Goal: Transaction & Acquisition: Purchase product/service

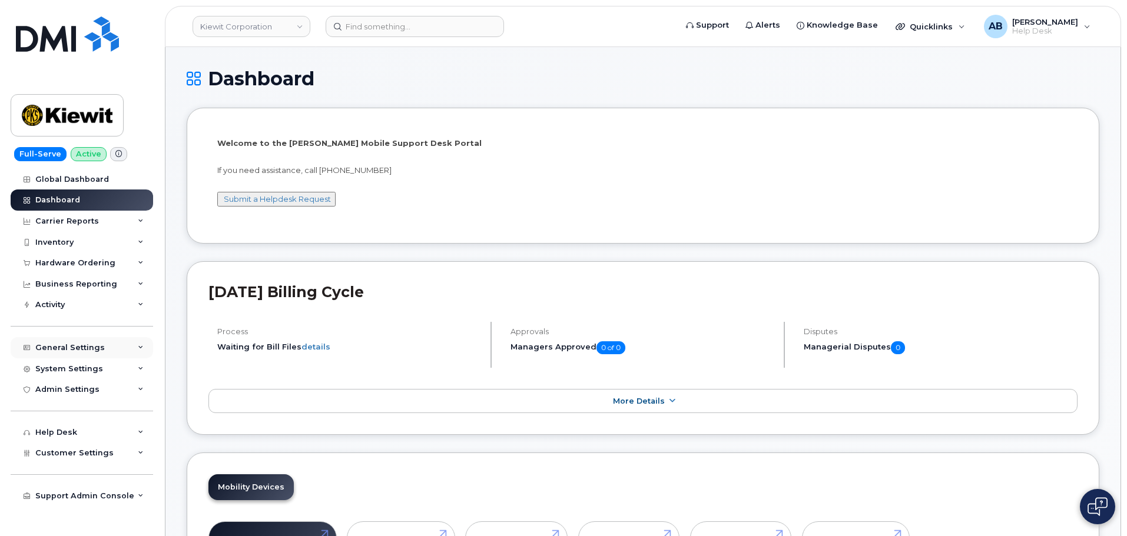
click at [80, 349] on div "General Settings" at bounding box center [69, 347] width 69 height 9
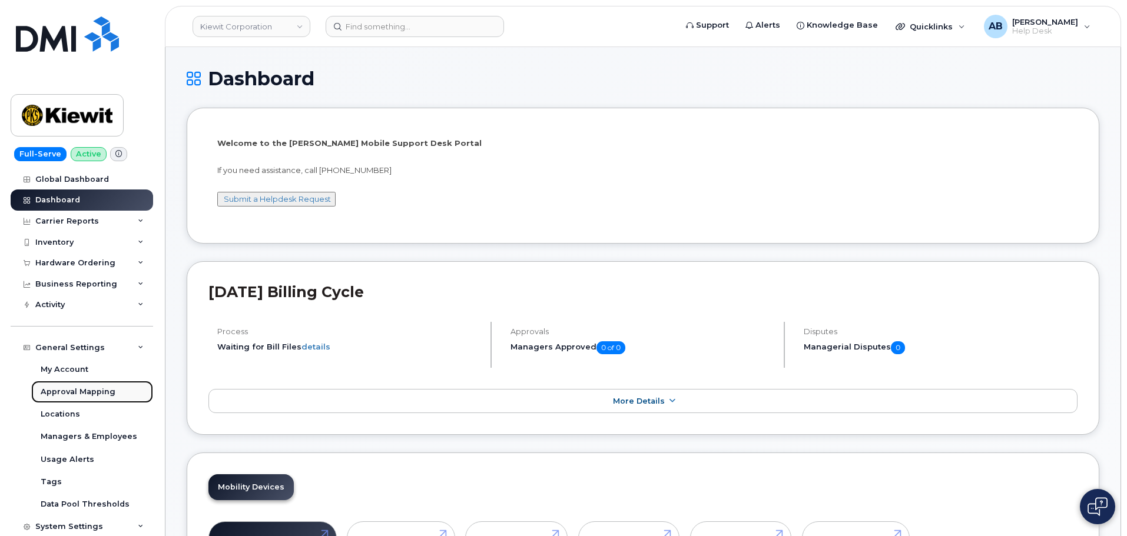
click at [82, 392] on div "Approval Mapping" at bounding box center [78, 392] width 75 height 11
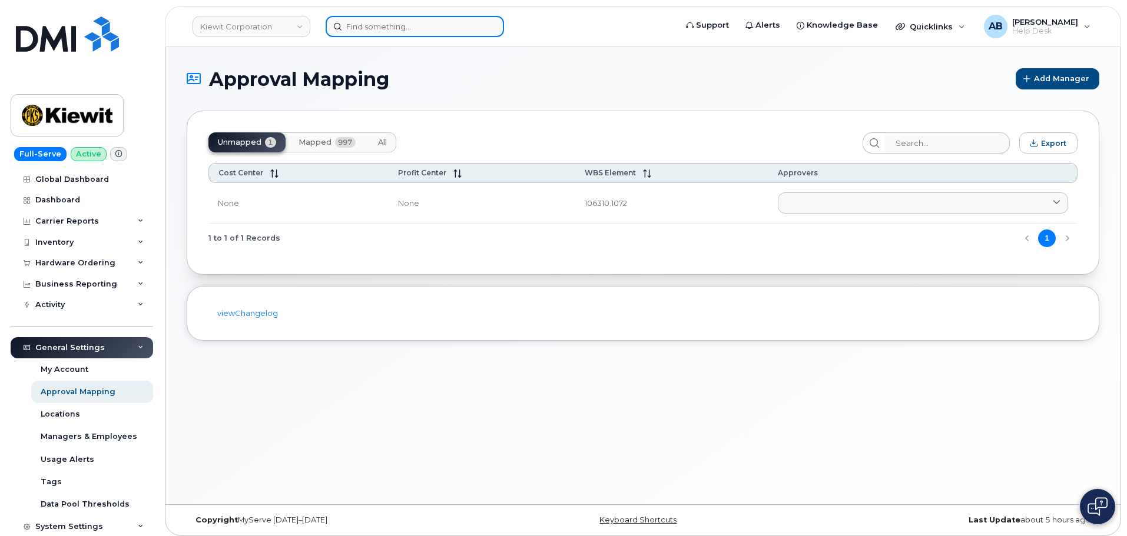
click at [383, 24] on input at bounding box center [415, 26] width 178 height 21
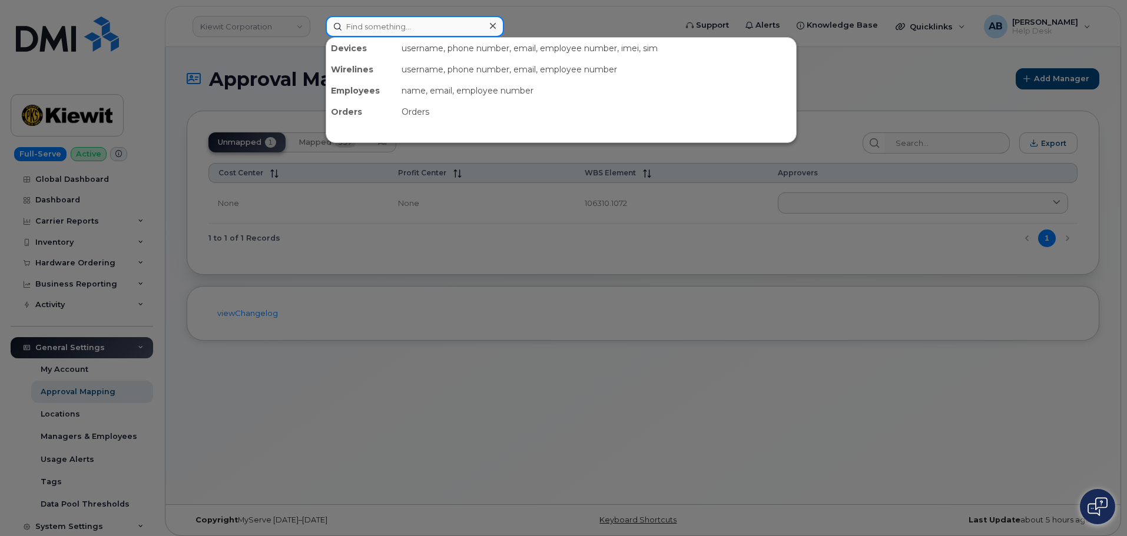
paste input "Christopher Lecureux"
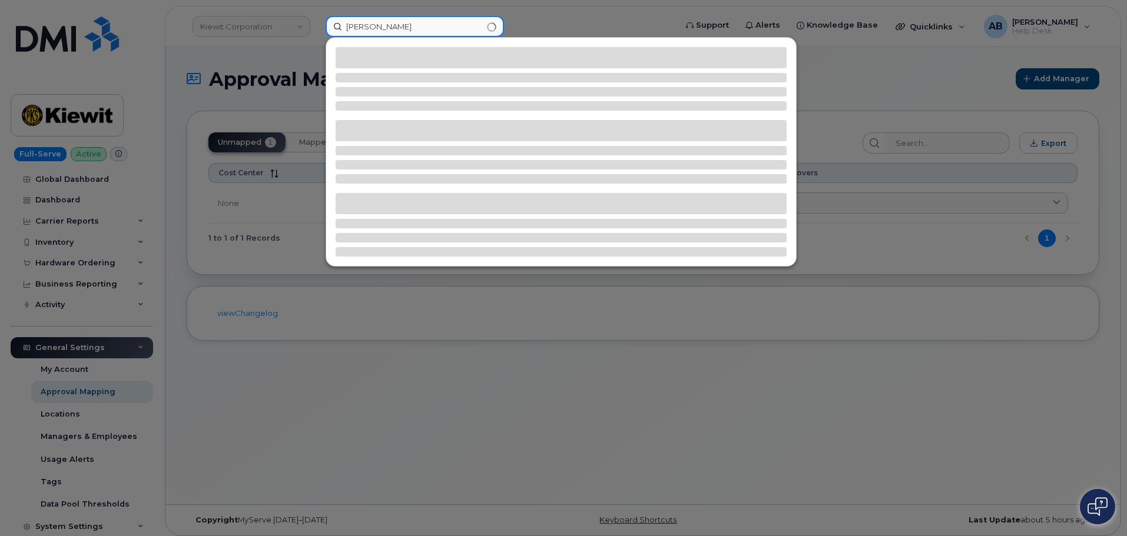
type input "Christopher Lecureux"
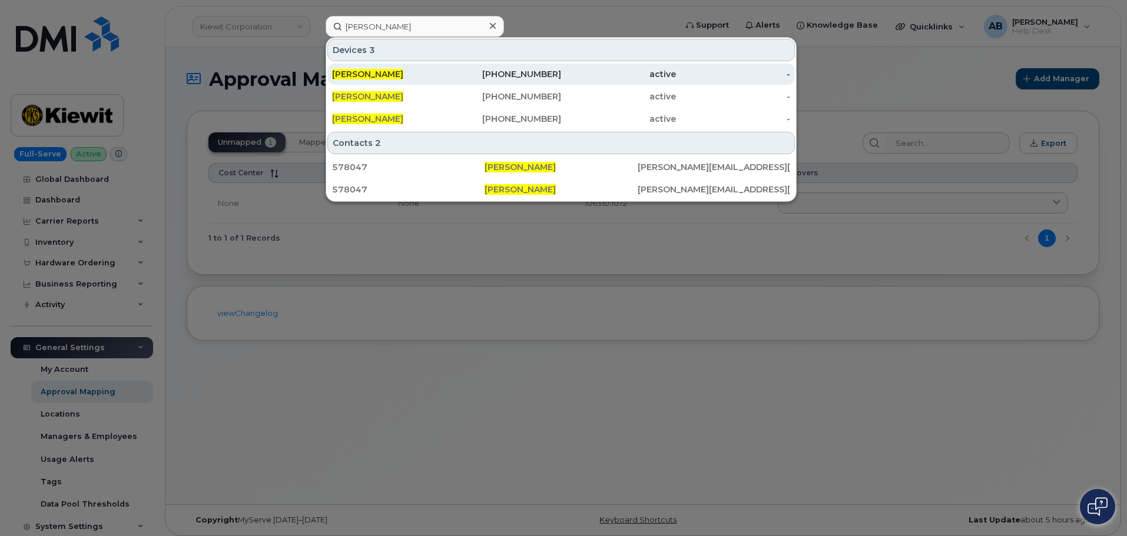
click at [488, 78] on div "913-415-8837" at bounding box center [504, 74] width 115 height 12
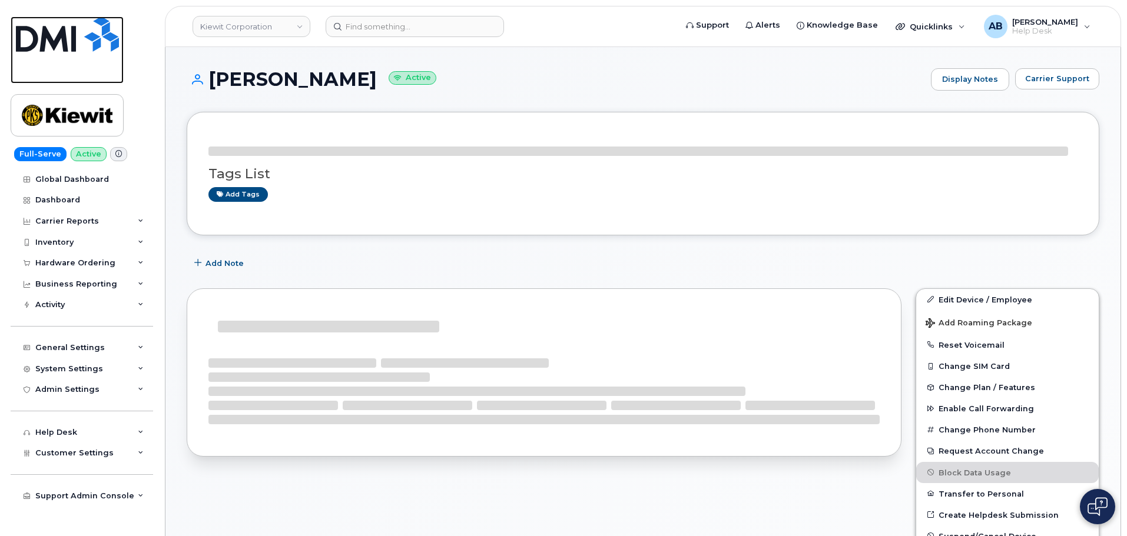
drag, startPoint x: 65, startPoint y: 39, endPoint x: 103, endPoint y: 37, distance: 38.3
click at [65, 39] on img at bounding box center [67, 33] width 103 height 35
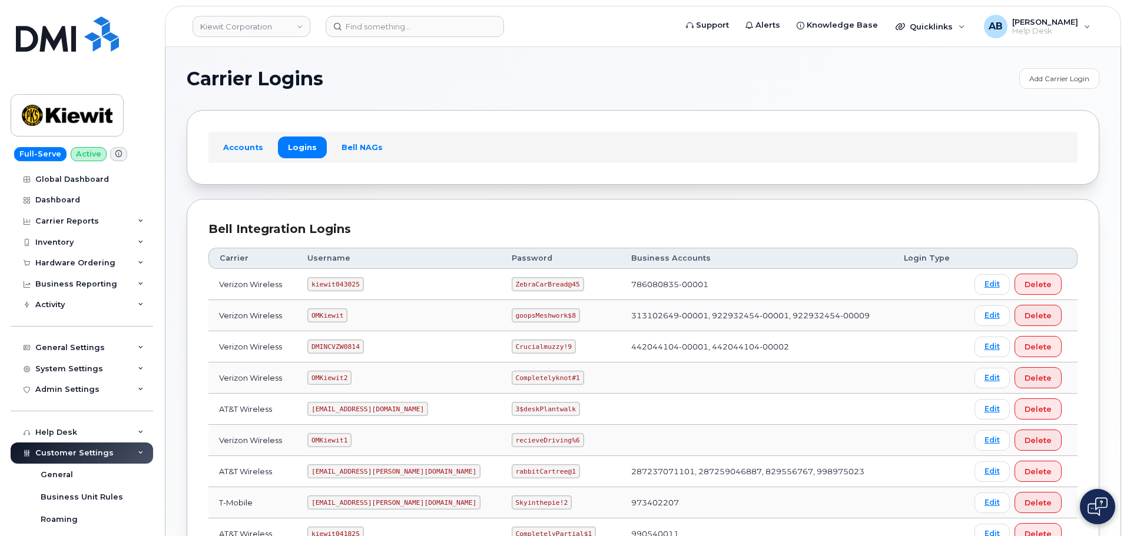
click at [349, 281] on code "kiewit043025" at bounding box center [335, 284] width 56 height 14
copy code "kiewit043025"
drag, startPoint x: 520, startPoint y: 273, endPoint x: 505, endPoint y: 282, distance: 17.5
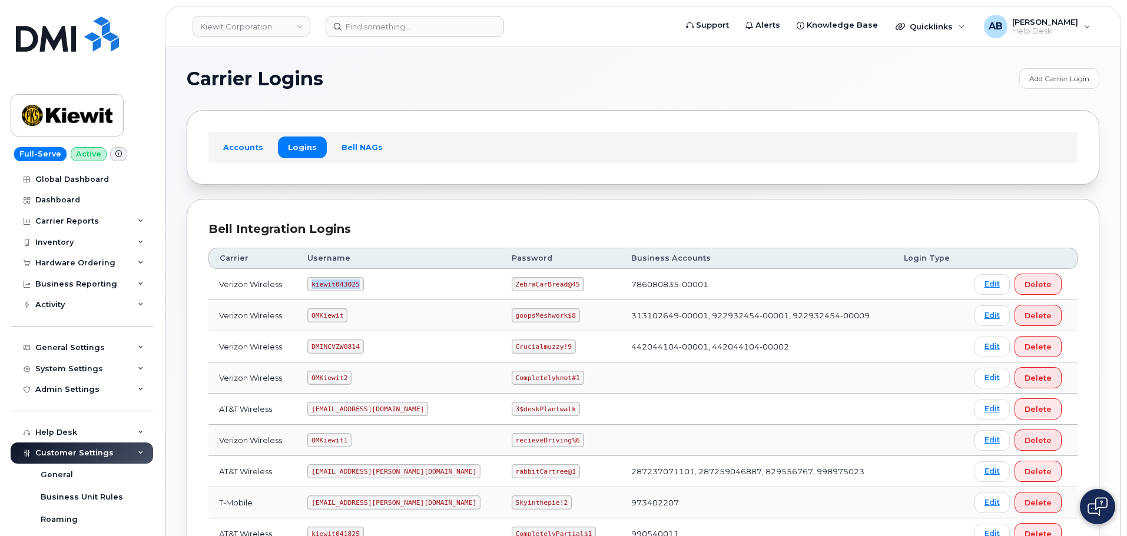
click at [519, 273] on td "ZebraCarBread@45" at bounding box center [561, 284] width 120 height 31
click at [512, 282] on code "ZebraCarBread@45" at bounding box center [548, 284] width 72 height 14
copy code "ZebraCarBread@45"
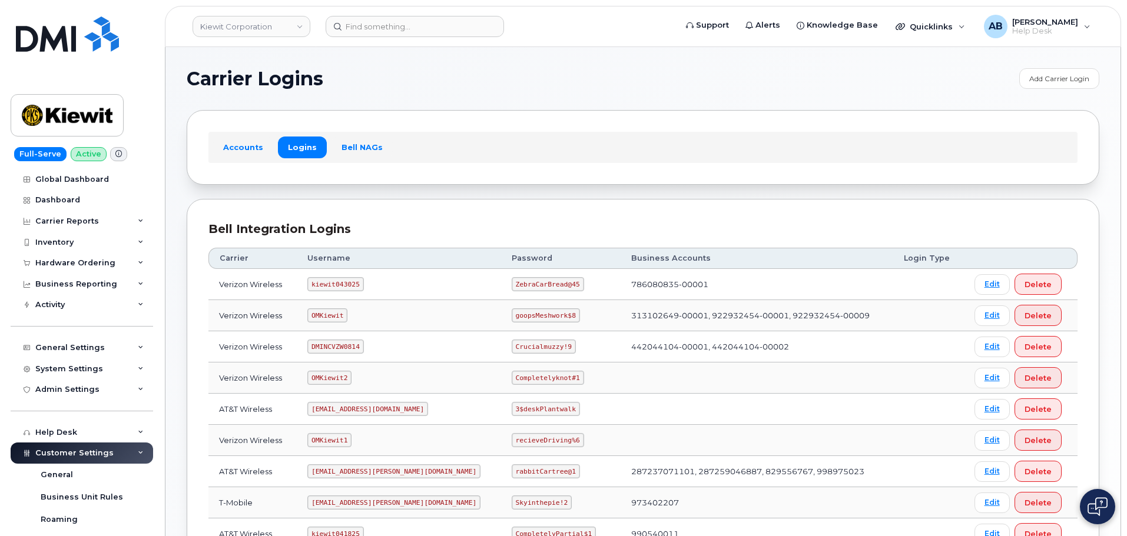
click at [450, 157] on div "Accounts Logins Bell NAGs" at bounding box center [642, 147] width 869 height 31
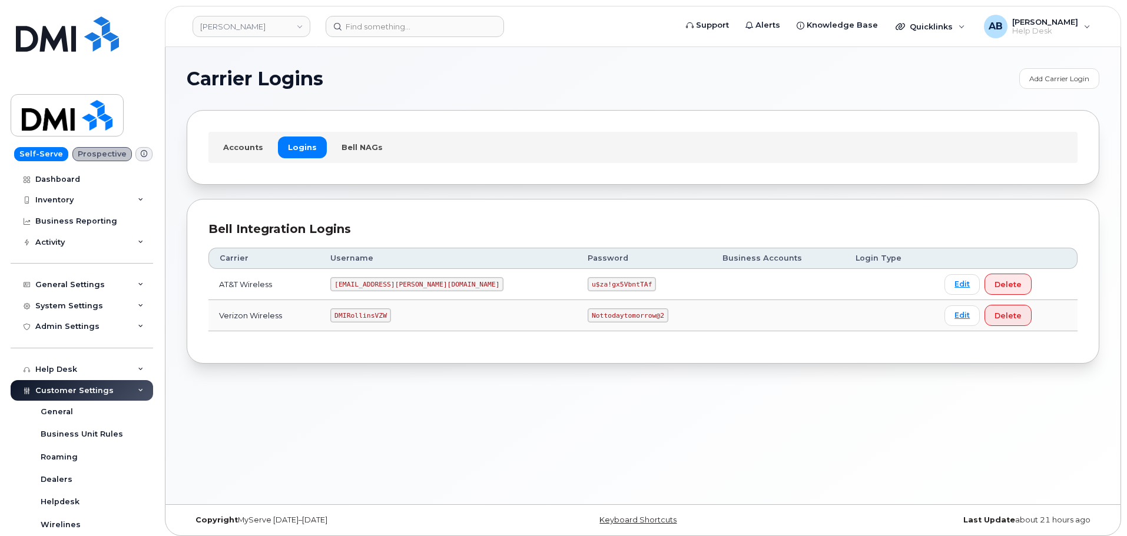
click at [388, 318] on code "DMIRollinsVZW" at bounding box center [360, 315] width 60 height 14
copy code "DMIRollinsVZW"
click at [588, 309] on code "Nottodaytomorrow@2" at bounding box center [628, 315] width 80 height 14
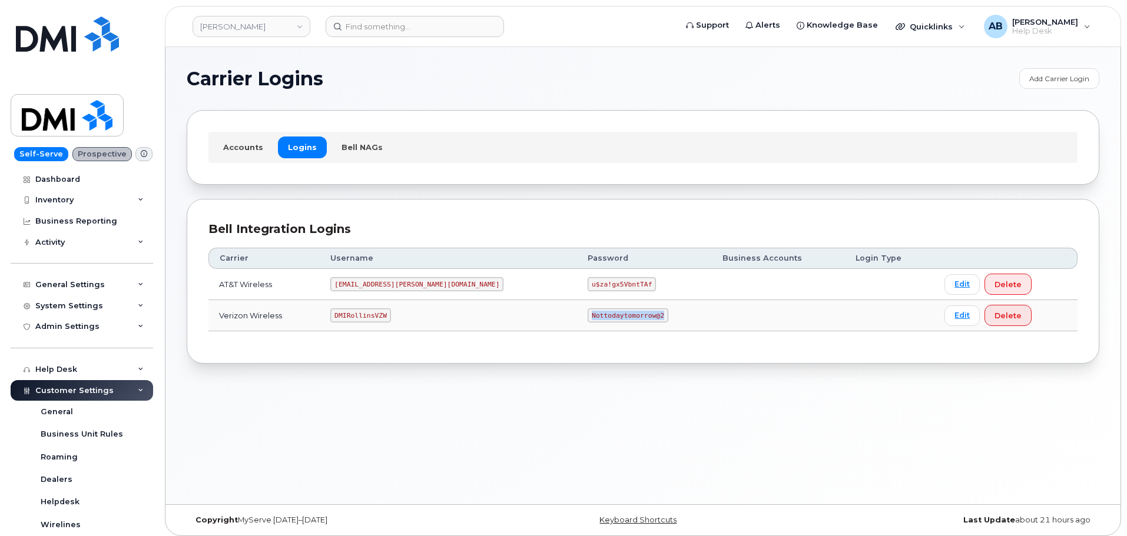
click at [588, 309] on code "Nottodaytomorrow@2" at bounding box center [628, 315] width 80 height 14
copy code "Nottodaytomorrow@2"
click at [374, 280] on code "MS-Rollins@dminc.com" at bounding box center [416, 284] width 173 height 14
click at [374, 280] on code "[EMAIL_ADDRESS][PERSON_NAME][DOMAIN_NAME]" at bounding box center [416, 284] width 173 height 14
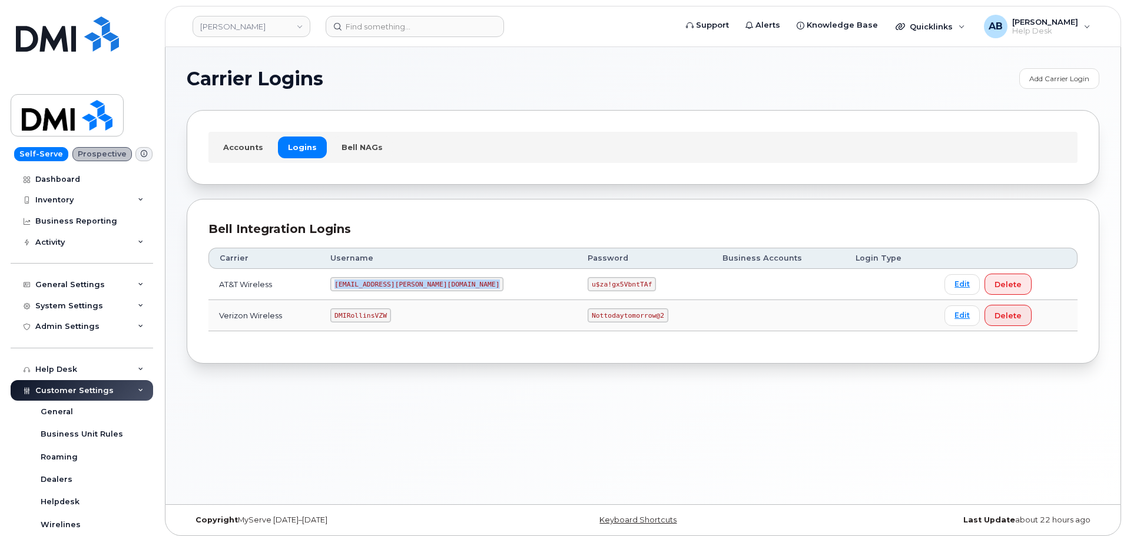
copy code "[EMAIL_ADDRESS][PERSON_NAME][DOMAIN_NAME]"
click at [588, 286] on code "u$za!gx5VbntTAf" at bounding box center [622, 284] width 68 height 14
copy code "u$za!gx5VbntTAf"
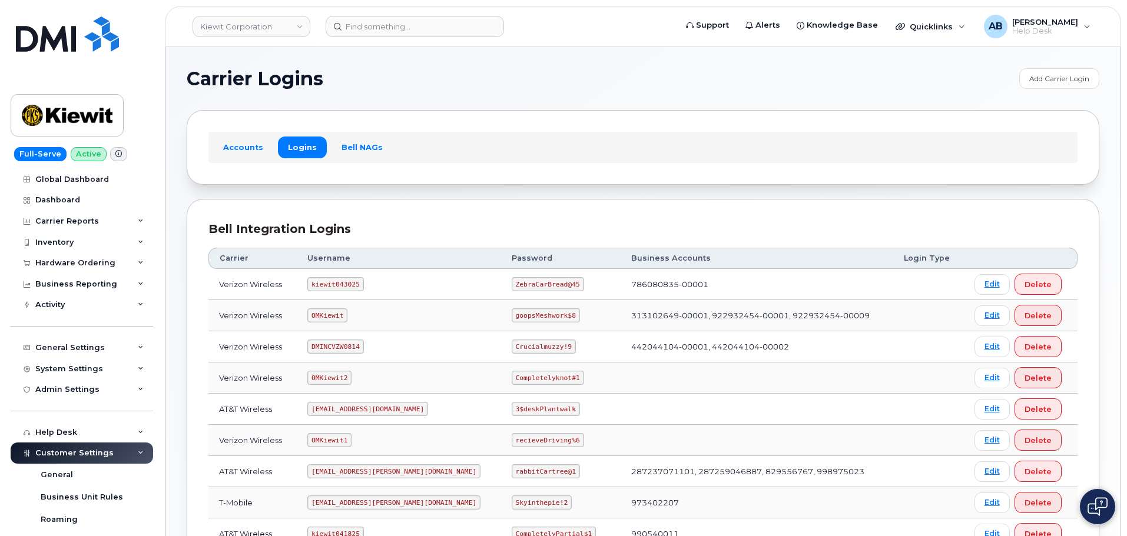
click at [334, 286] on code "kiewit043025" at bounding box center [335, 284] width 56 height 14
copy code "kiewit043025"
click at [512, 284] on code "ZebraCarBread@45" at bounding box center [548, 284] width 72 height 14
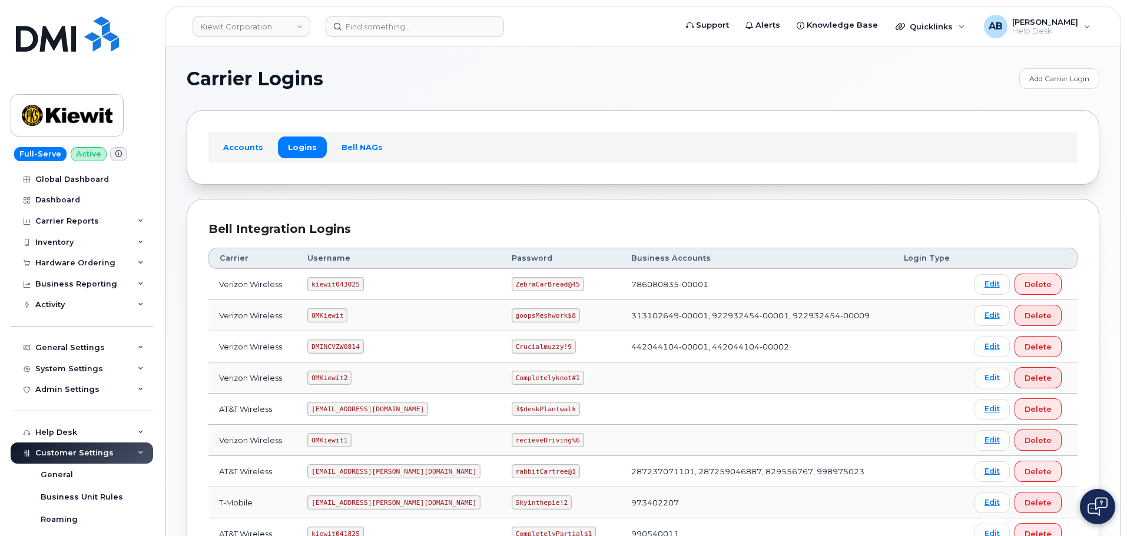
click at [512, 281] on code "ZebraCarBread@45" at bounding box center [548, 284] width 72 height 14
copy code "ZebraCarBread@45"
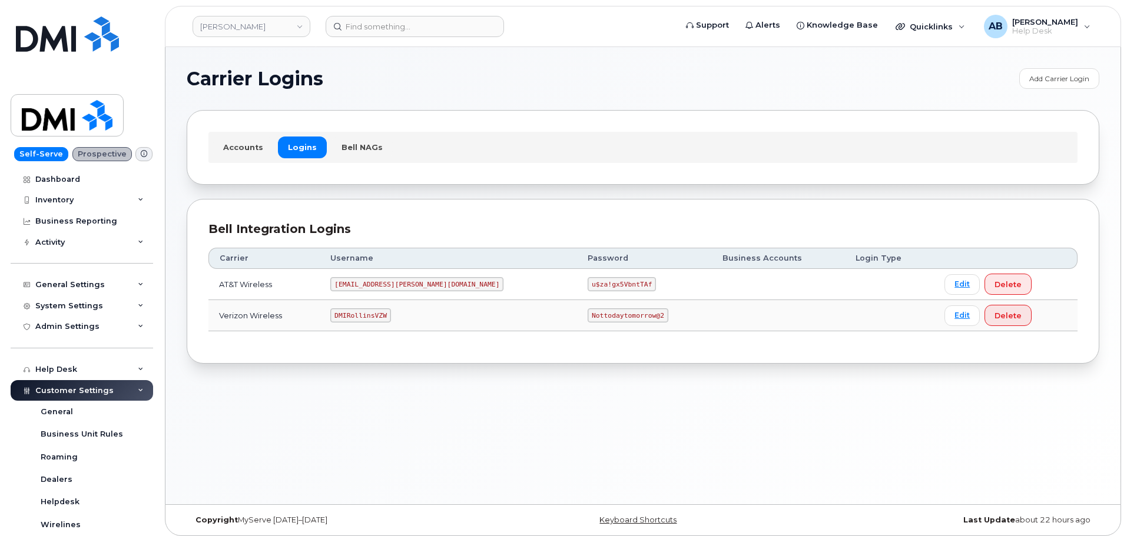
click at [396, 287] on code "[EMAIL_ADDRESS][PERSON_NAME][DOMAIN_NAME]" at bounding box center [416, 284] width 173 height 14
click at [396, 286] on code "[EMAIL_ADDRESS][PERSON_NAME][DOMAIN_NAME]" at bounding box center [416, 284] width 173 height 14
copy code "[EMAIL_ADDRESS][PERSON_NAME][DOMAIN_NAME]"
click at [588, 286] on code "u$za!gx5VbntTAf" at bounding box center [622, 284] width 68 height 14
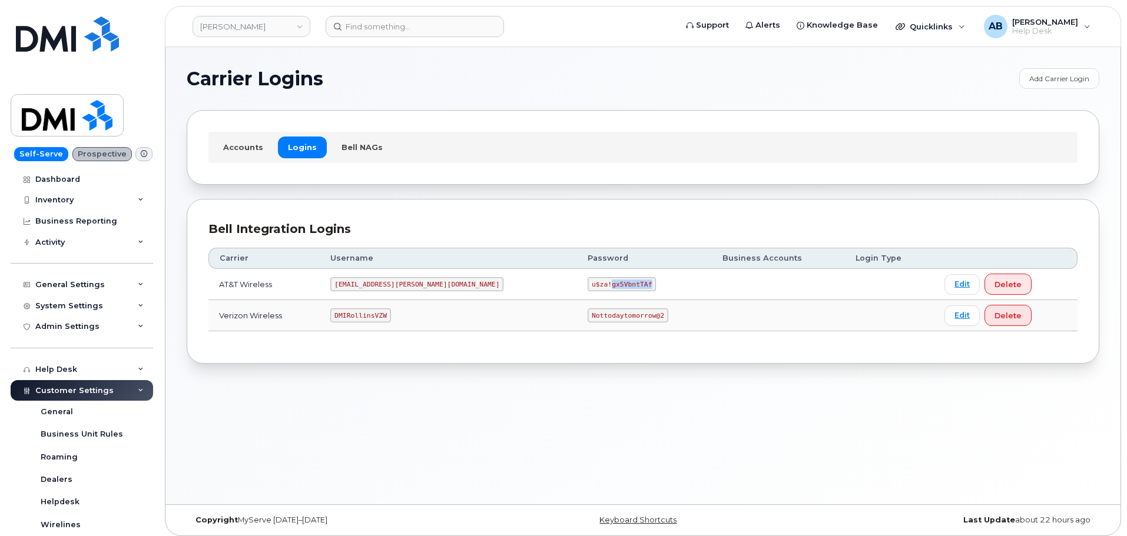
click at [588, 286] on code "u$za!gx5VbntTAf" at bounding box center [622, 284] width 68 height 14
copy code "u$za!gx5VbntTAf"
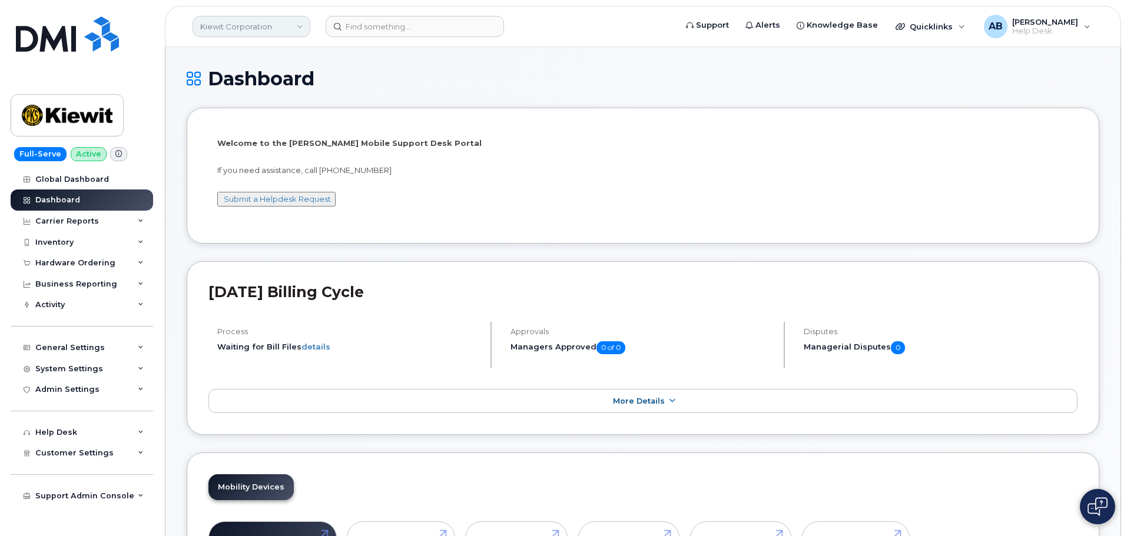
click at [268, 28] on link "Kiewit Corporation" at bounding box center [252, 26] width 118 height 21
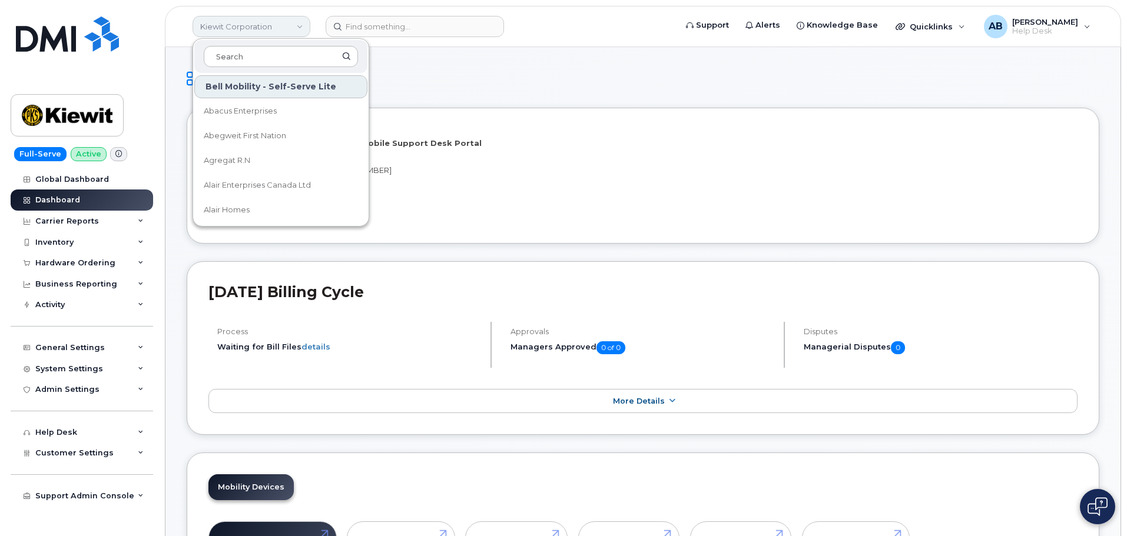
click at [268, 28] on link "Kiewit Corporation" at bounding box center [252, 26] width 118 height 21
click at [172, 37] on header "Kiewit Corporation Bell Mobility - Self-Serve Lite Abacus Enterprises Abegweit …" at bounding box center [643, 26] width 956 height 41
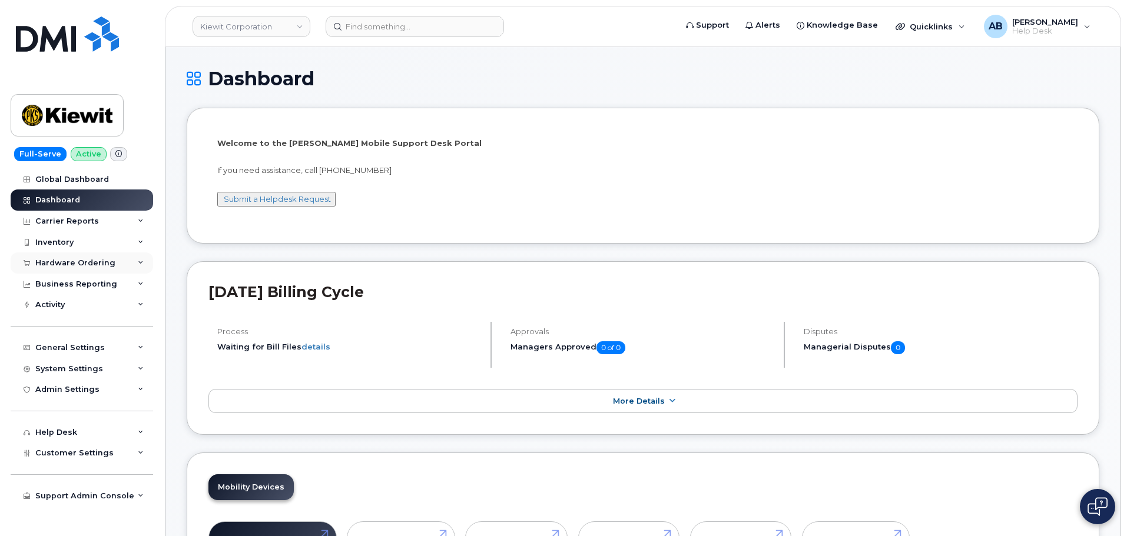
click at [69, 267] on div "Hardware Ordering" at bounding box center [75, 262] width 80 height 9
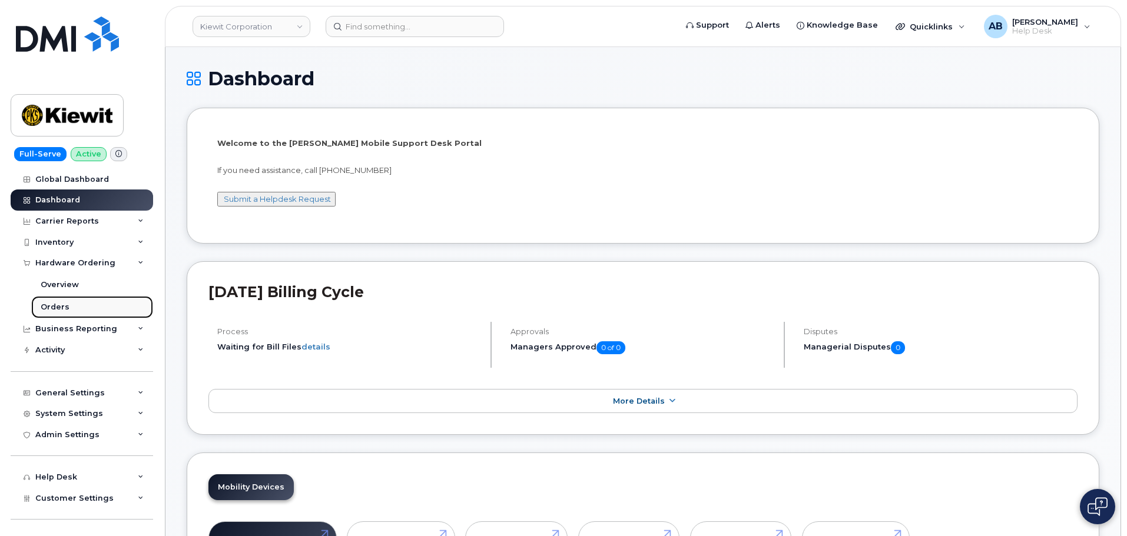
click at [61, 308] on div "Orders" at bounding box center [55, 307] width 29 height 11
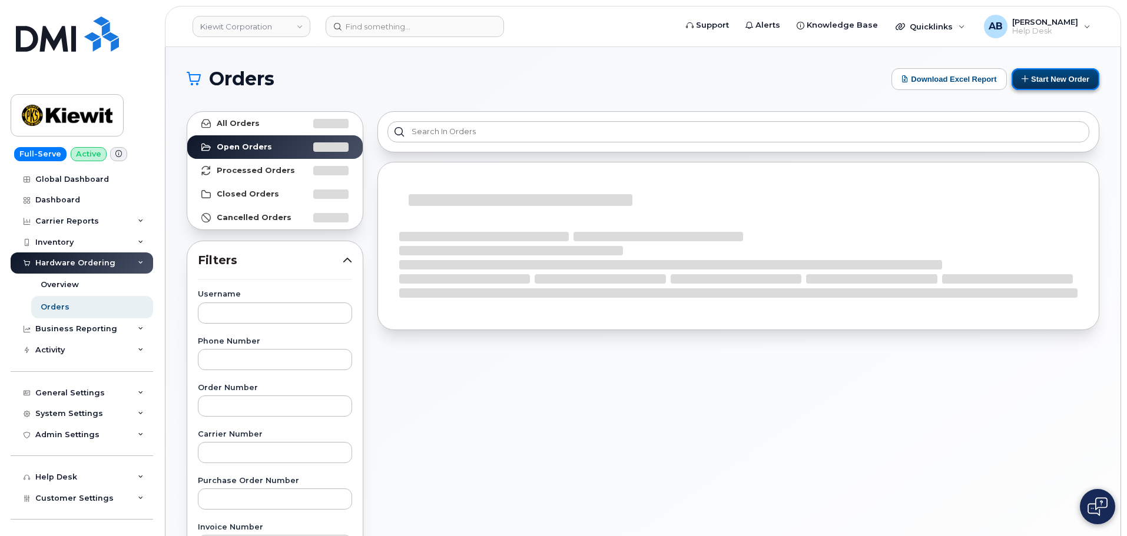
click at [1062, 79] on button "Start New Order" at bounding box center [1055, 79] width 88 height 22
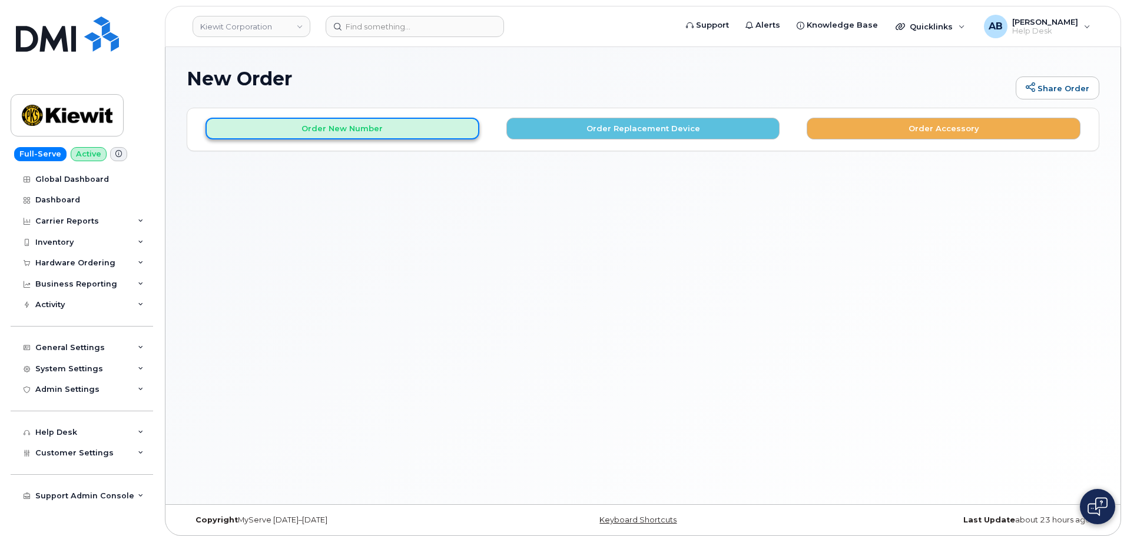
click at [419, 124] on button "Order New Number" at bounding box center [342, 129] width 274 height 22
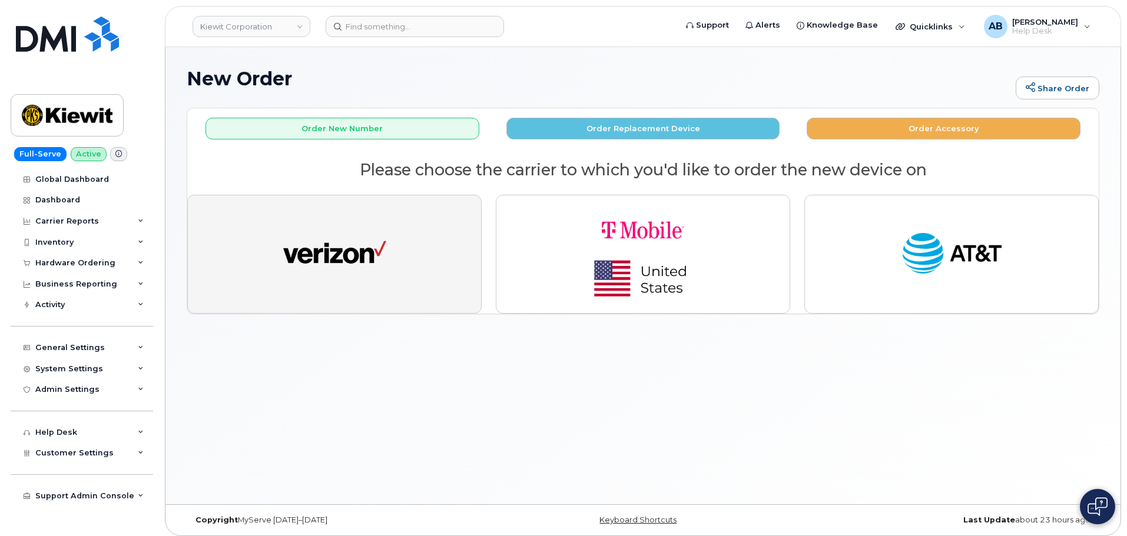
click at [296, 241] on img "button" at bounding box center [334, 254] width 103 height 53
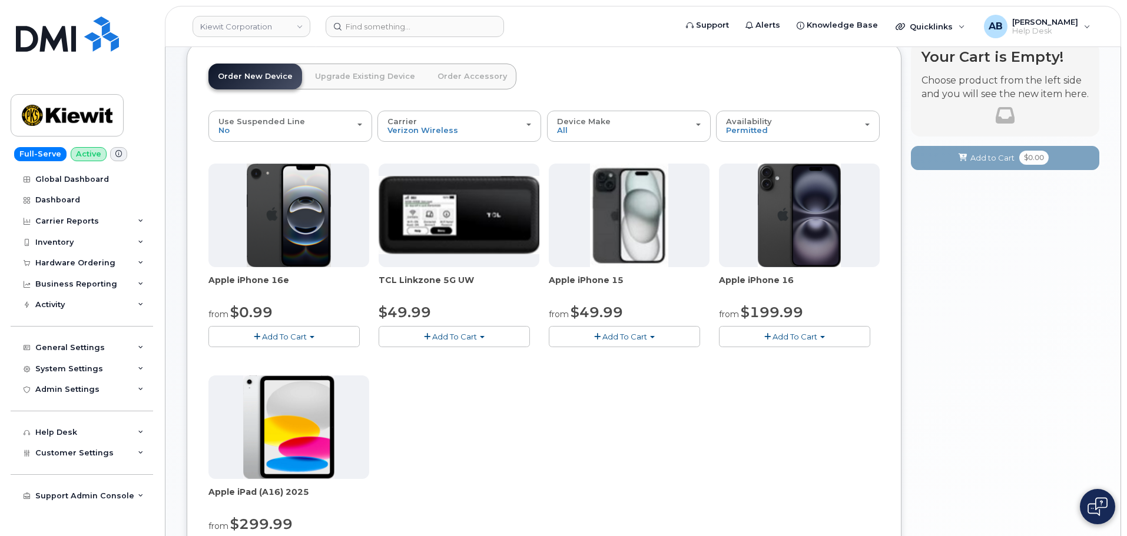
scroll to position [118, 0]
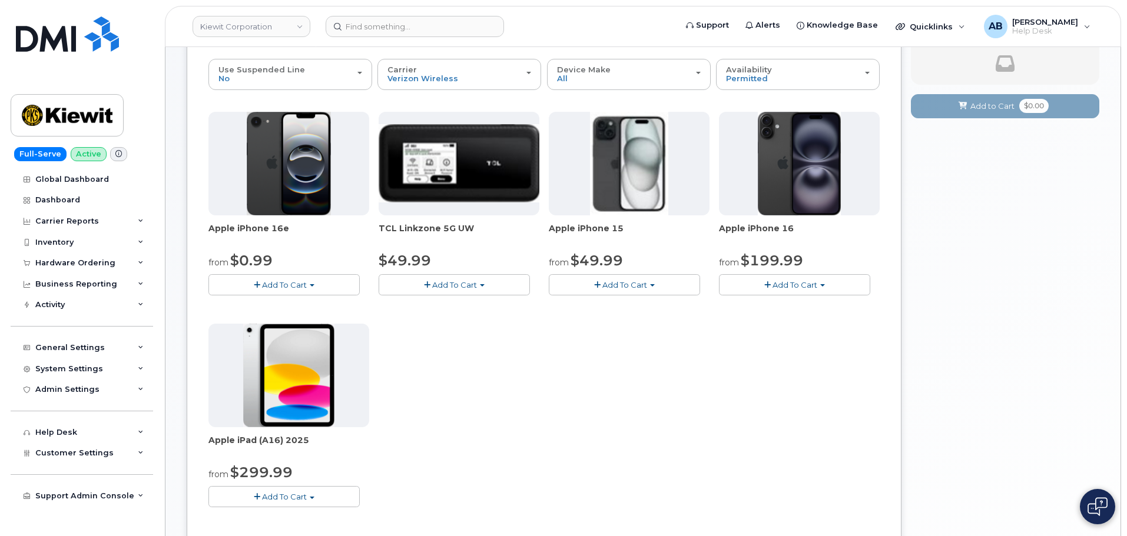
click at [297, 281] on span "Add To Cart" at bounding box center [284, 284] width 45 height 9
click at [320, 308] on link "$0.99 - 2 Year Activation (128GB)" at bounding box center [287, 307] width 152 height 15
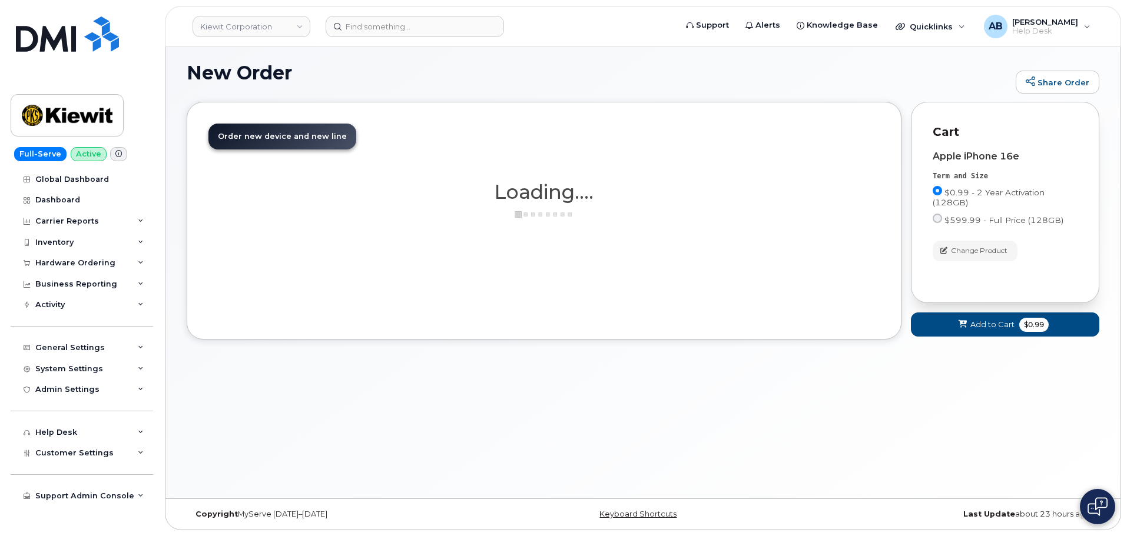
scroll to position [98, 0]
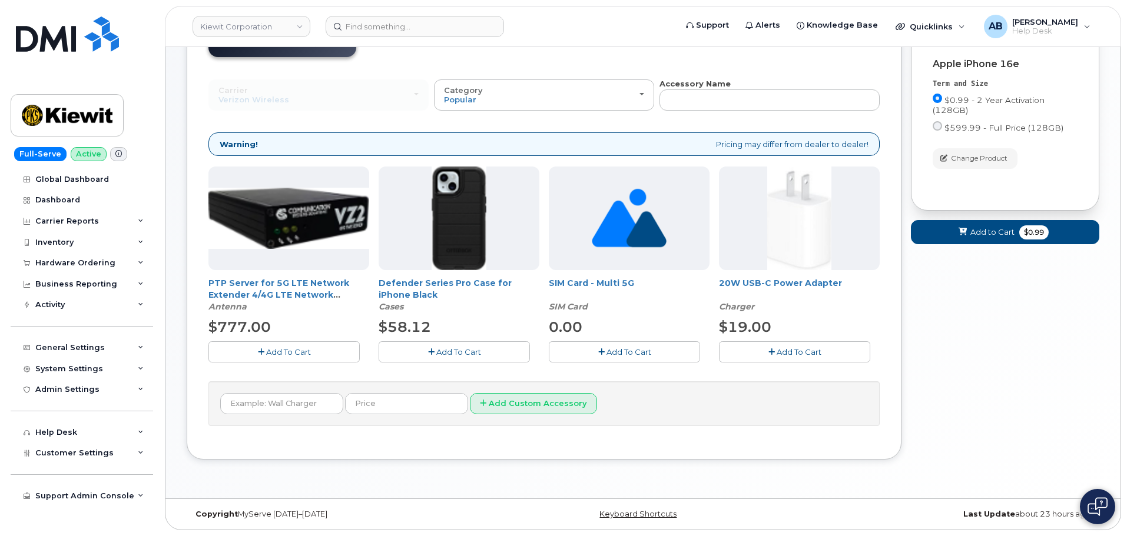
click at [492, 353] on button "Add To Cart" at bounding box center [454, 351] width 151 height 21
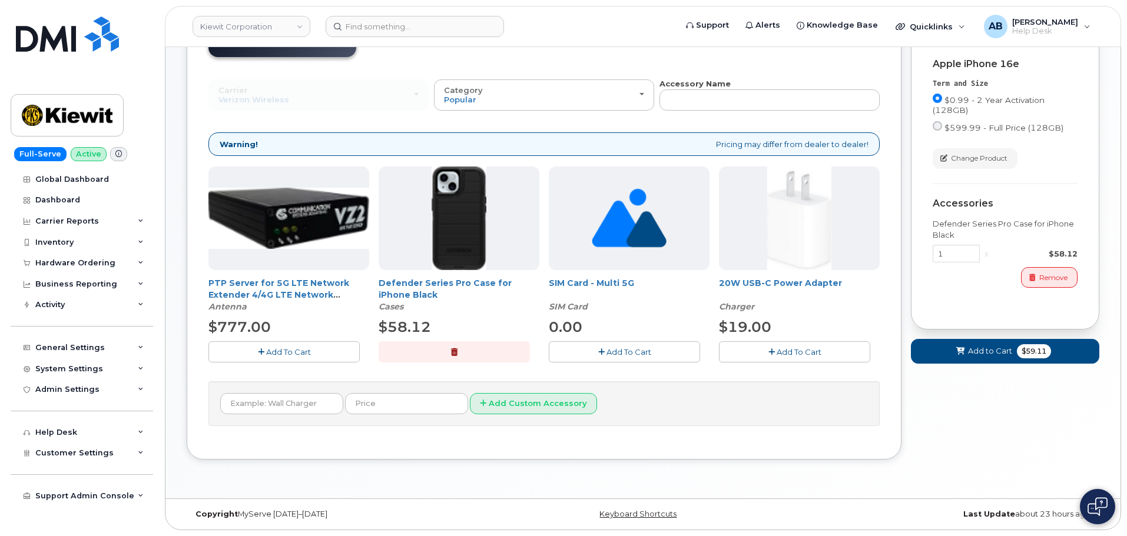
click at [798, 359] on button "Add To Cart" at bounding box center [794, 351] width 151 height 21
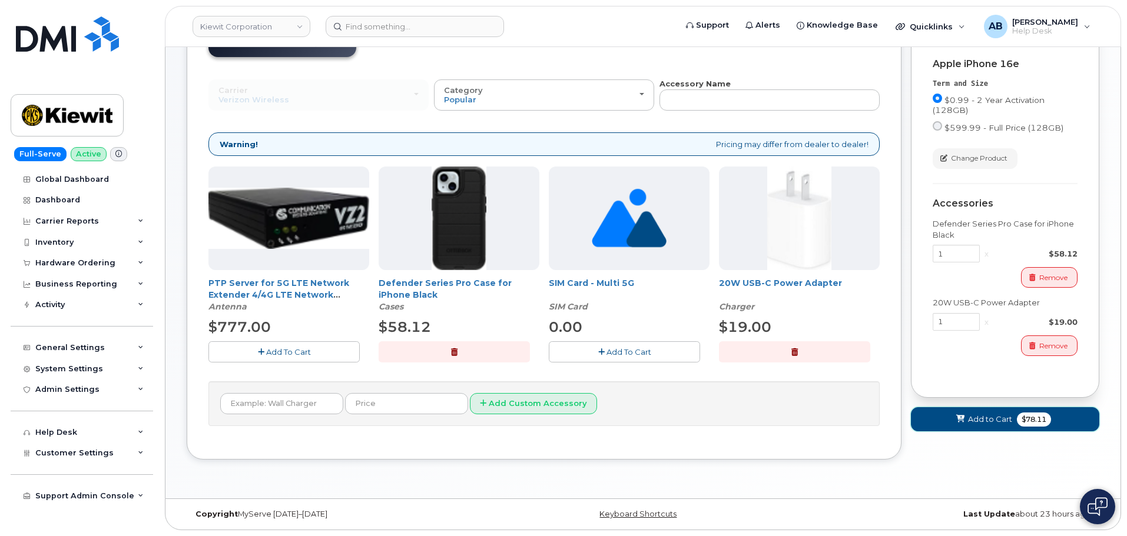
click at [1003, 421] on span "Add to Cart" at bounding box center [990, 419] width 44 height 11
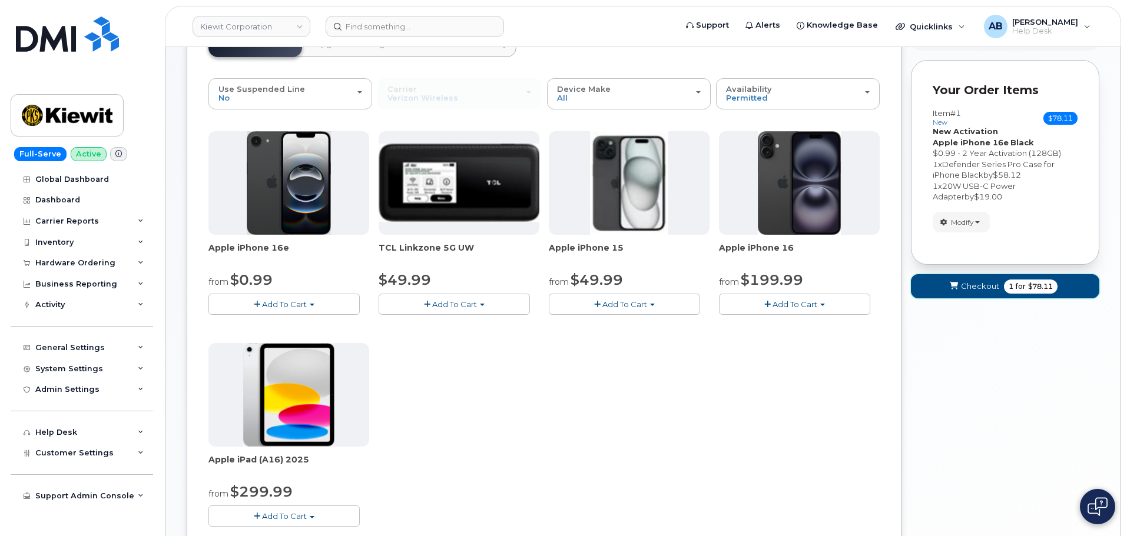
click at [979, 282] on span "Checkout" at bounding box center [980, 286] width 38 height 11
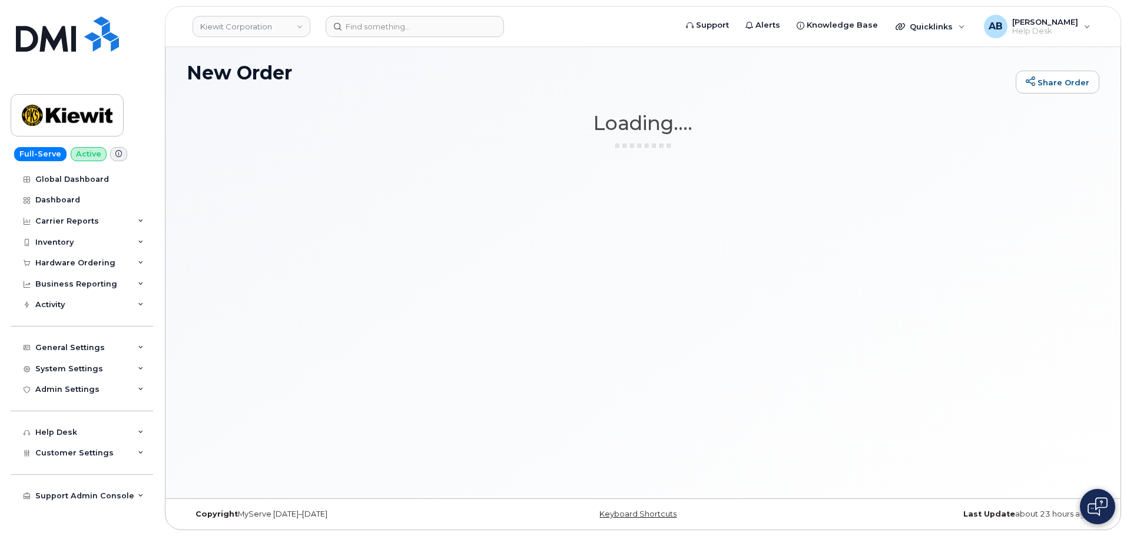
scroll to position [6, 0]
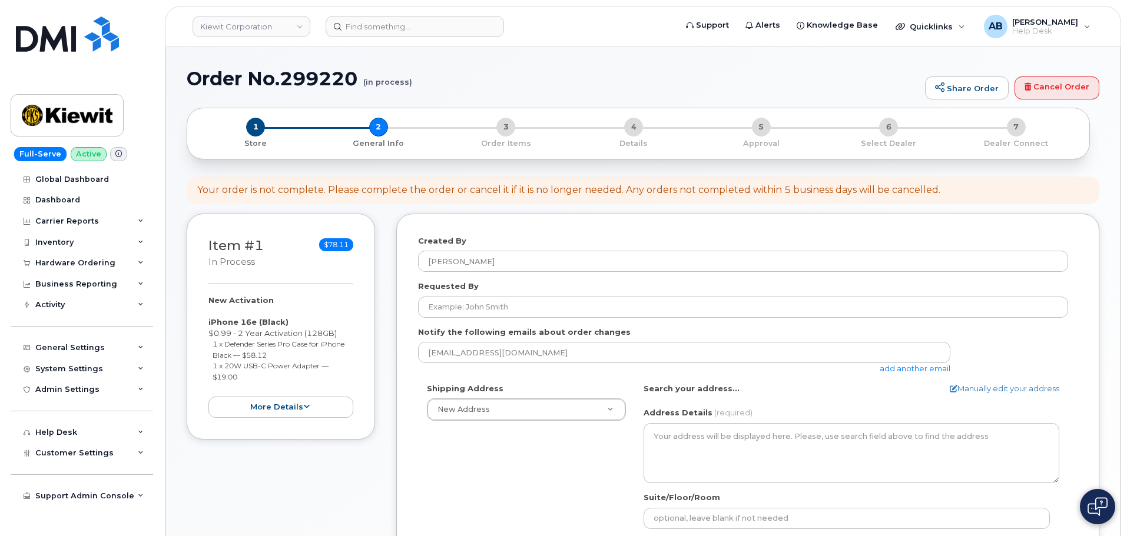
select select
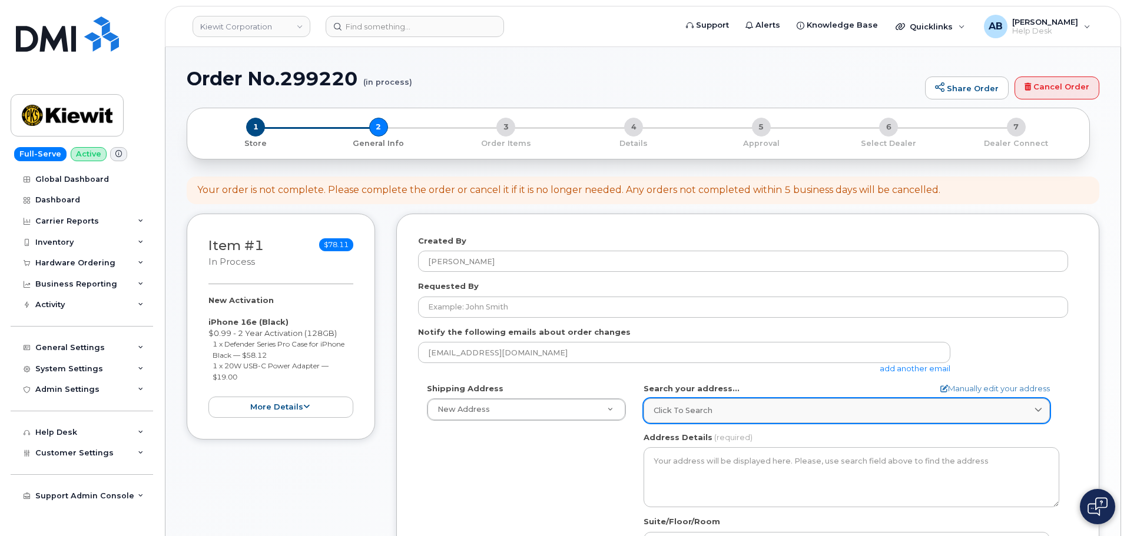
click at [721, 401] on link "Click to search" at bounding box center [846, 411] width 406 height 24
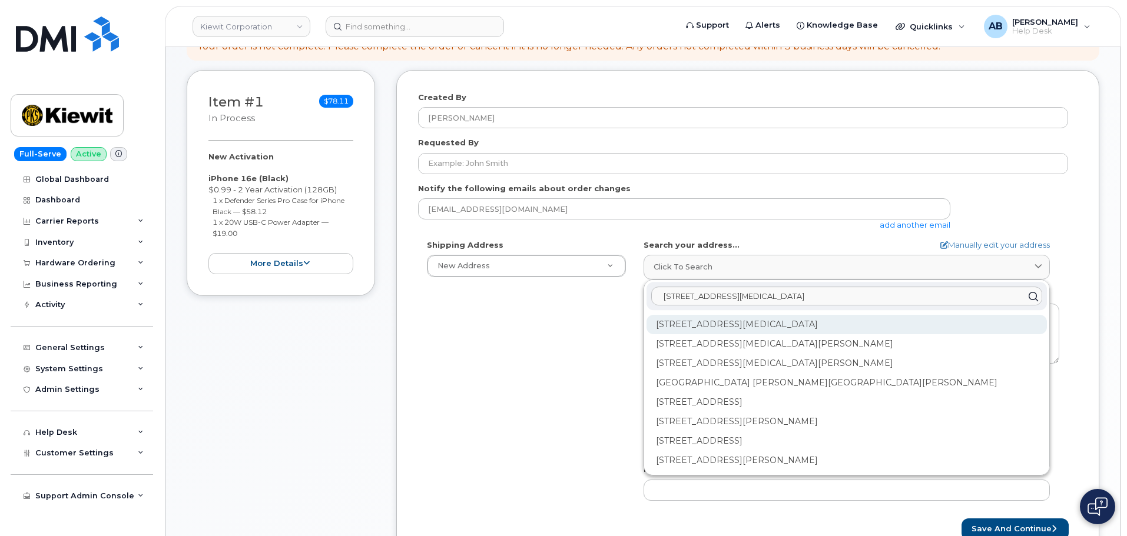
scroll to position [59, 0]
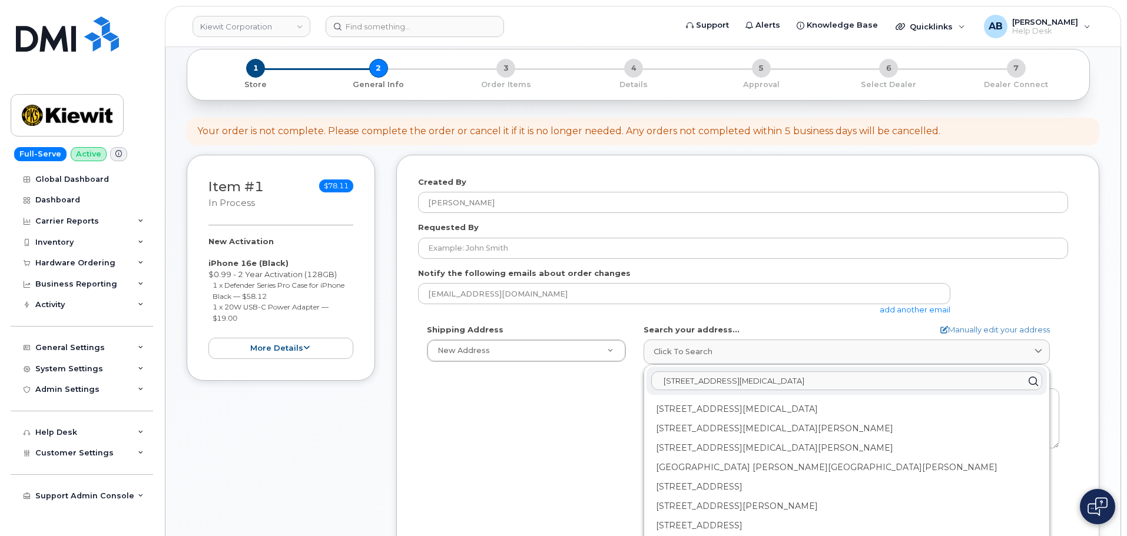
click at [736, 381] on input "5032 Amen Corner Dr" at bounding box center [846, 381] width 391 height 19
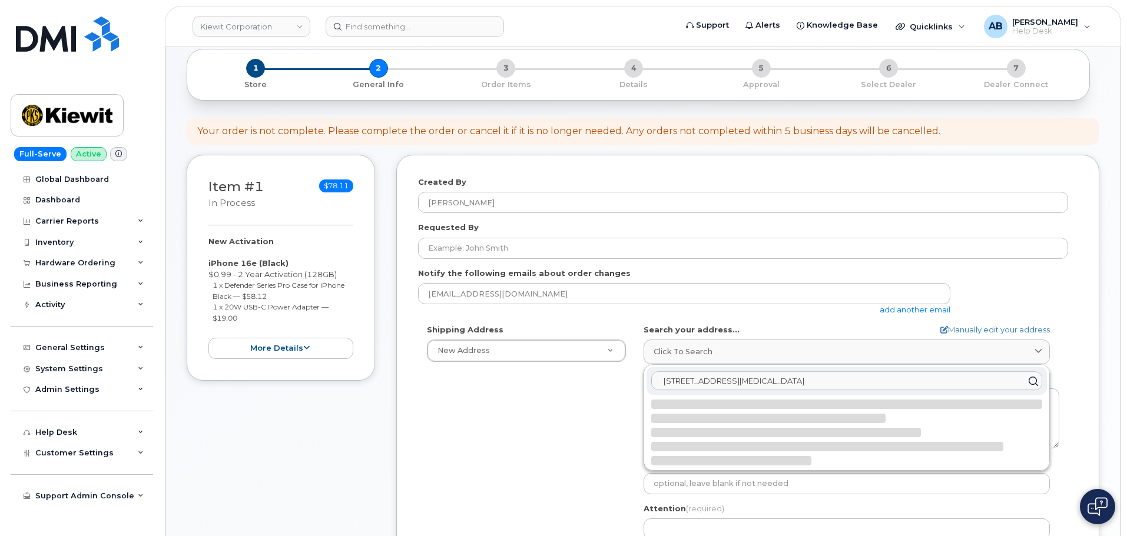
click at [769, 375] on input "5032 Amen Cor Dr" at bounding box center [846, 381] width 391 height 19
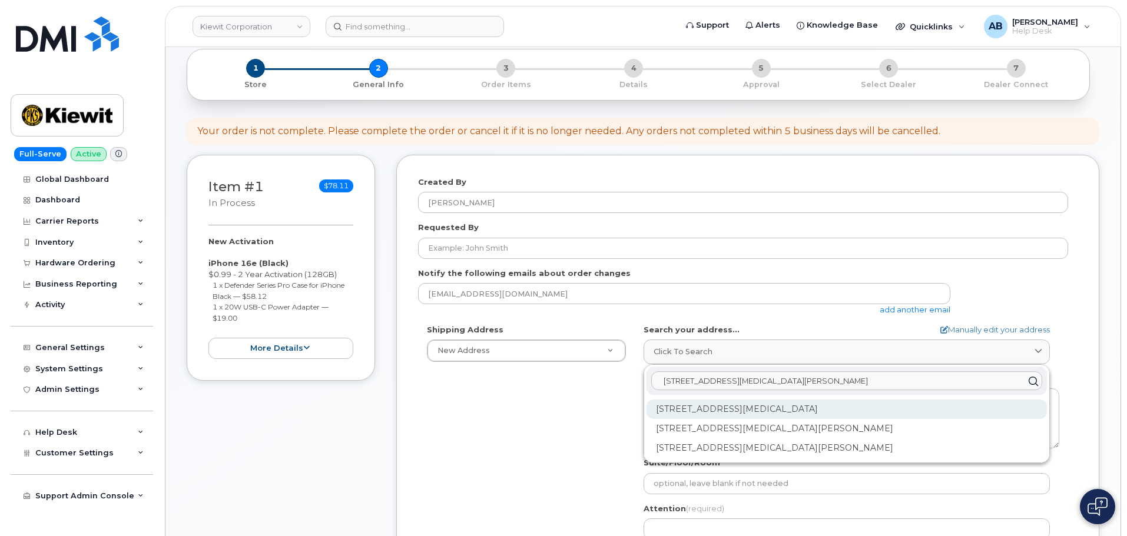
type input "5032 Amen Cor Dr El"
click at [837, 439] on div "5032 Amen Cor El Paso TX 79922-2047" at bounding box center [846, 448] width 400 height 19
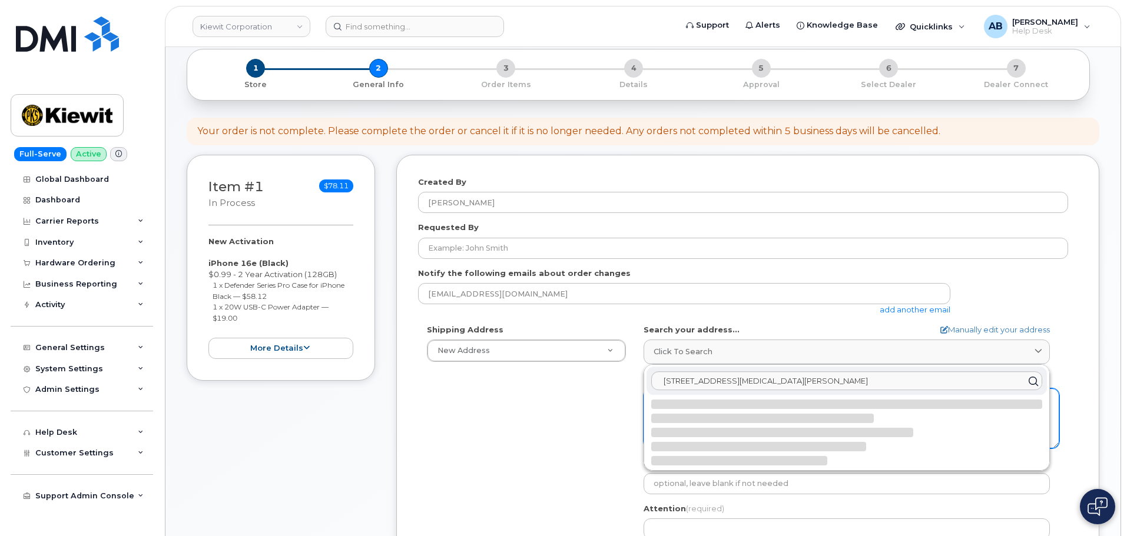
select select
type textarea "5032 Amen Cor EL PASO TX 79922-2047 UNITED STATES"
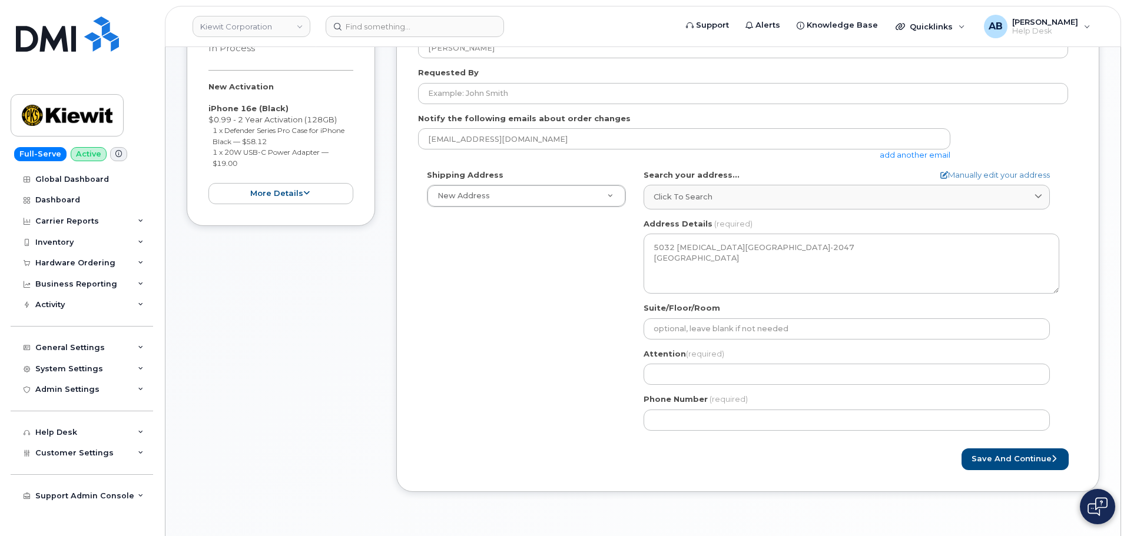
scroll to position [294, 0]
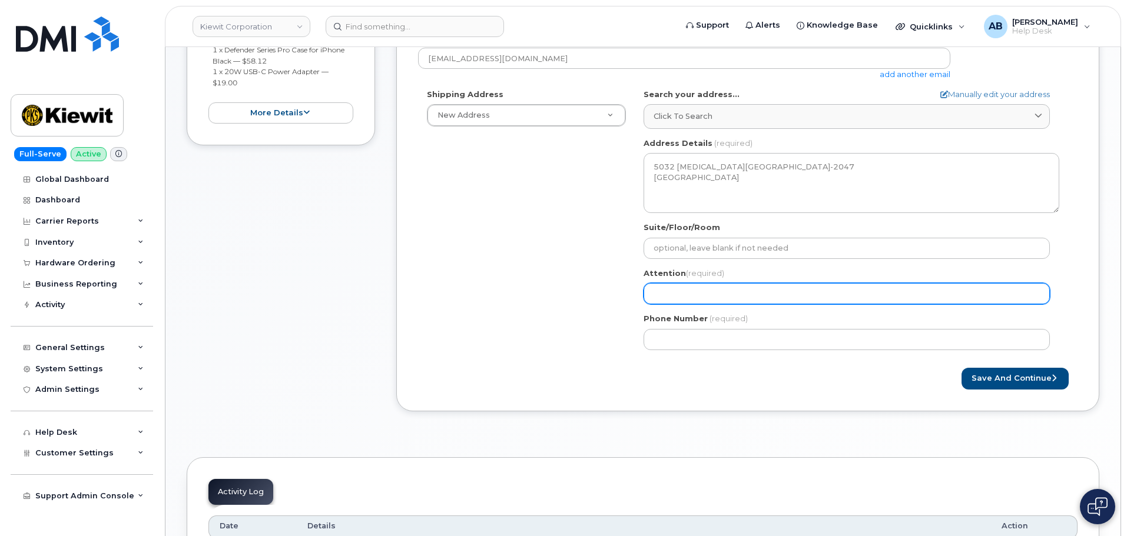
click at [721, 287] on input "Attention (required)" at bounding box center [846, 293] width 406 height 21
select select
type input "I"
select select
type input "Is"
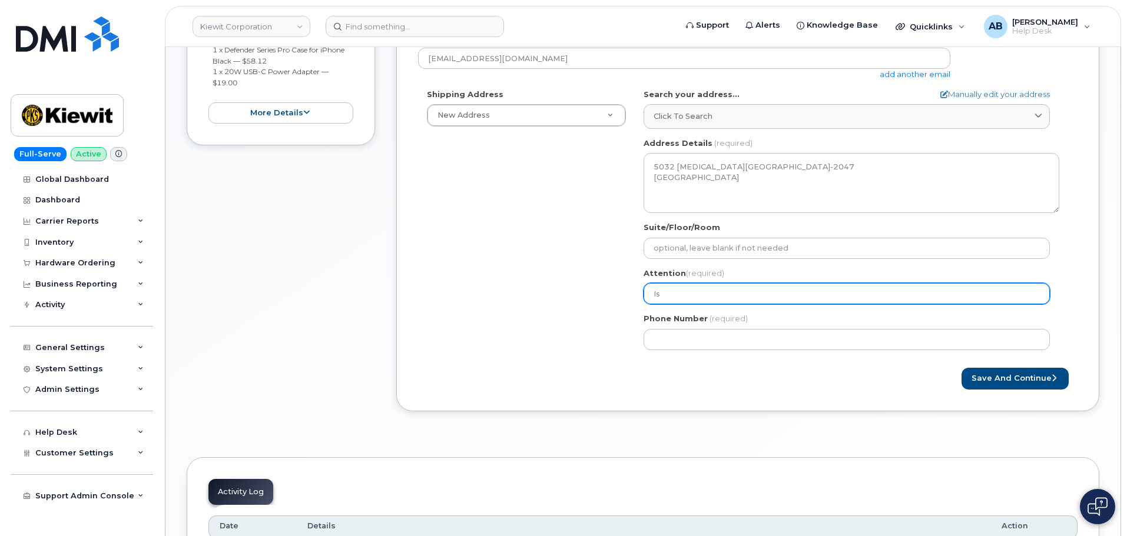
select select
type input "Isa"
select select
type input "[DEMOGRAPHIC_DATA]"
select select
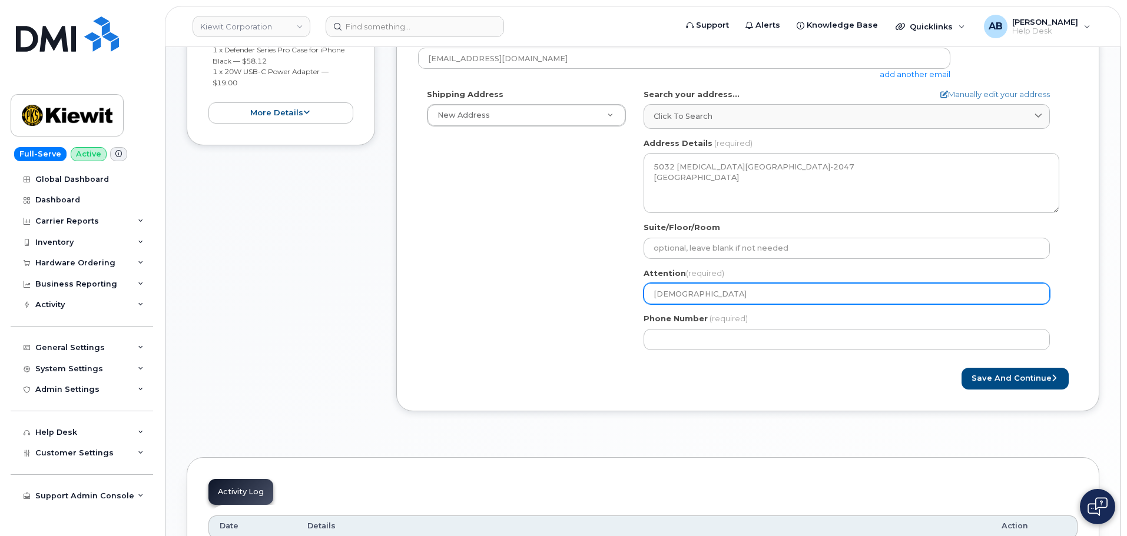
type input "Isaia"
select select
type input "Isaiah"
select select
type input "Isaiah P"
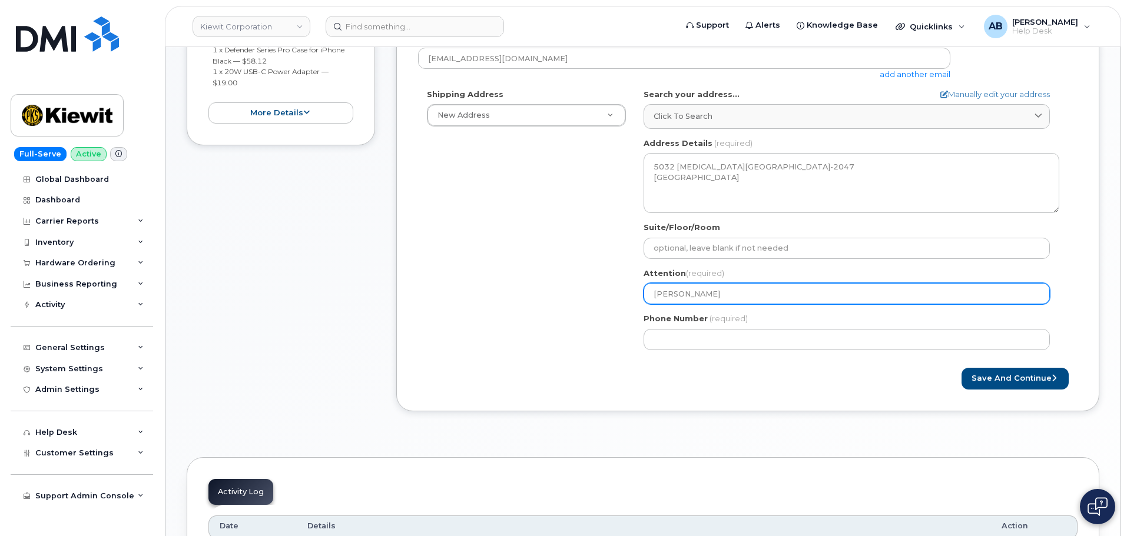
select select
type input "Isaiah Po"
select select
type input "Isaiah Pol"
select select
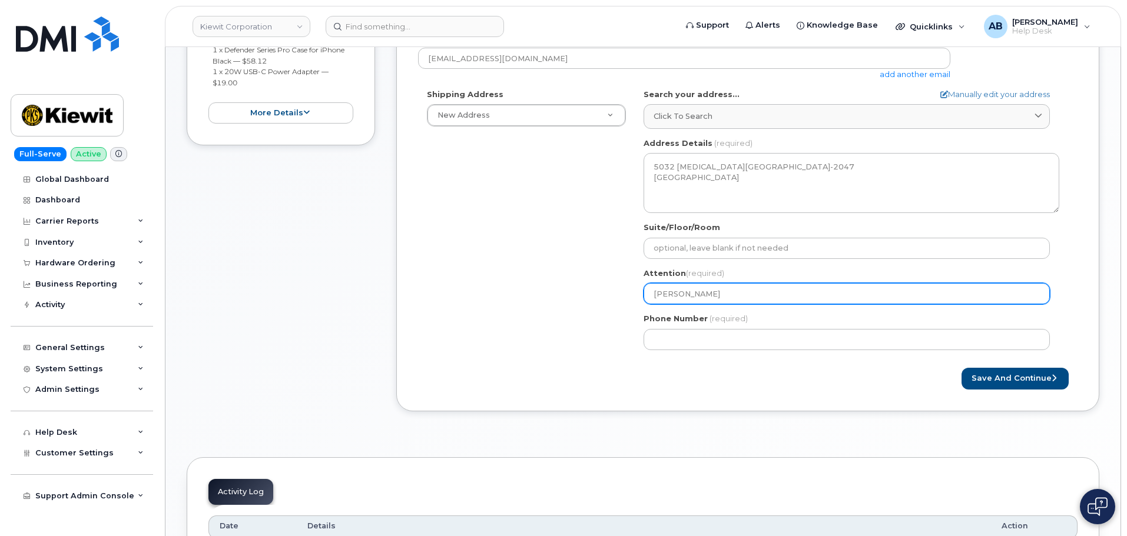
type input "Isaiah Pola"
select select
type input "Isaiah Polan"
select select
type input "Isaiah Polanc"
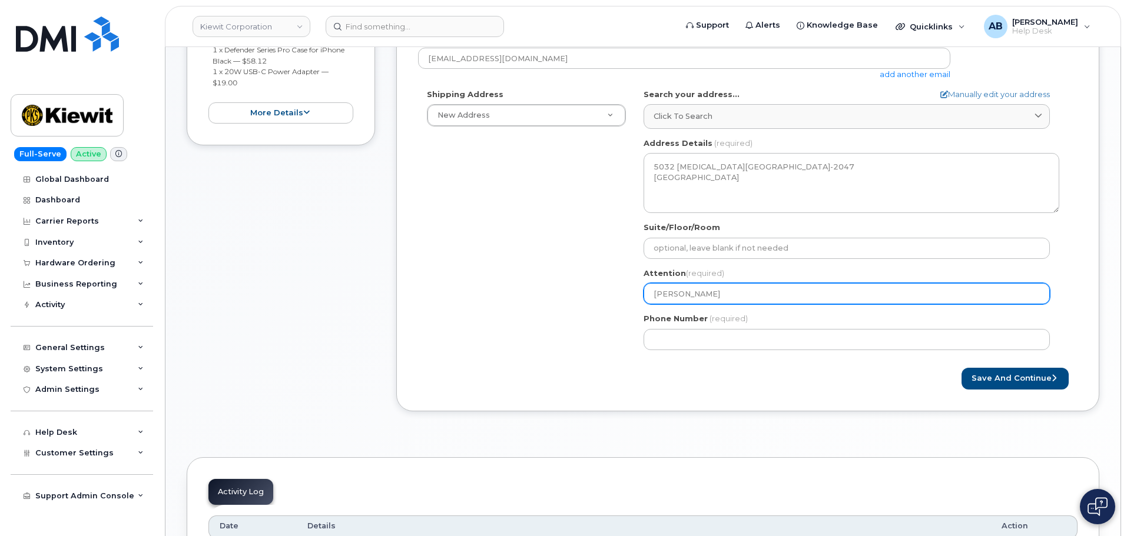
select select
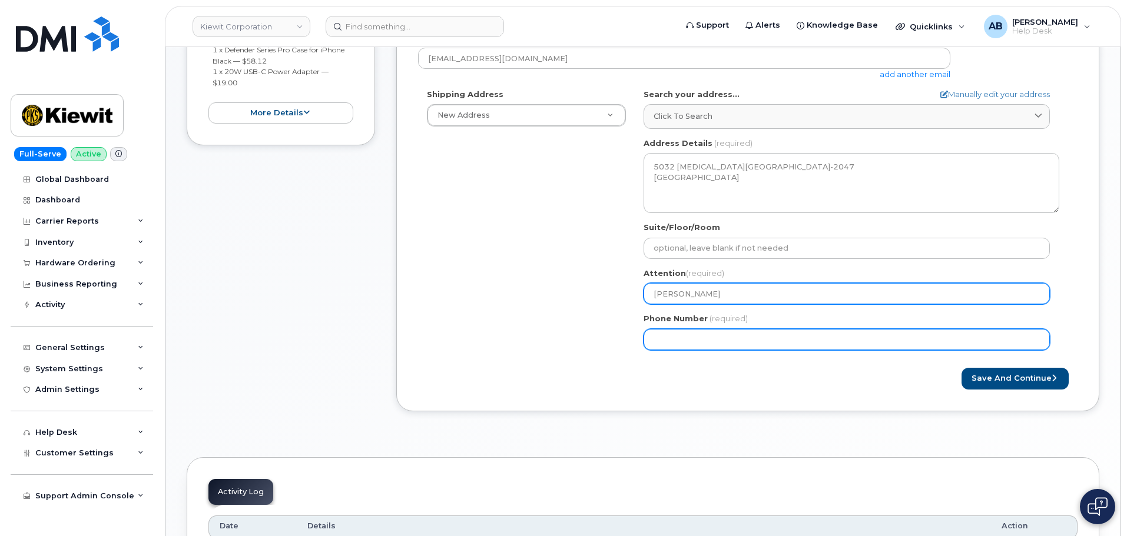
type input "Isaiah Polanco"
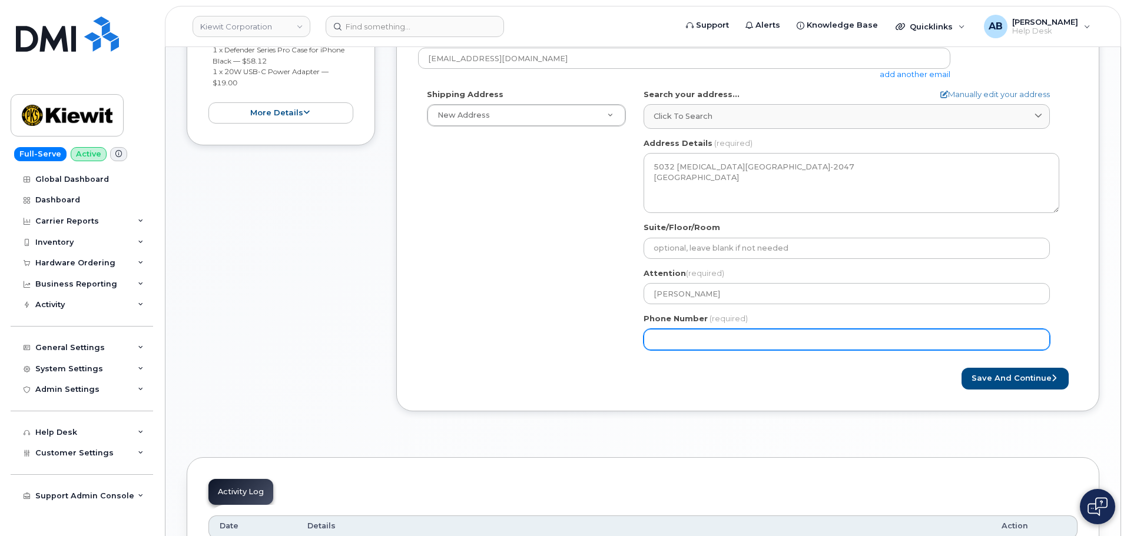
click at [692, 339] on input "Phone Number" at bounding box center [846, 339] width 406 height 21
type input "915333966"
select select
type input "9153339664"
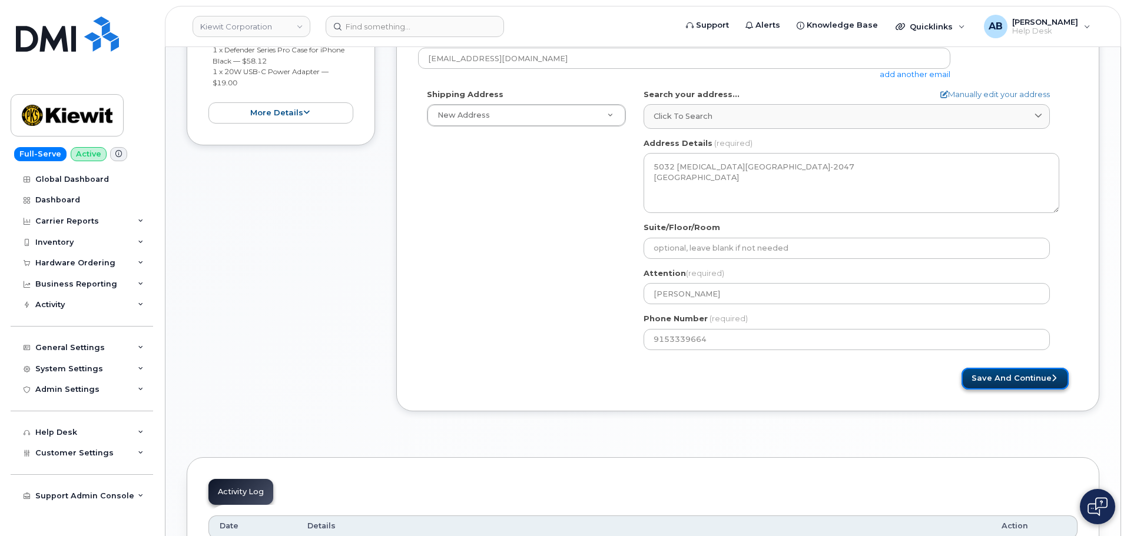
click at [1043, 378] on button "Save and Continue" at bounding box center [1014, 379] width 107 height 22
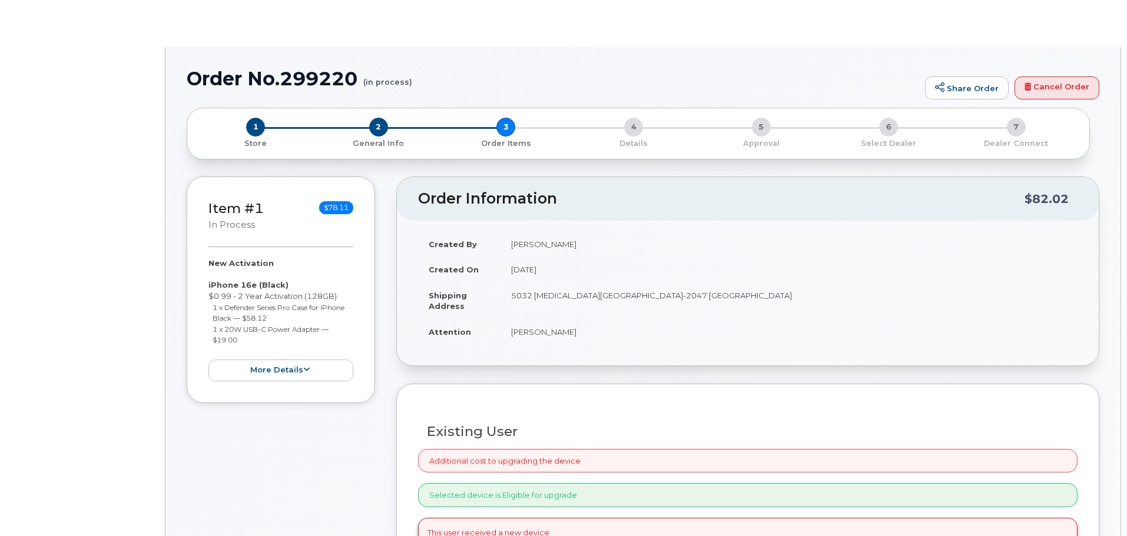
radio input "true"
select select
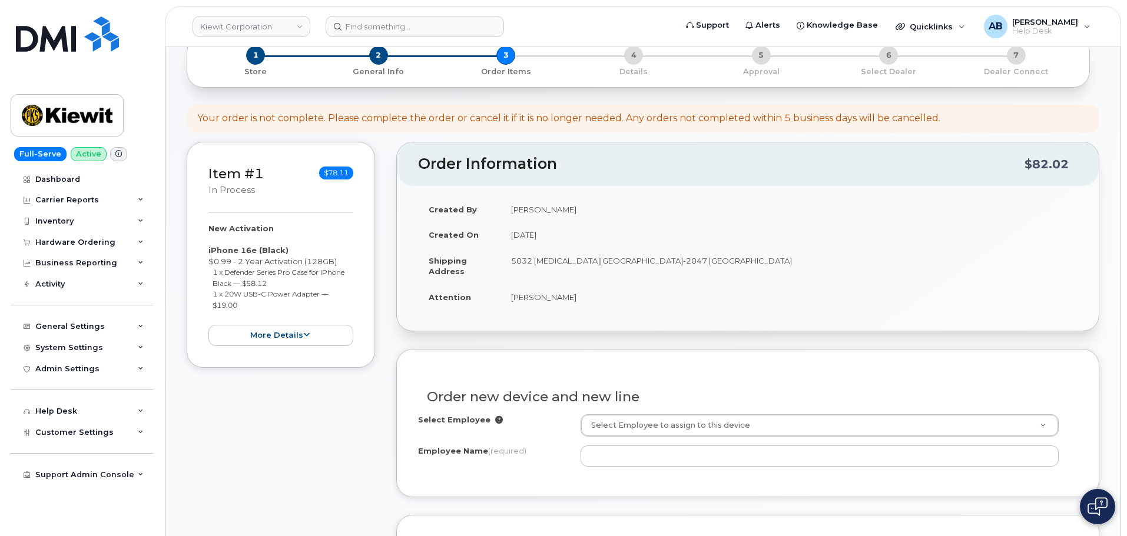
scroll to position [177, 0]
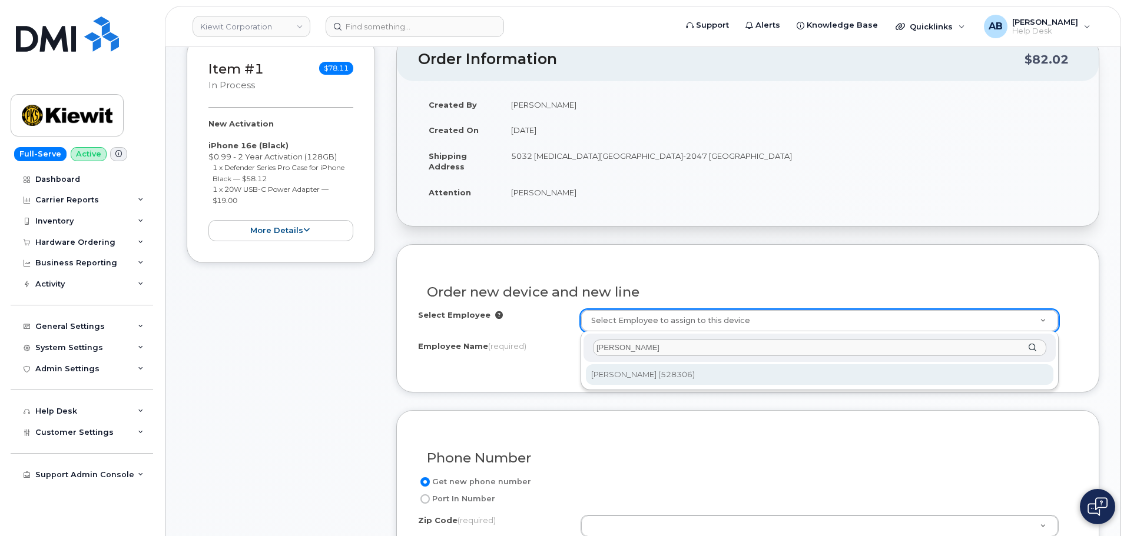
type input "[PERSON_NAME]"
type input "2166437"
type input "[PERSON_NAME]"
type input "23 CR-7A"
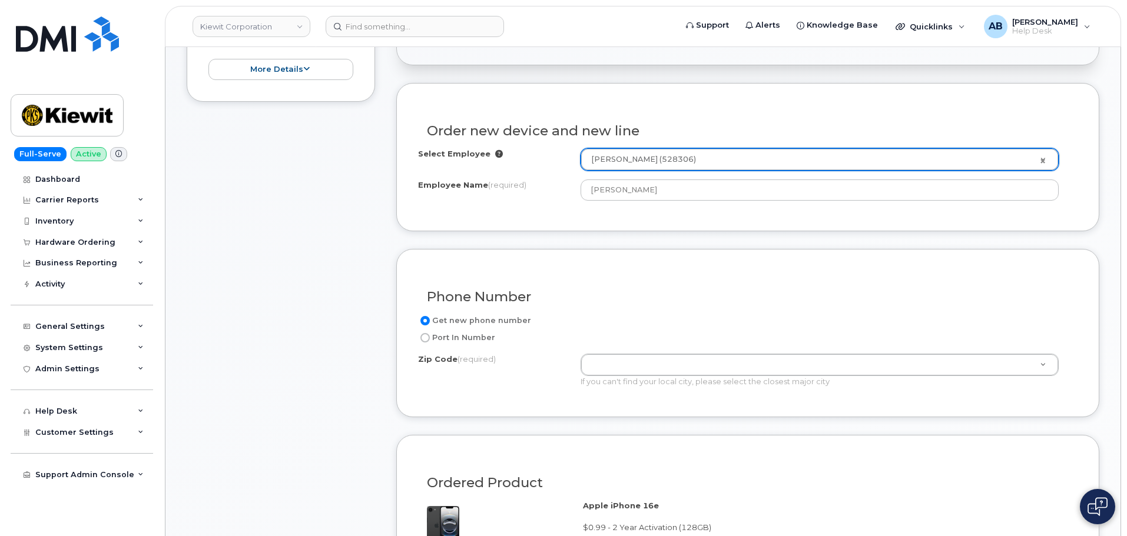
scroll to position [353, 0]
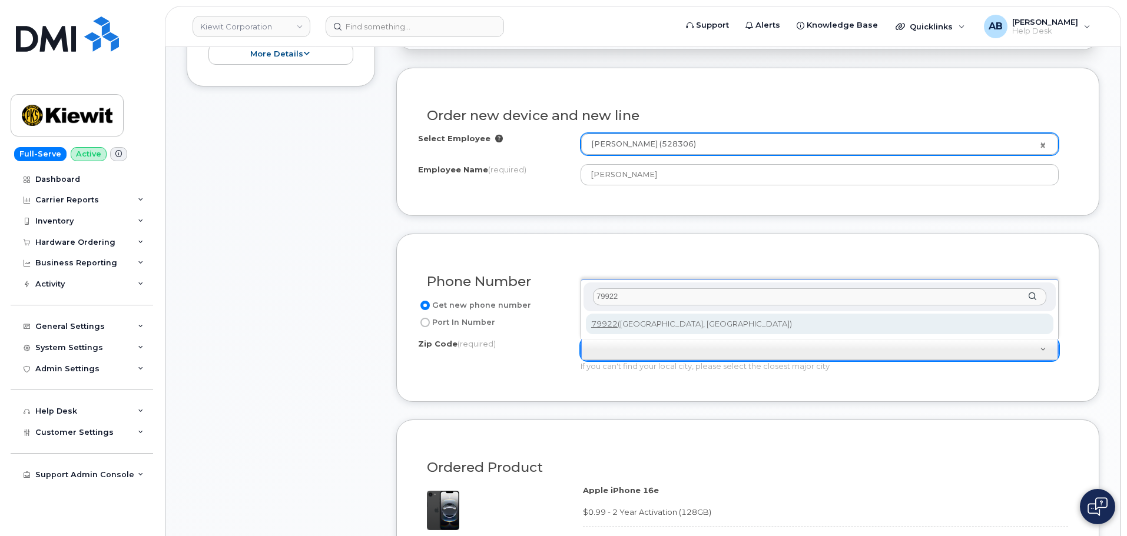
type input "79922"
type input "79922 ([GEOGRAPHIC_DATA], [GEOGRAPHIC_DATA])"
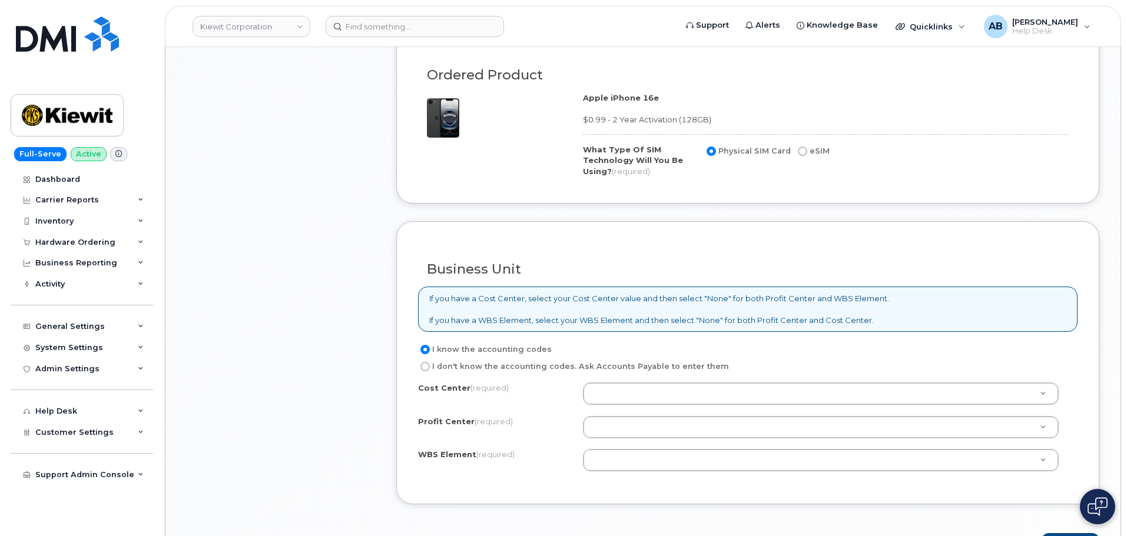
scroll to position [765, 0]
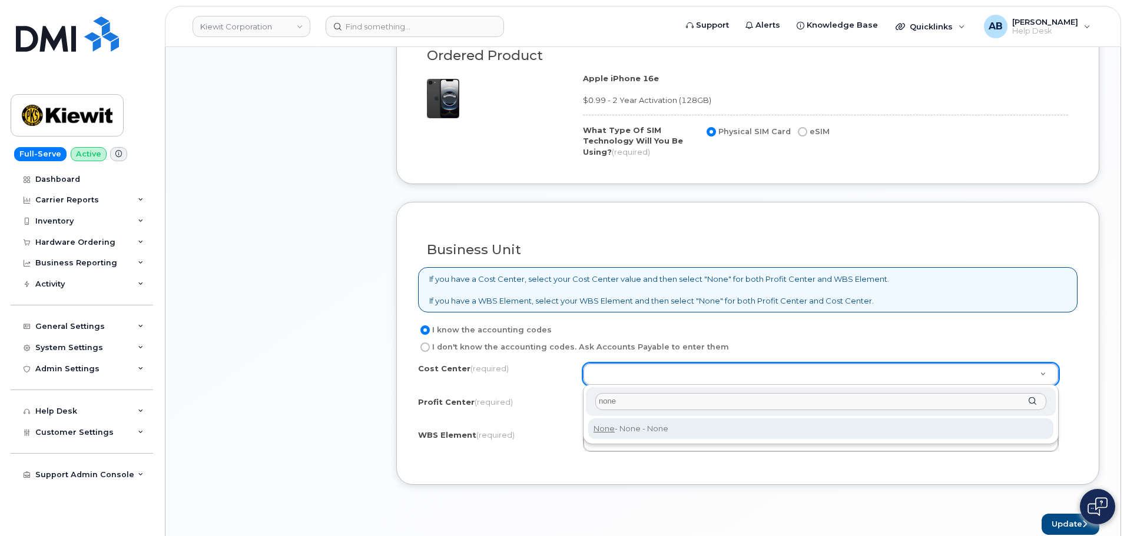
type input "none"
type input "None"
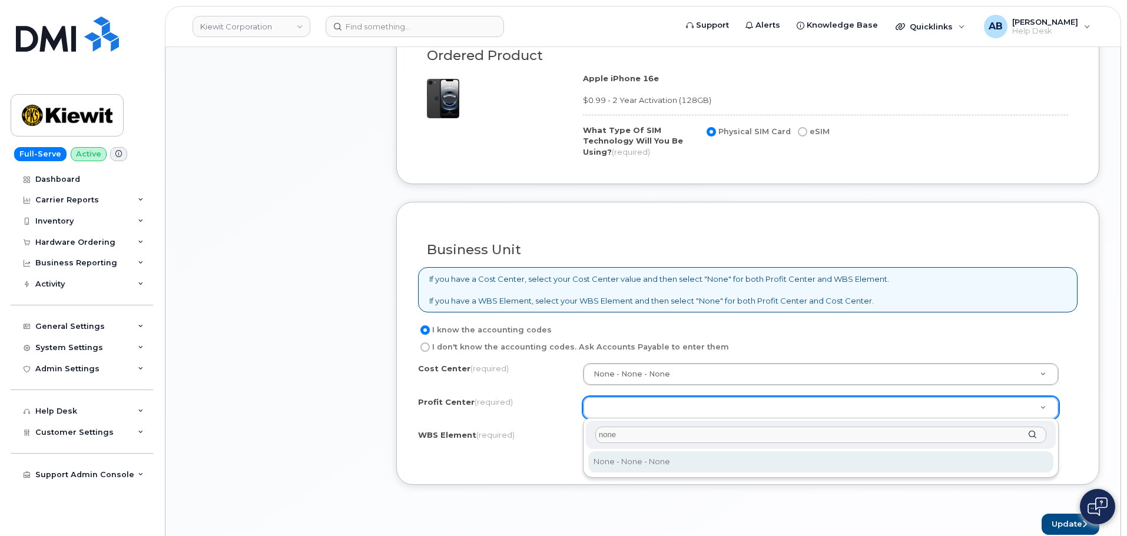
type input "none"
select select "None"
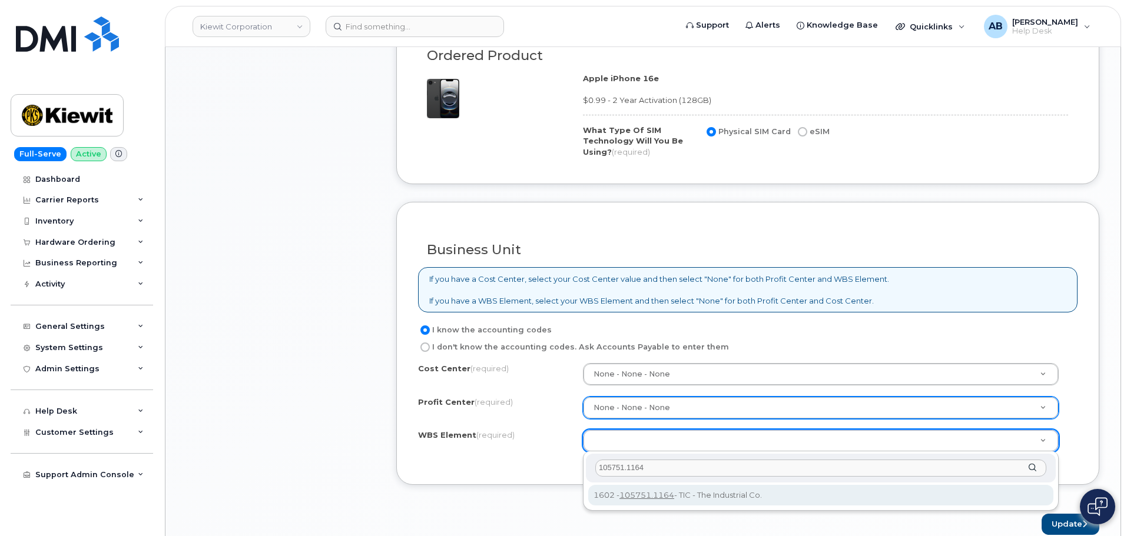
type input "105751.1164"
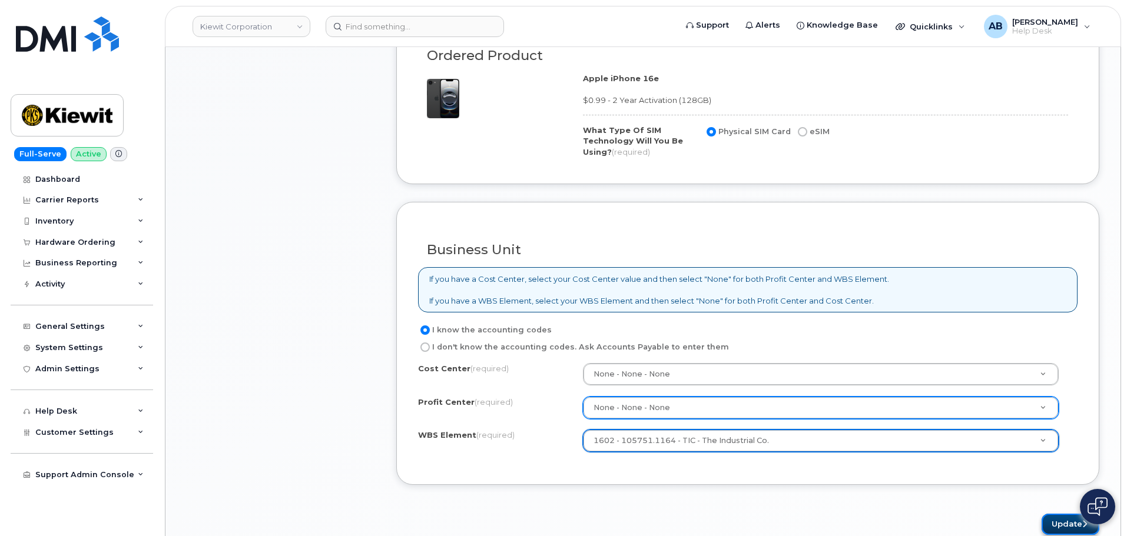
click at [1050, 523] on button "Update" at bounding box center [1070, 525] width 58 height 22
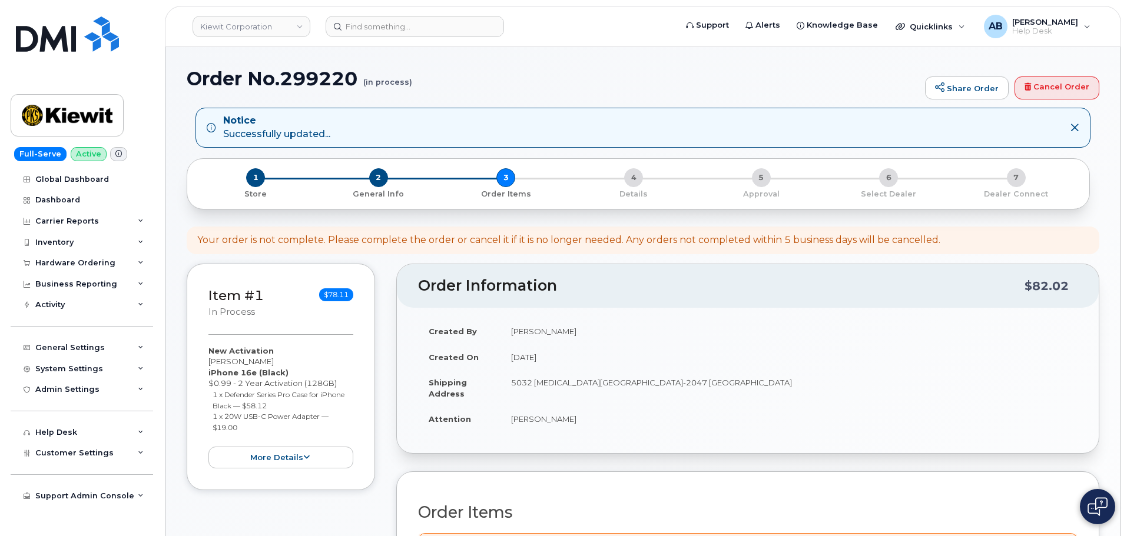
scroll to position [412, 0]
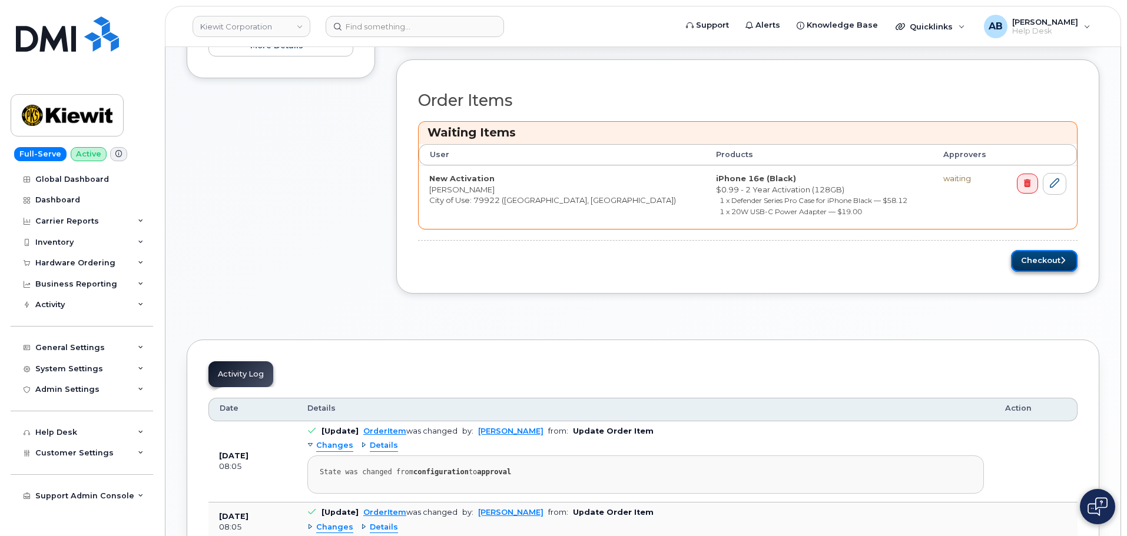
click at [1017, 261] on button "Checkout" at bounding box center [1044, 261] width 67 height 22
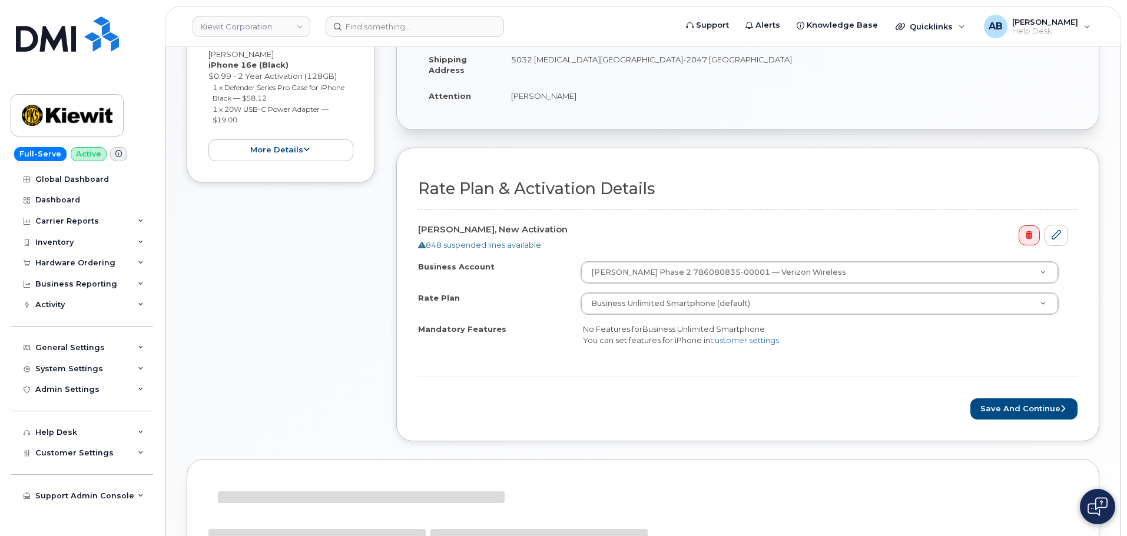
scroll to position [353, 0]
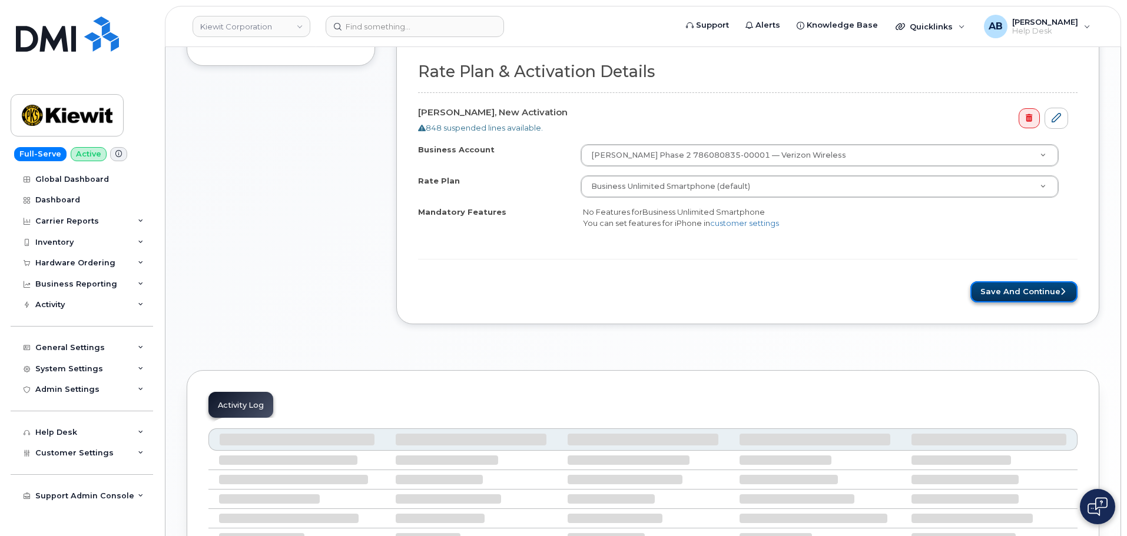
click at [1023, 296] on button "Save and Continue" at bounding box center [1023, 292] width 107 height 22
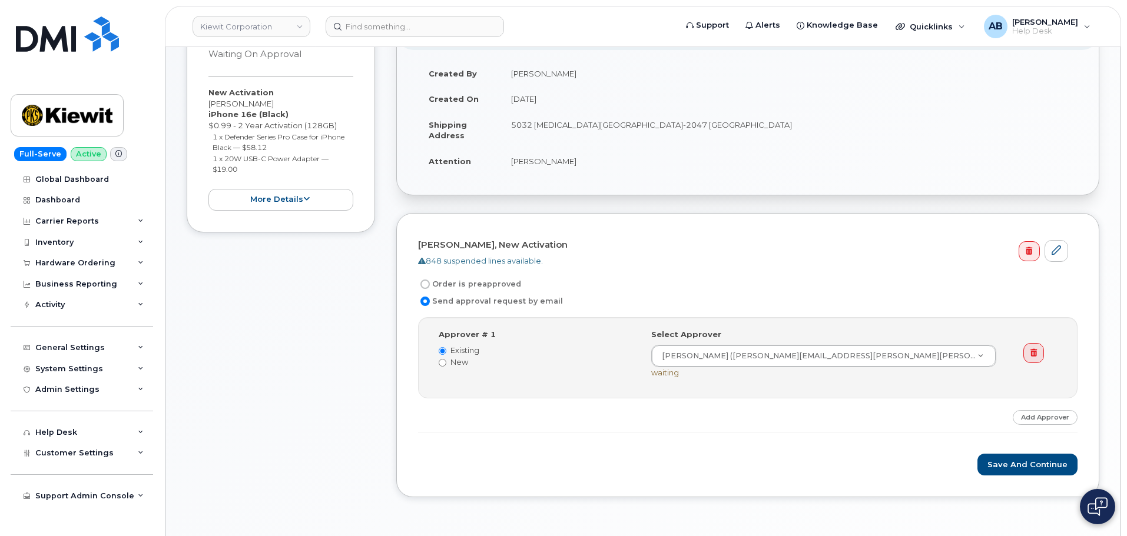
scroll to position [177, 0]
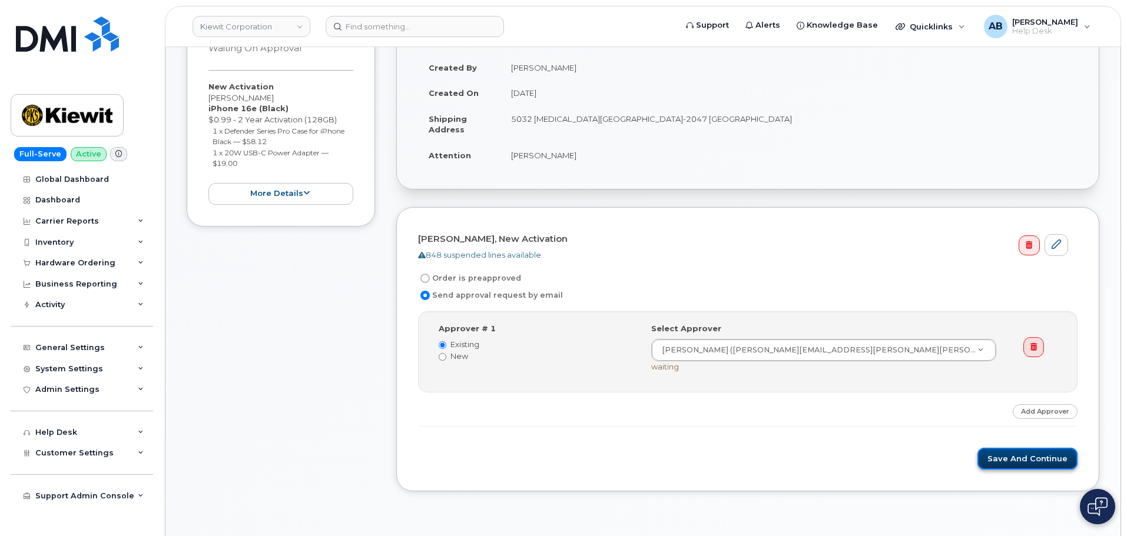
click at [1026, 453] on button "Save and Continue" at bounding box center [1027, 459] width 100 height 22
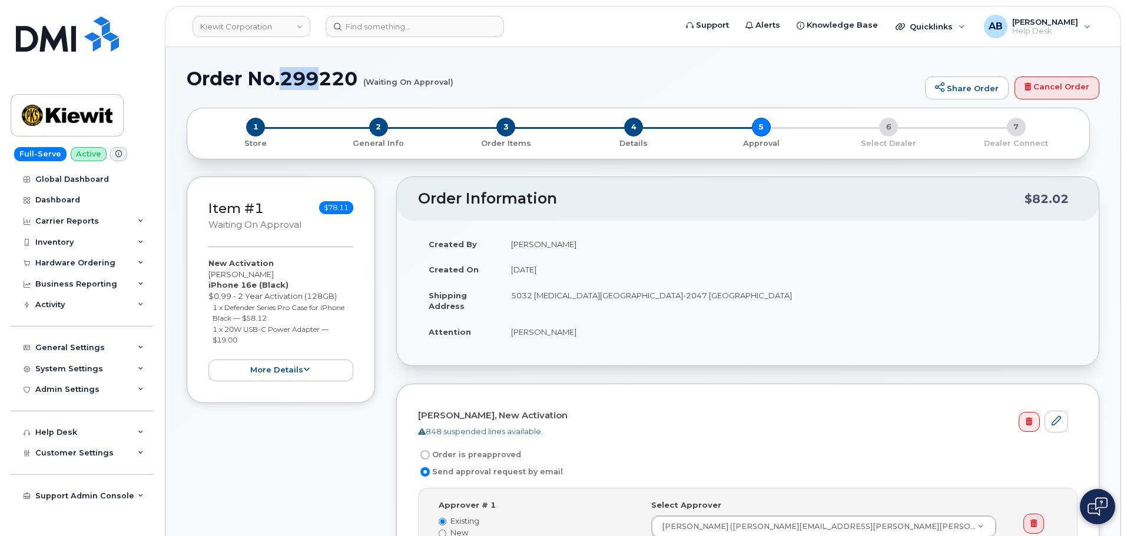
drag, startPoint x: 285, startPoint y: 75, endPoint x: 342, endPoint y: 80, distance: 57.3
click at [342, 80] on h1 "Order No.299220 (Waiting On Approval)" at bounding box center [553, 78] width 732 height 21
click at [287, 75] on h1 "Order No.299220 (Waiting On Approval)" at bounding box center [553, 78] width 732 height 21
drag, startPoint x: 281, startPoint y: 75, endPoint x: 355, endPoint y: 79, distance: 73.7
click at [355, 79] on h1 "Order No.299220 (Waiting On Approval)" at bounding box center [553, 78] width 732 height 21
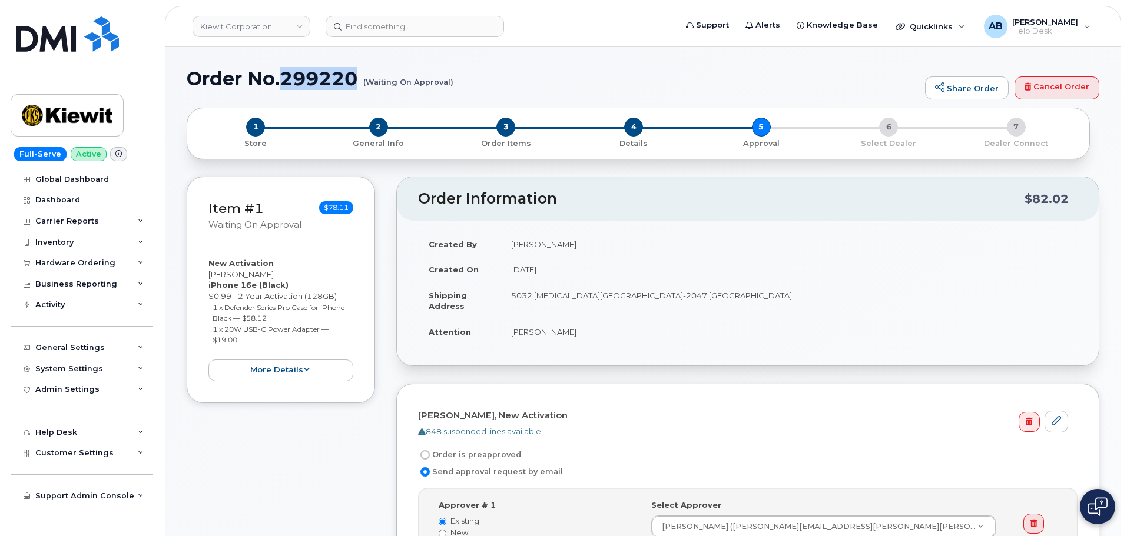
copy h1 "299220"
click at [69, 102] on img at bounding box center [67, 115] width 91 height 34
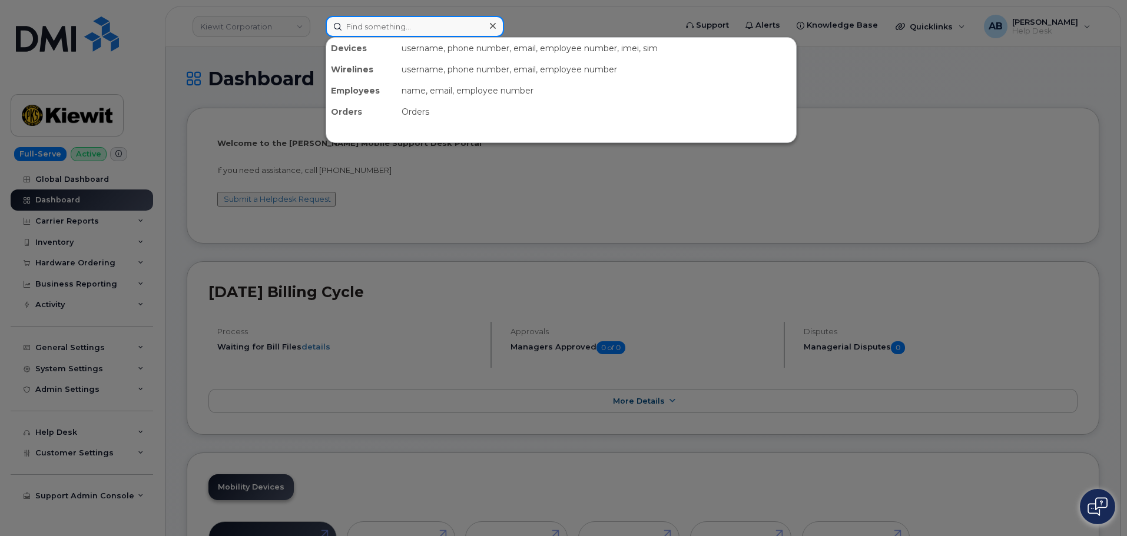
click at [426, 31] on input at bounding box center [415, 26] width 178 height 21
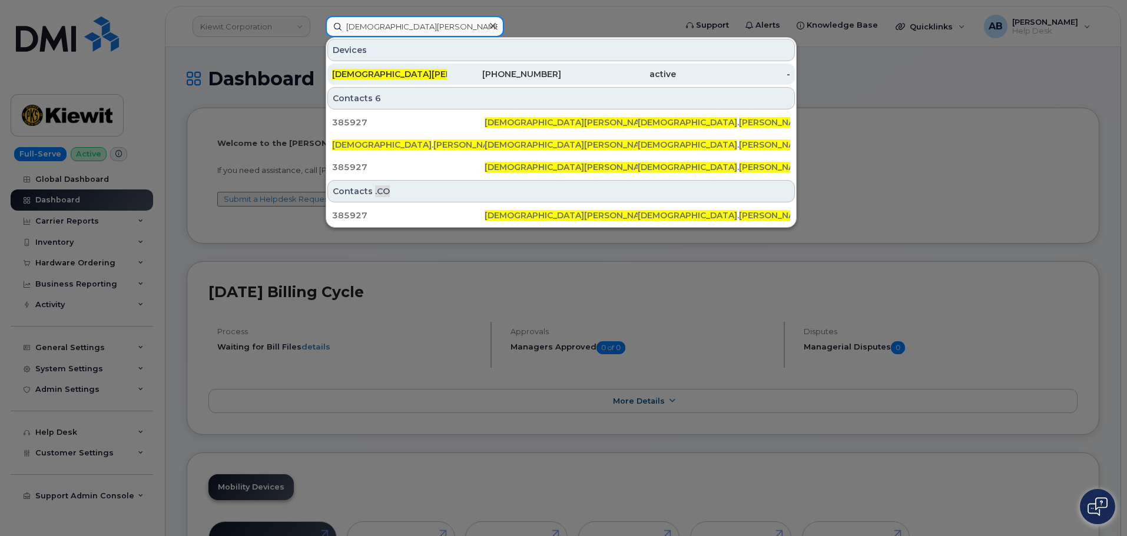
type input "christian sandoval"
click at [403, 73] on span "[DEMOGRAPHIC_DATA][PERSON_NAME]" at bounding box center [417, 74] width 171 height 11
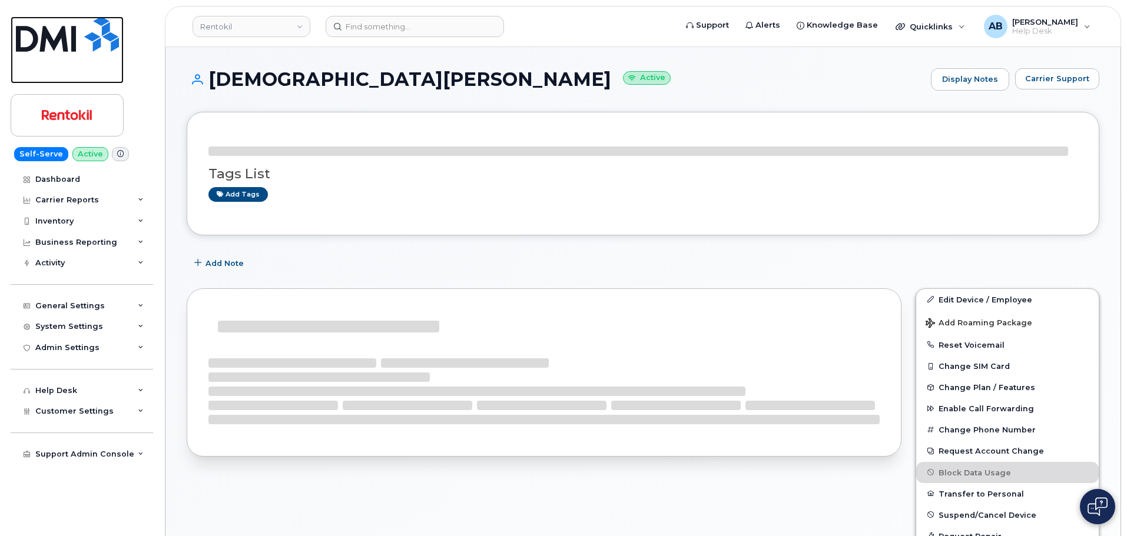
click at [77, 46] on img at bounding box center [67, 33] width 103 height 35
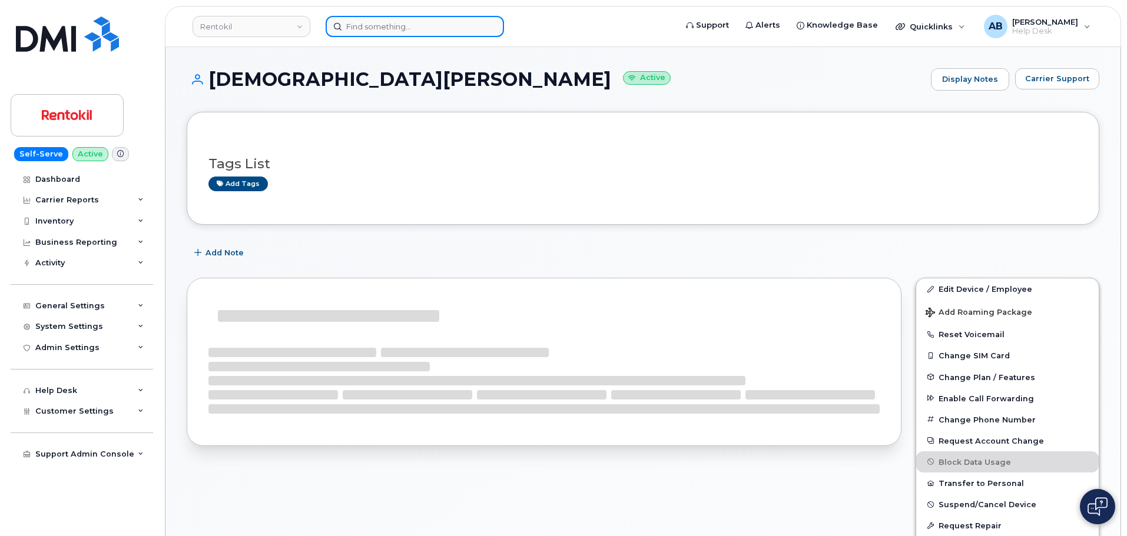
click at [385, 23] on input at bounding box center [415, 26] width 178 height 21
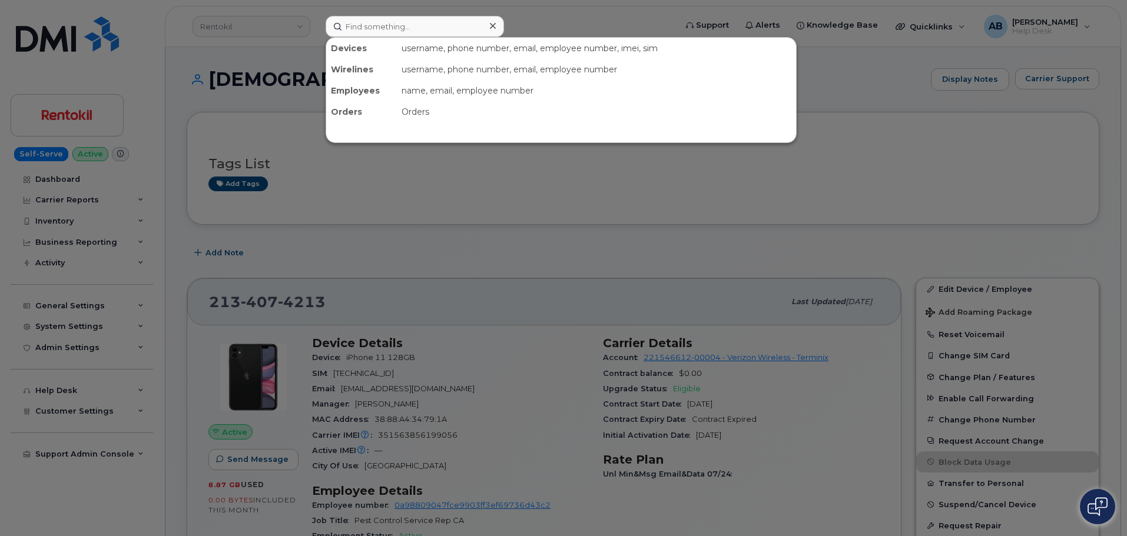
click at [58, 36] on div at bounding box center [563, 268] width 1127 height 536
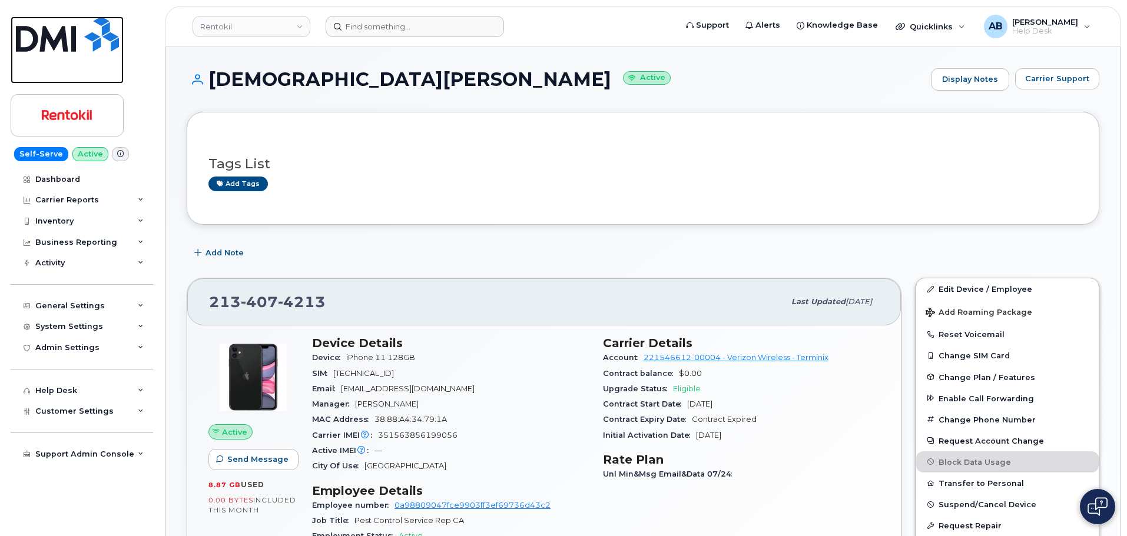
click at [58, 36] on img at bounding box center [67, 33] width 103 height 35
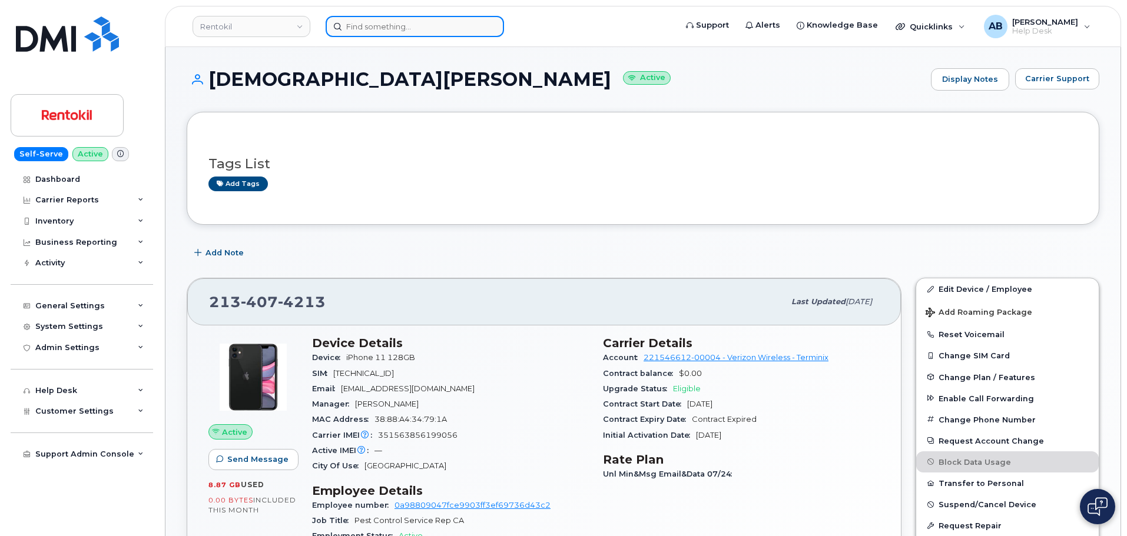
click at [394, 26] on input at bounding box center [415, 26] width 178 height 21
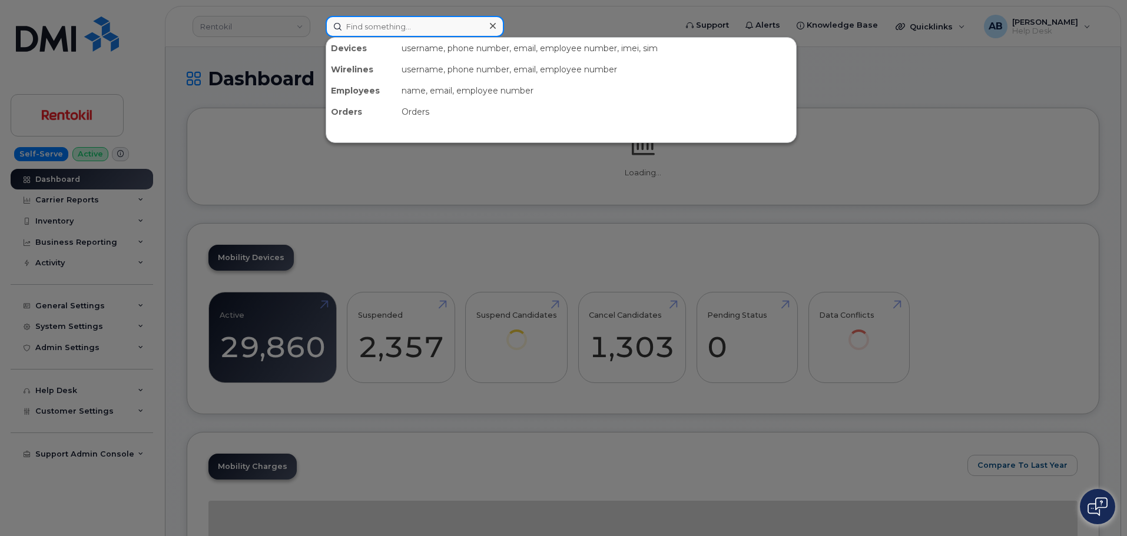
click at [394, 26] on input at bounding box center [415, 26] width 178 height 21
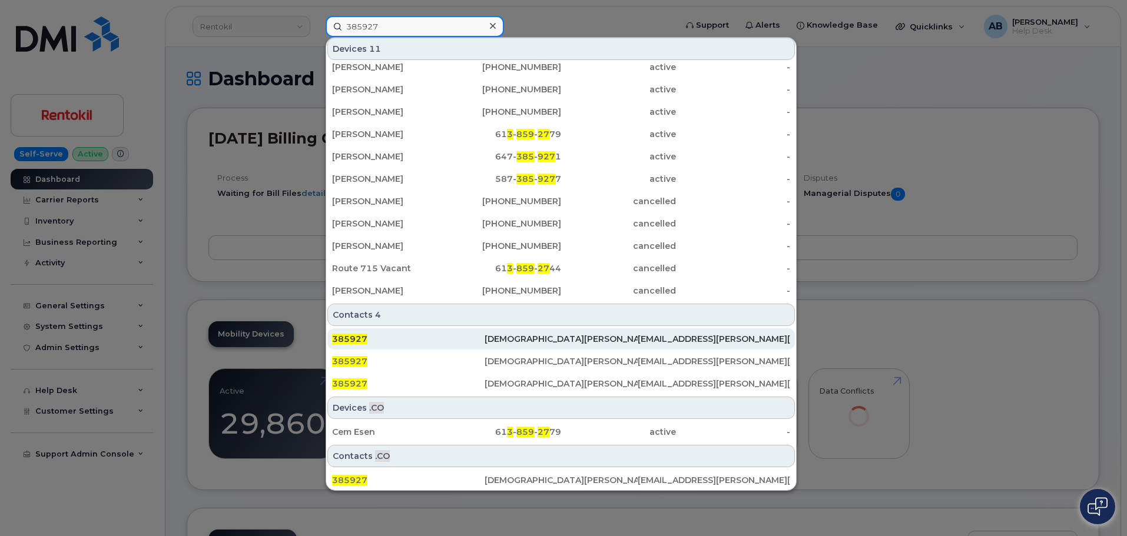
scroll to position [9, 0]
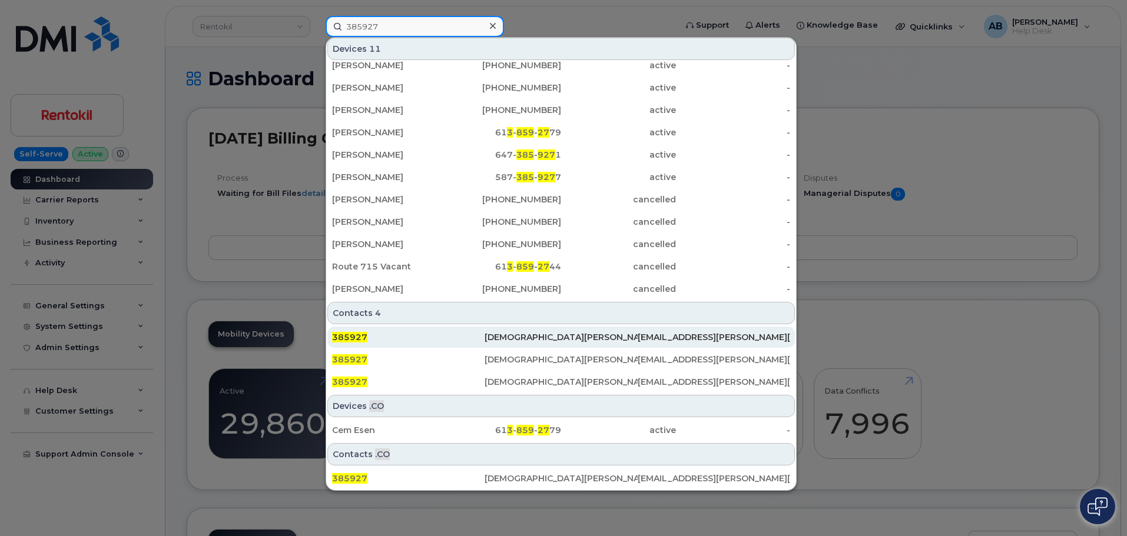
type input "385927"
click at [364, 340] on span "385927" at bounding box center [349, 337] width 35 height 11
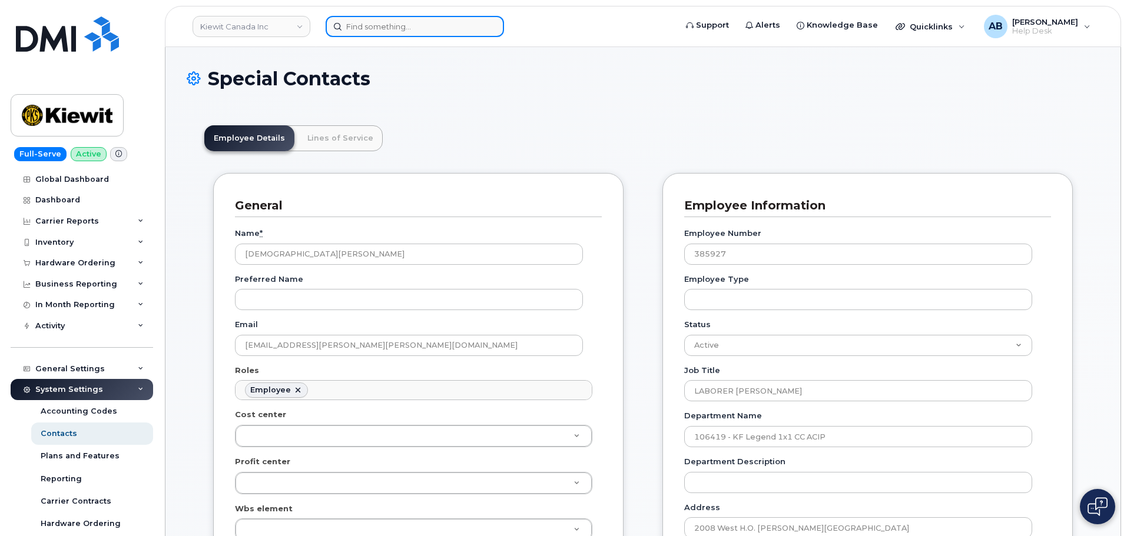
click at [371, 26] on input at bounding box center [415, 26] width 178 height 21
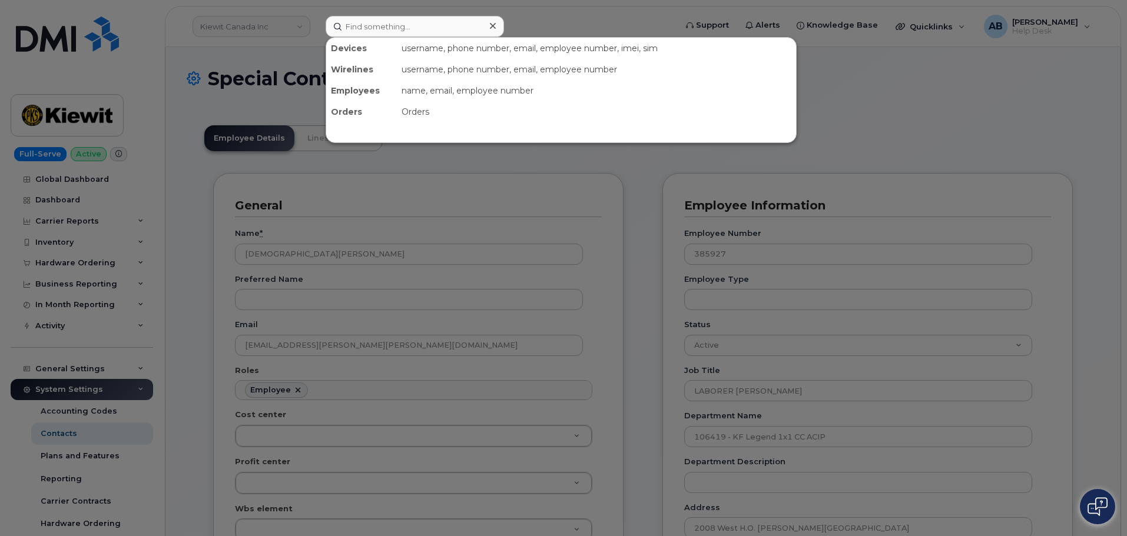
click at [226, 65] on div at bounding box center [563, 268] width 1127 height 536
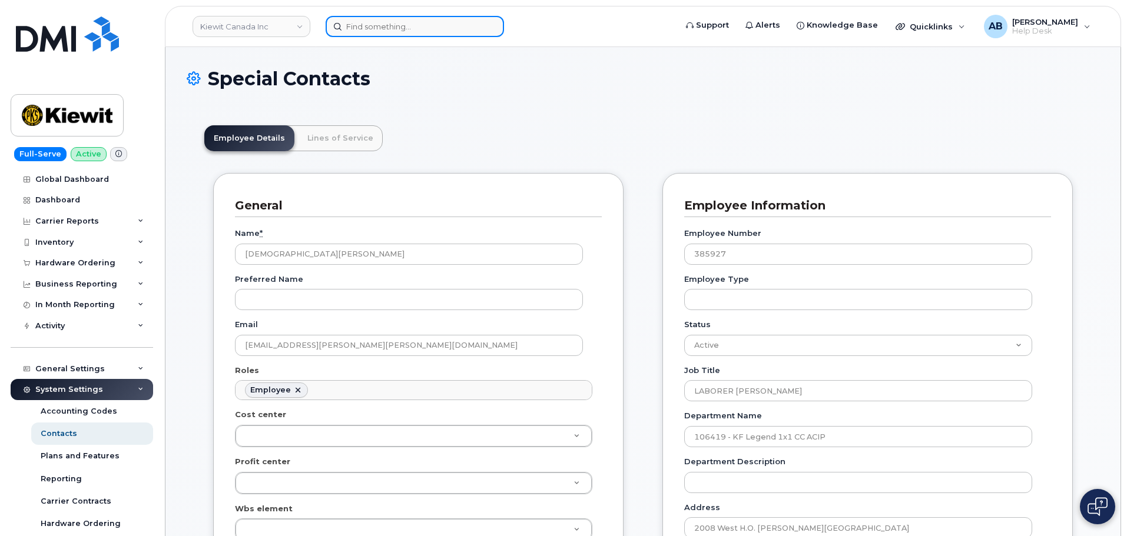
click at [355, 32] on input at bounding box center [415, 26] width 178 height 21
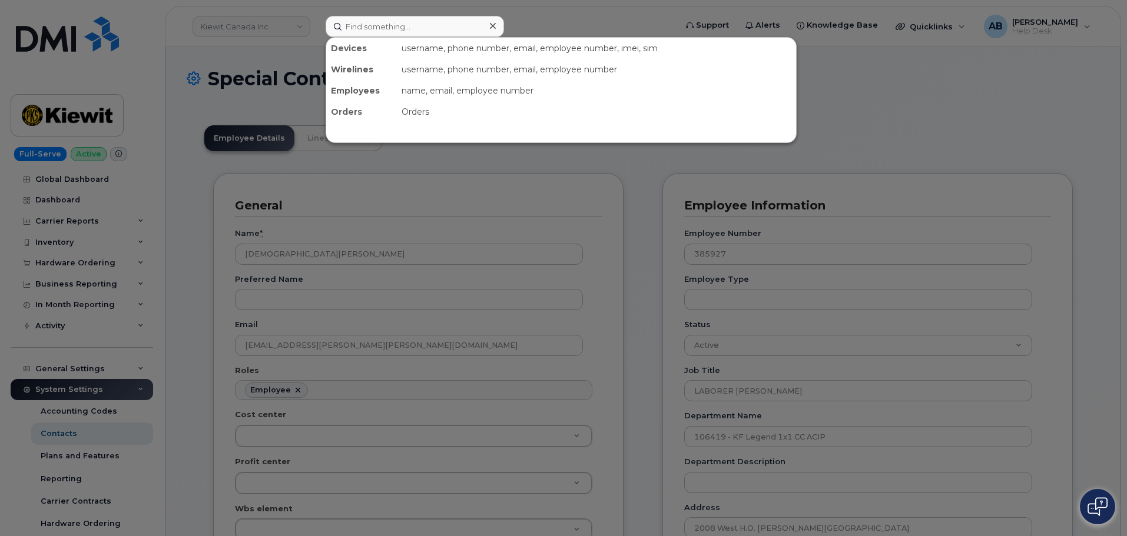
click at [245, 62] on div at bounding box center [563, 268] width 1127 height 536
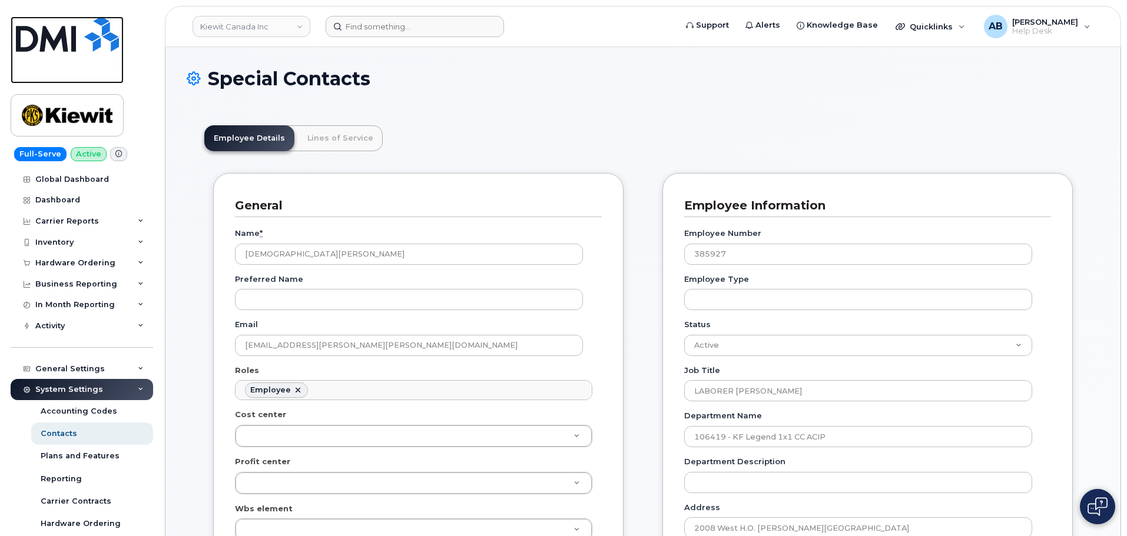
click at [74, 48] on img at bounding box center [67, 33] width 103 height 35
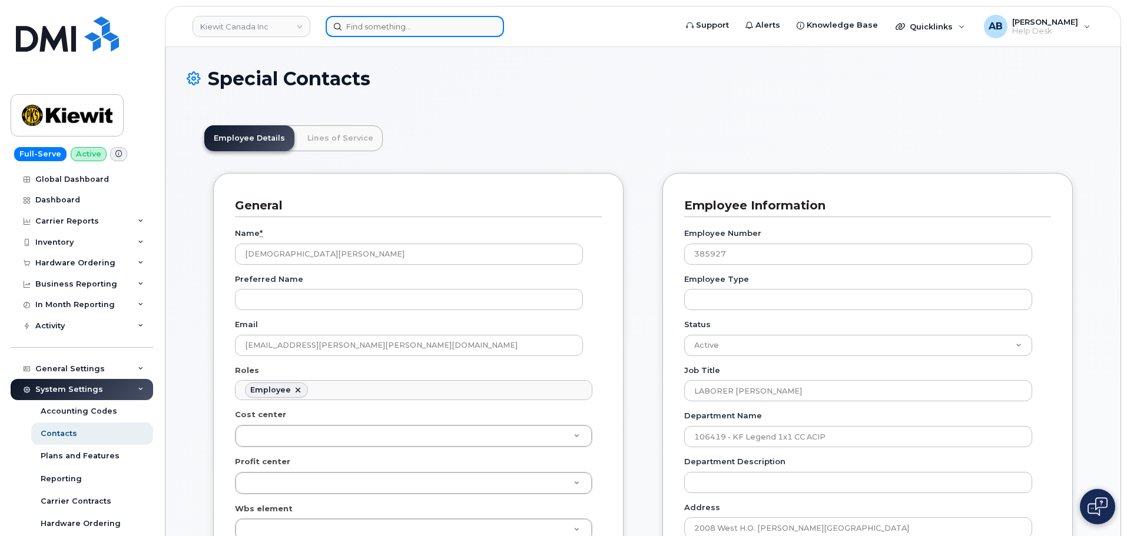
click at [373, 31] on input at bounding box center [415, 26] width 178 height 21
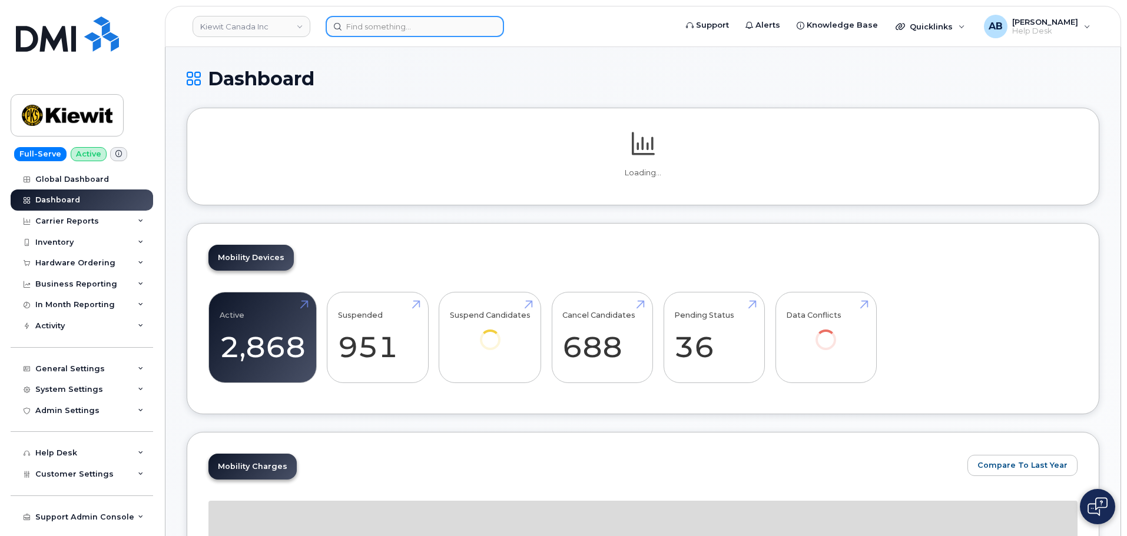
click at [373, 31] on input at bounding box center [415, 26] width 178 height 21
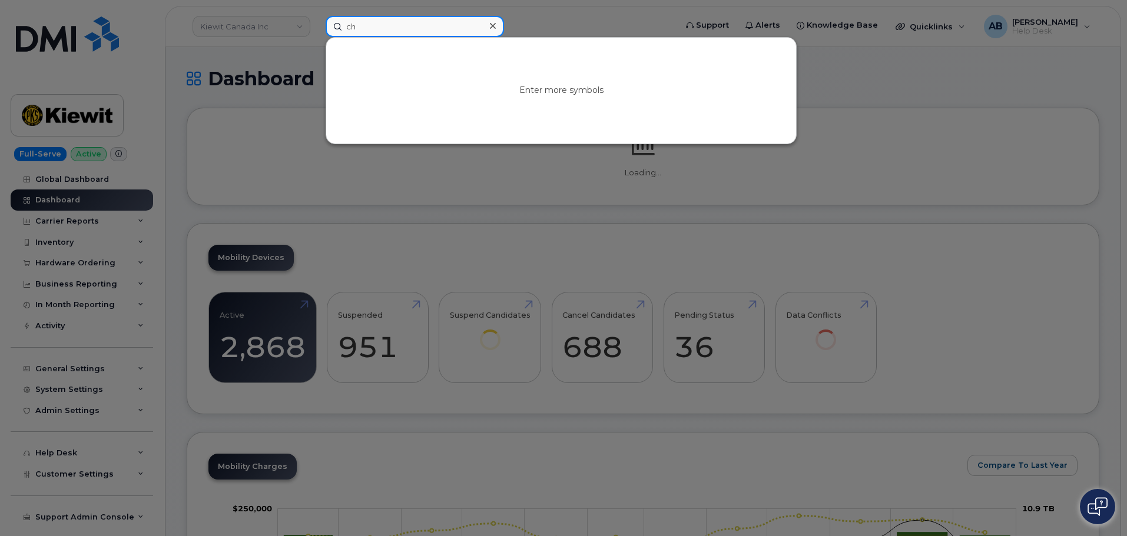
type input "c"
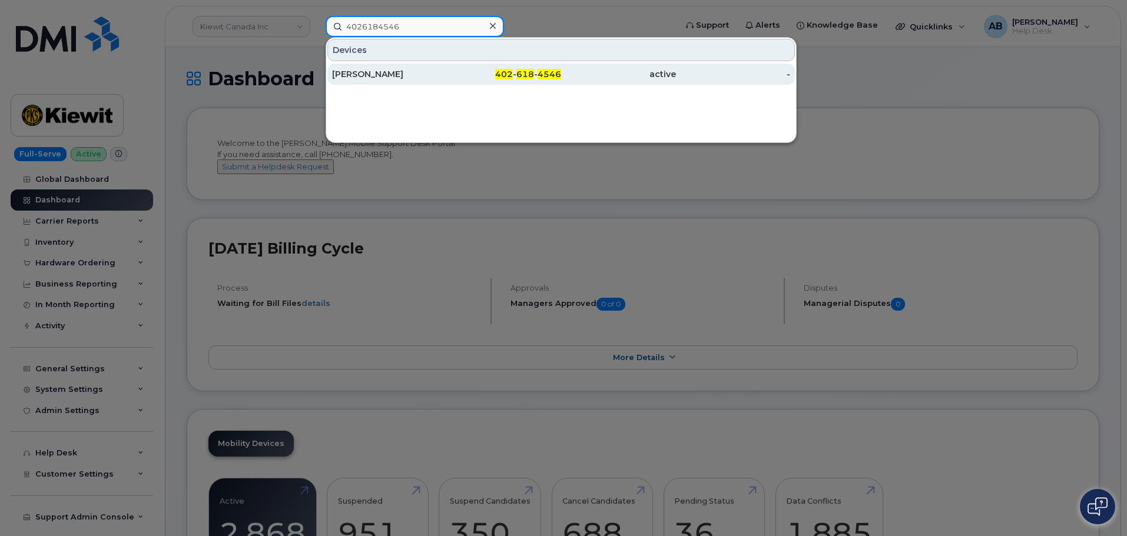
type input "4026184546"
click at [424, 75] on div "[PERSON_NAME]" at bounding box center [389, 74] width 115 height 12
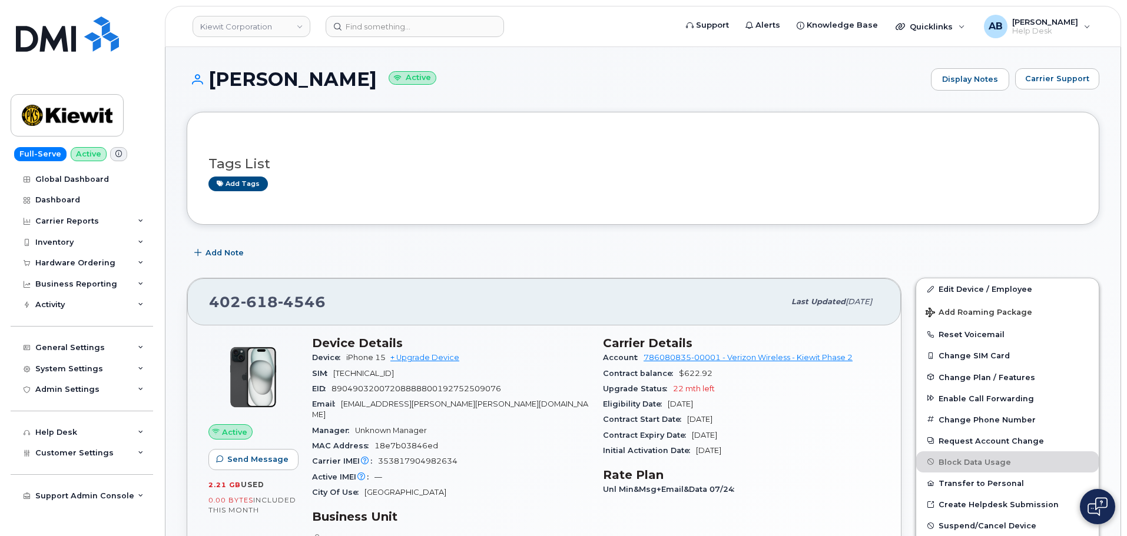
drag, startPoint x: 215, startPoint y: 78, endPoint x: 389, endPoint y: 87, distance: 174.5
click at [389, 87] on h1 "CHRIS SANDOVAL Active" at bounding box center [556, 79] width 738 height 21
copy h1 "[PERSON_NAME]"
drag, startPoint x: 525, startPoint y: 166, endPoint x: 780, endPoint y: 10, distance: 299.4
click at [525, 165] on h3 "Tags List" at bounding box center [642, 164] width 869 height 15
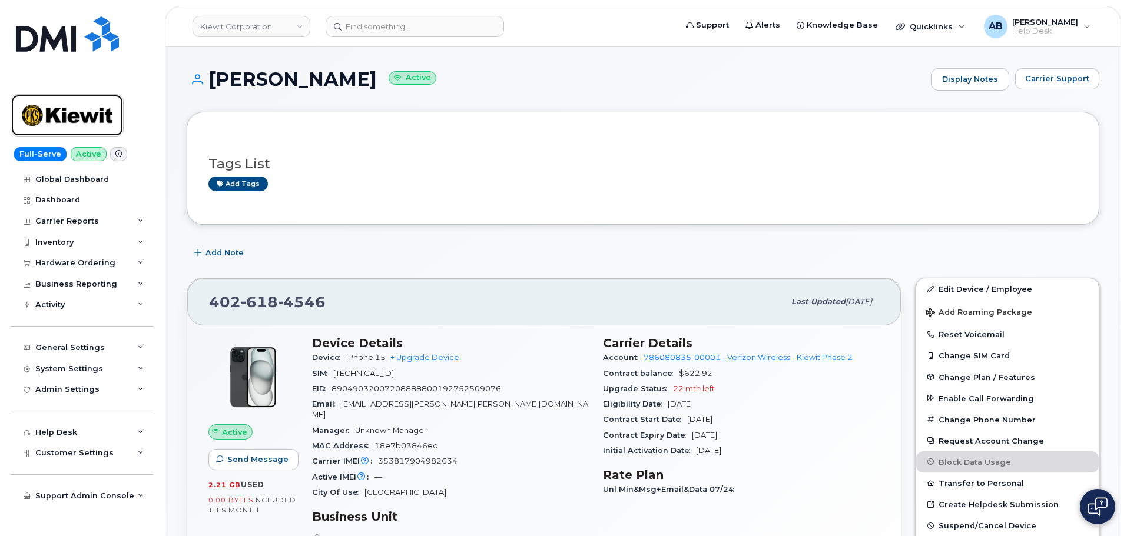
drag, startPoint x: 40, startPoint y: 111, endPoint x: 300, endPoint y: 177, distance: 268.4
click at [40, 111] on img at bounding box center [67, 115] width 91 height 34
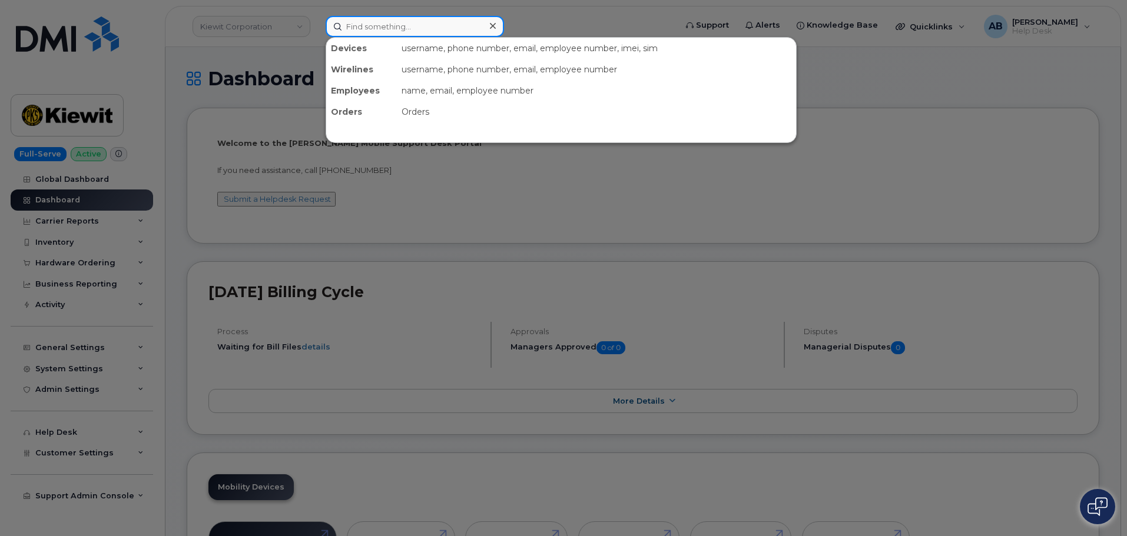
click at [409, 21] on input at bounding box center [415, 26] width 178 height 21
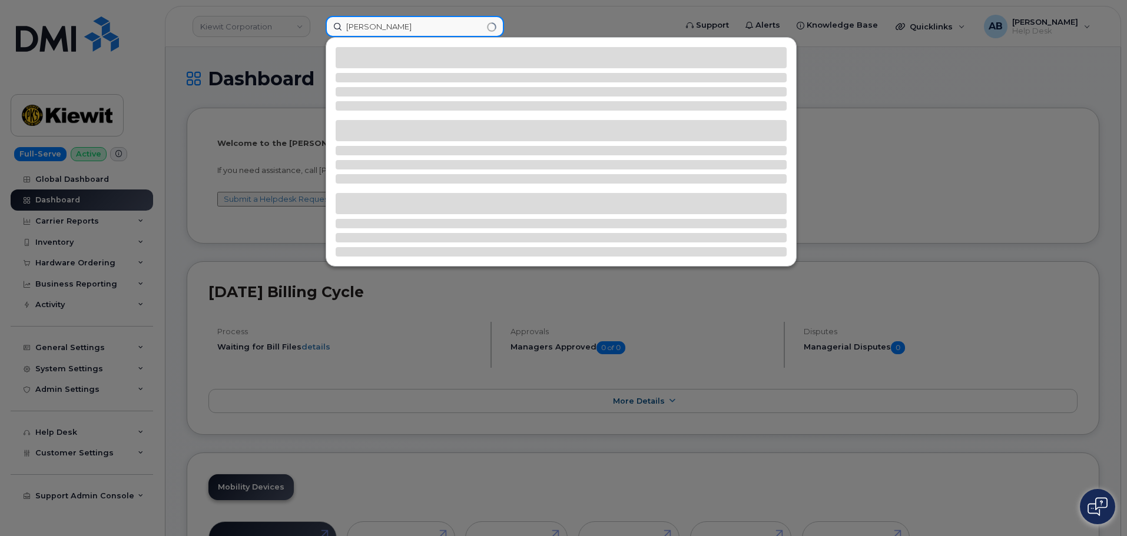
type input "[PERSON_NAME]"
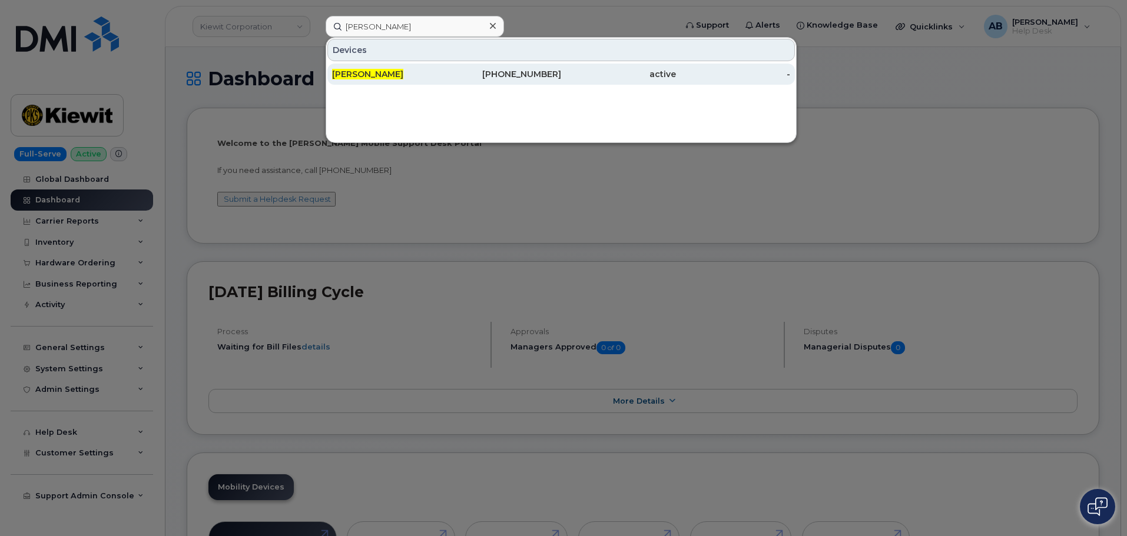
click at [447, 65] on div "[PERSON_NAME]" at bounding box center [504, 74] width 115 height 21
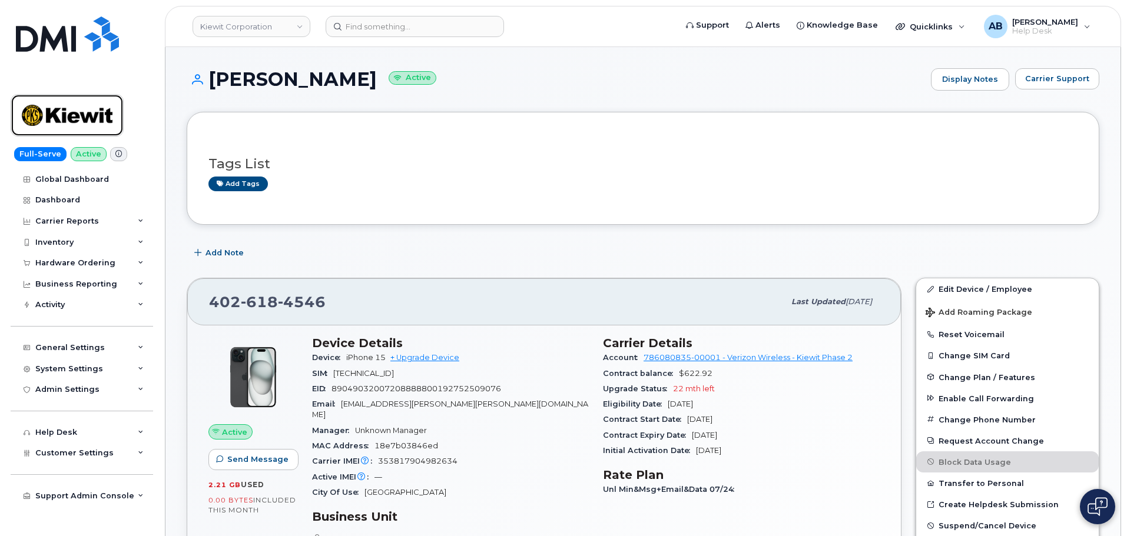
click at [65, 105] on img at bounding box center [67, 115] width 91 height 34
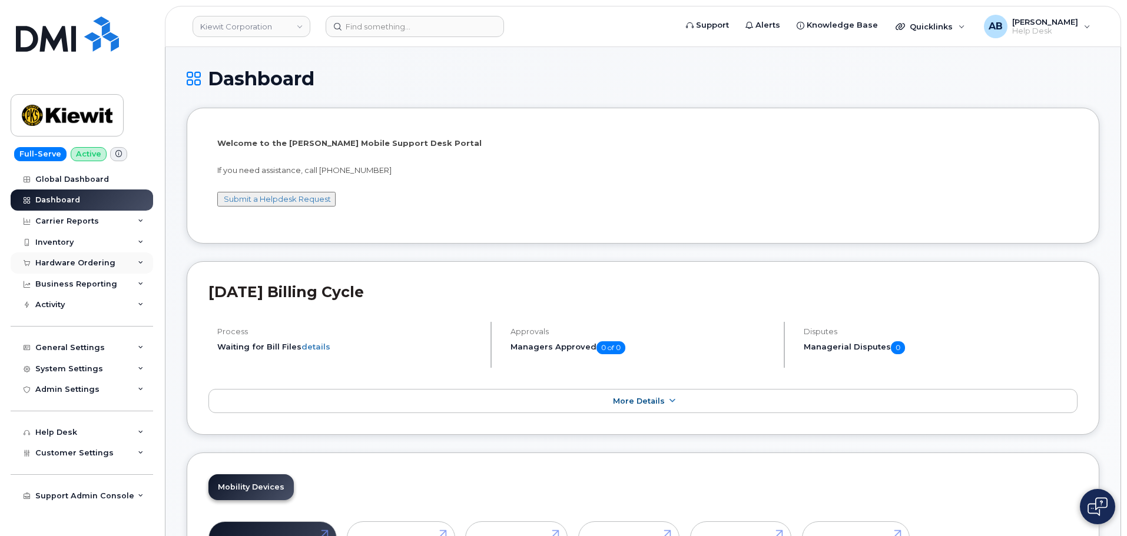
click at [84, 266] on div "Hardware Ordering" at bounding box center [75, 262] width 80 height 9
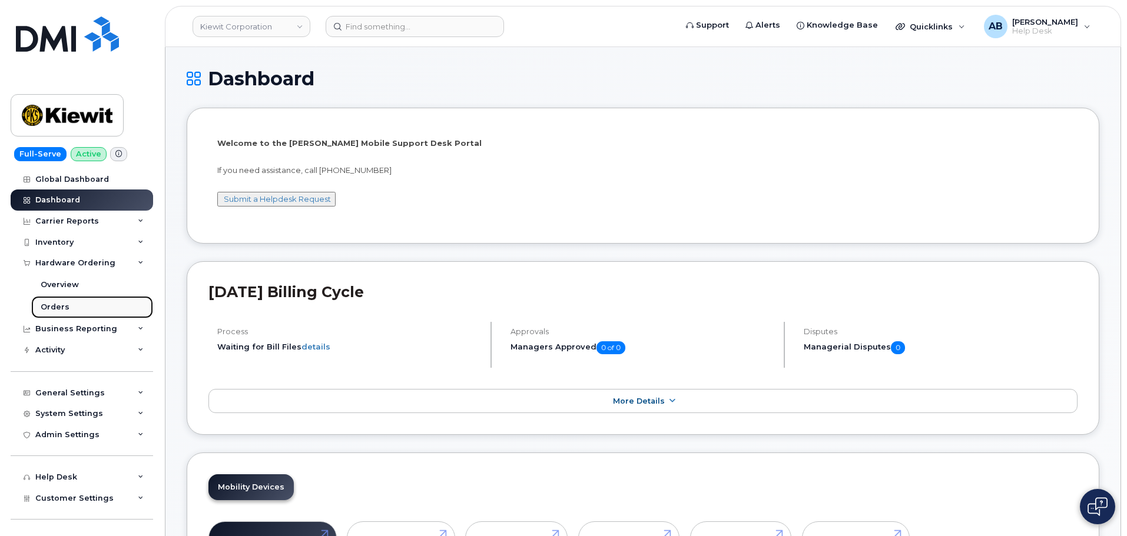
click at [85, 303] on link "Orders" at bounding box center [92, 307] width 122 height 22
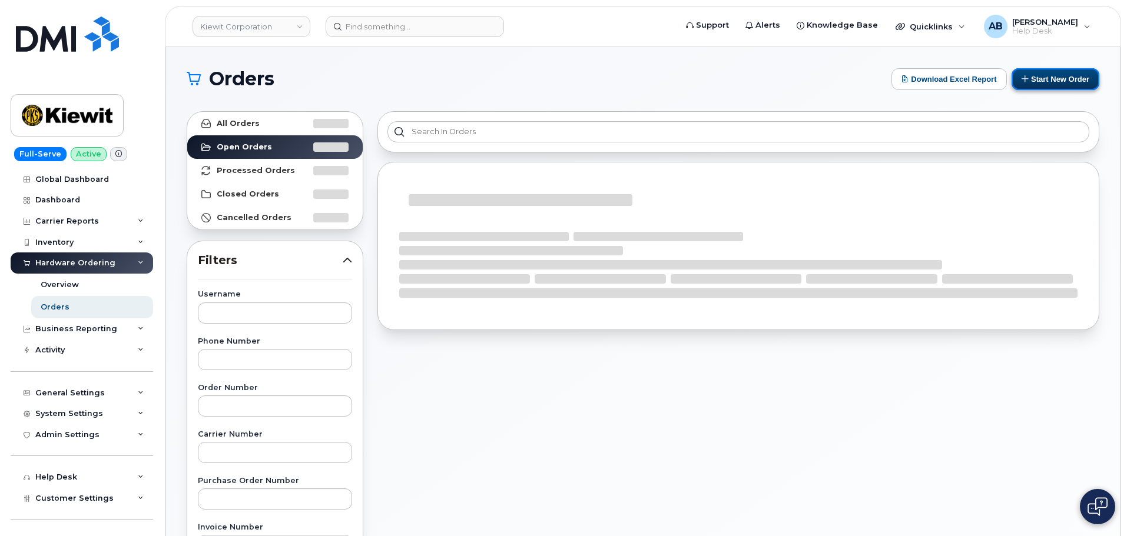
click at [1044, 85] on button "Start New Order" at bounding box center [1055, 79] width 88 height 22
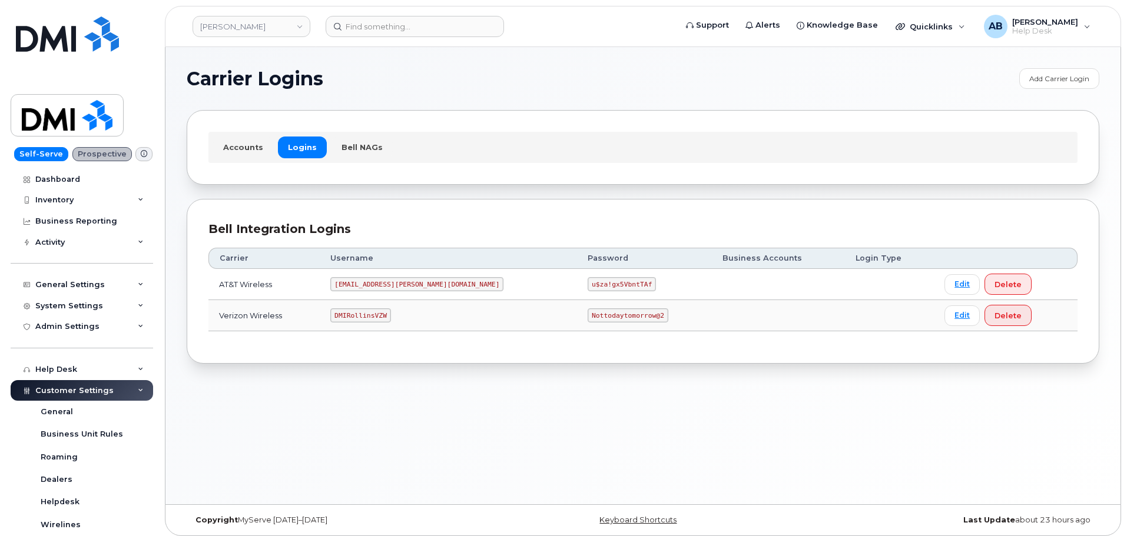
click at [374, 318] on code "DMIRollinsVZW" at bounding box center [360, 315] width 60 height 14
copy code "DMIRollinsVZW"
click at [588, 310] on code "Nottodaytomorrow@2" at bounding box center [628, 315] width 80 height 14
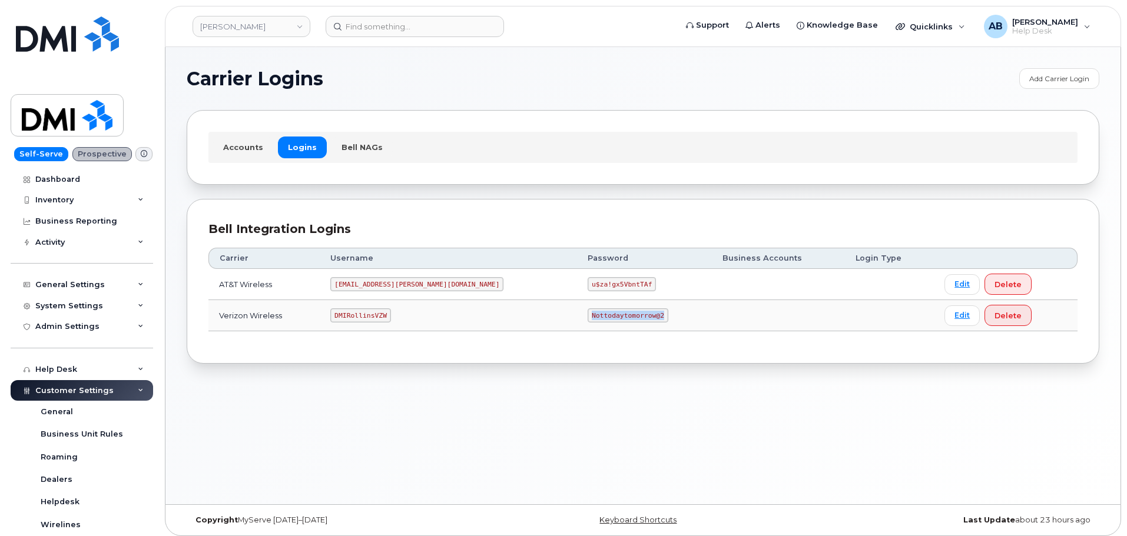
click at [588, 310] on code "Nottodaytomorrow@2" at bounding box center [628, 315] width 80 height 14
copy code "Nottodaytomorrow@2"
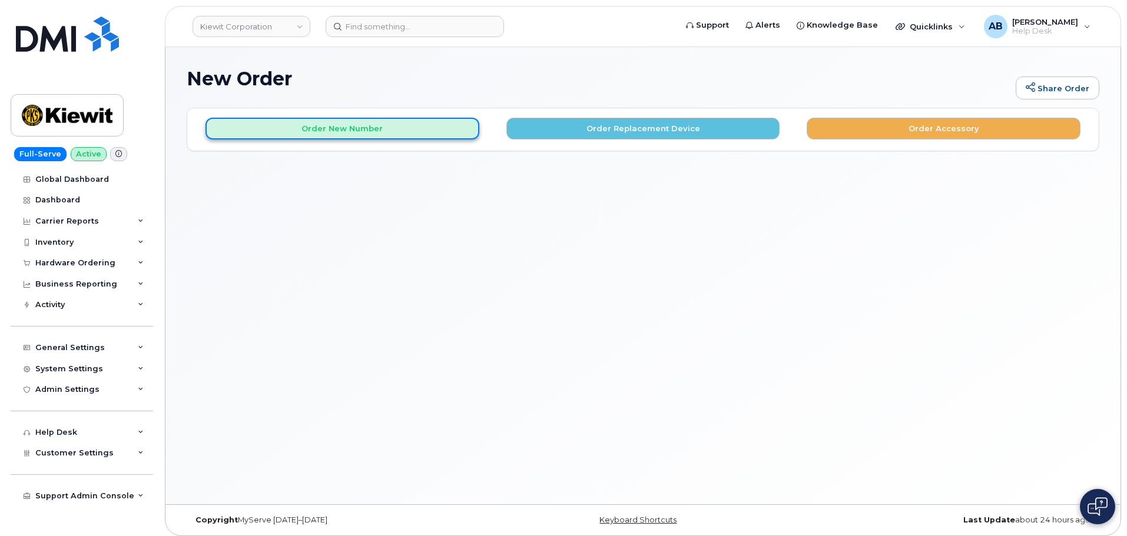
click at [357, 126] on button "Order New Number" at bounding box center [342, 129] width 274 height 22
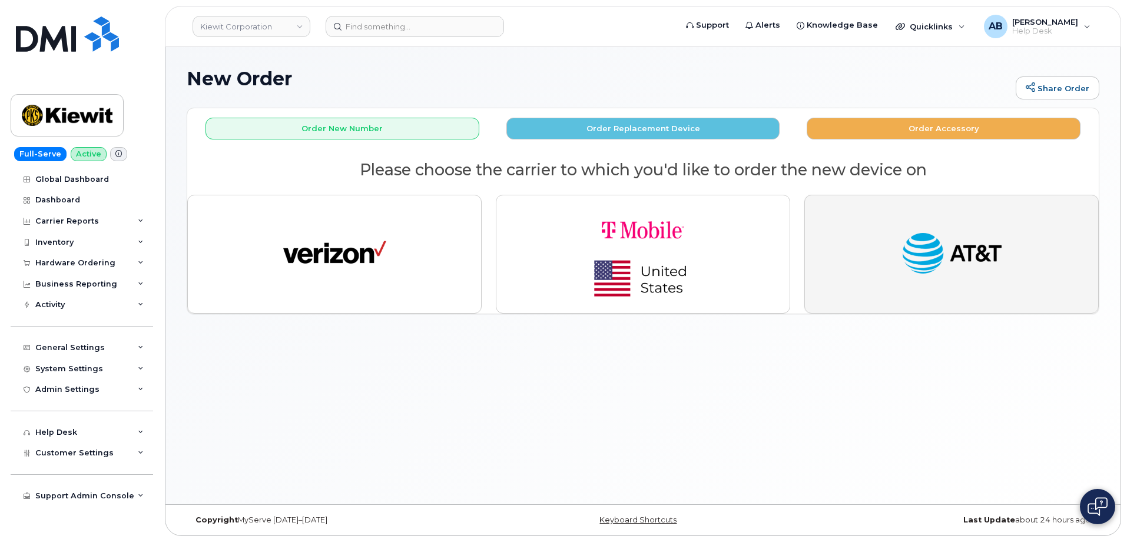
click at [911, 250] on img "button" at bounding box center [951, 254] width 103 height 53
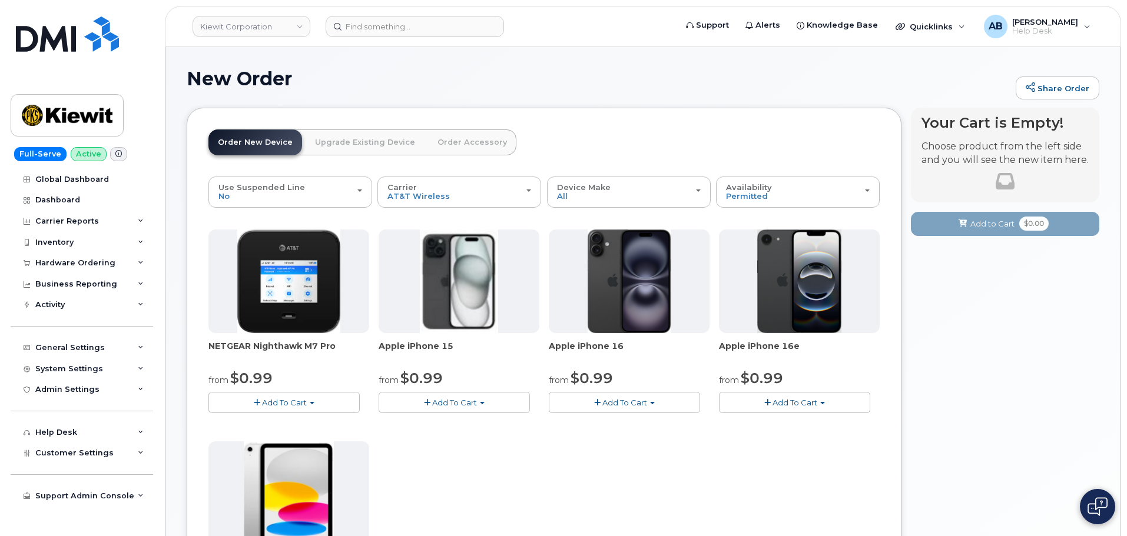
click at [433, 403] on span "Add To Cart" at bounding box center [454, 402] width 45 height 9
click at [443, 423] on link "$0.99 - 2 Year Activation (128GB)" at bounding box center [457, 424] width 152 height 15
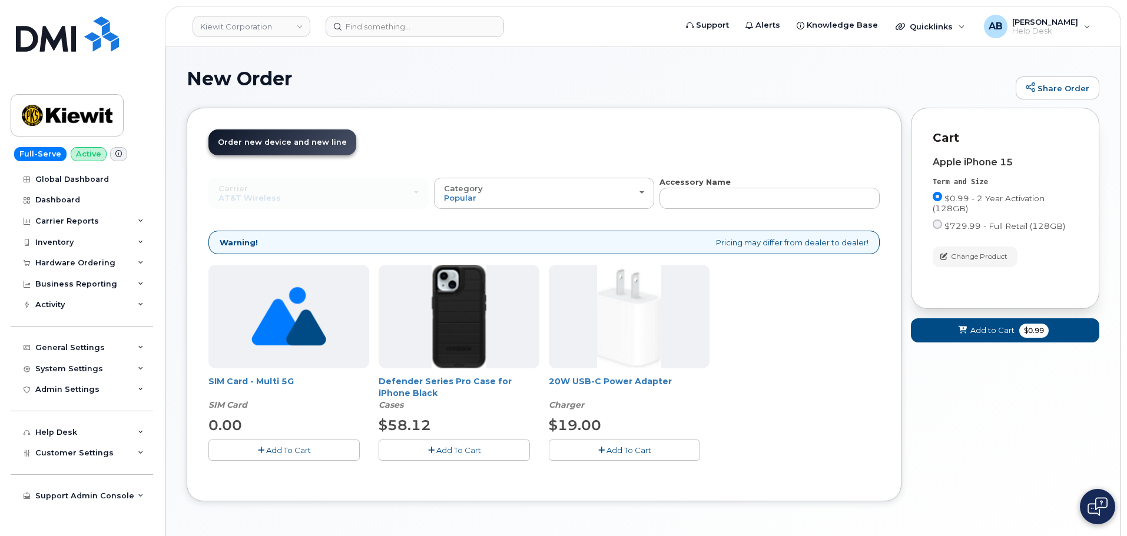
click at [447, 454] on span "Add To Cart" at bounding box center [458, 450] width 45 height 9
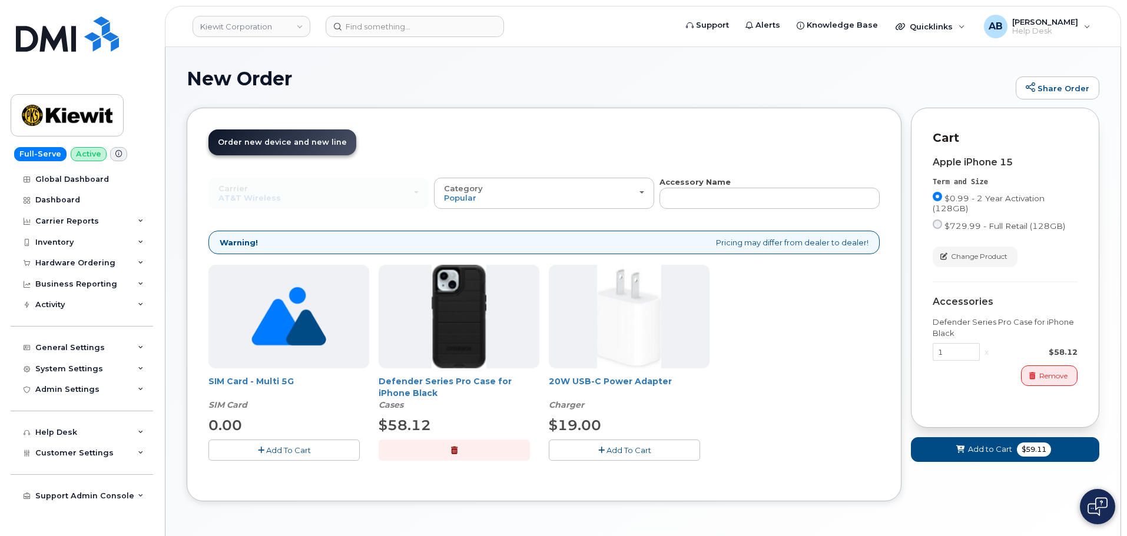
click at [589, 440] on button "Add To Cart" at bounding box center [624, 450] width 151 height 21
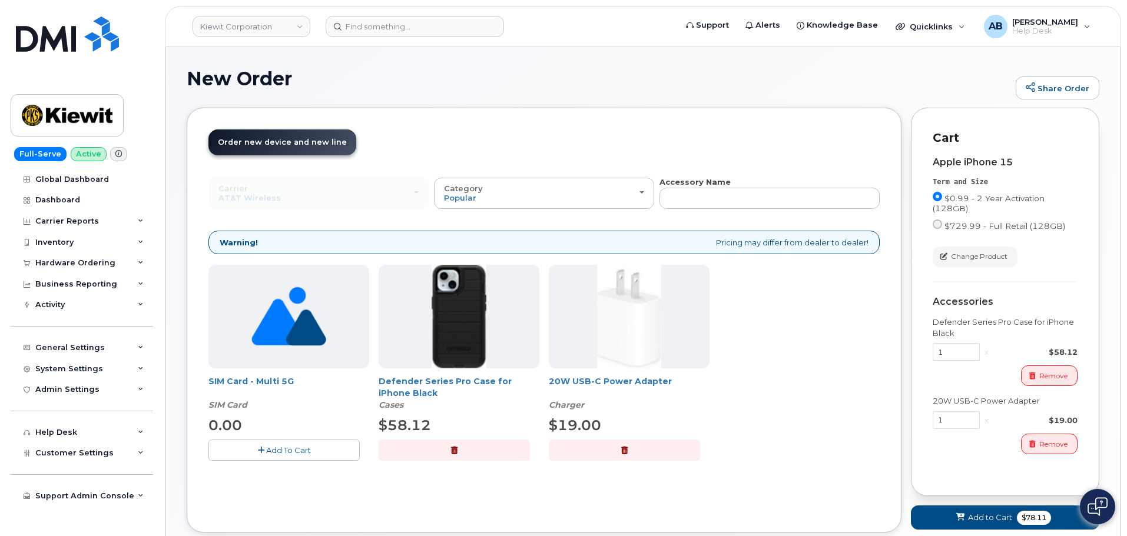
scroll to position [73, 0]
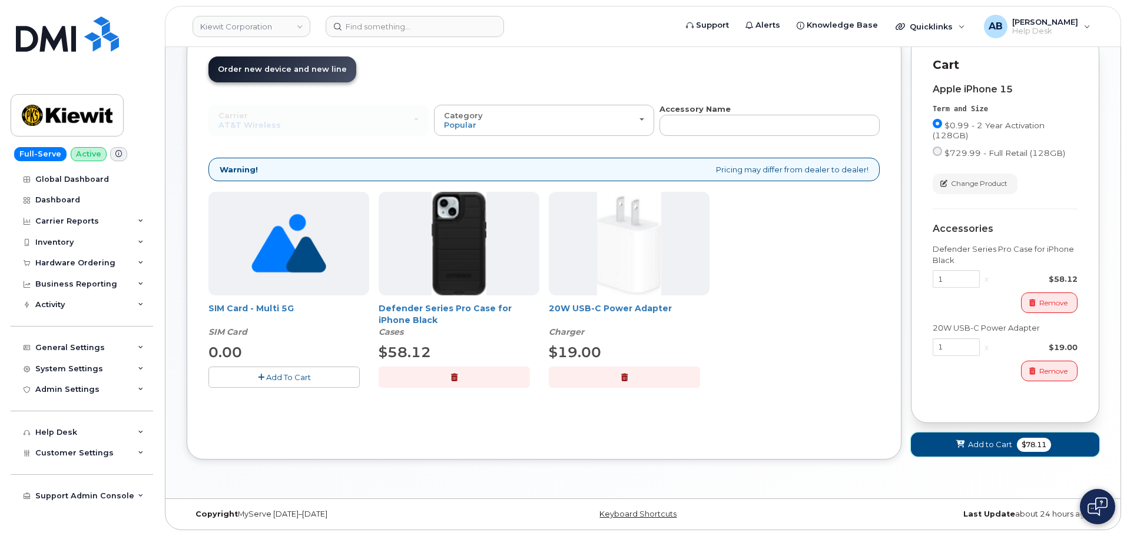
click at [995, 451] on button "Add to Cart $78.11" at bounding box center [1005, 445] width 188 height 24
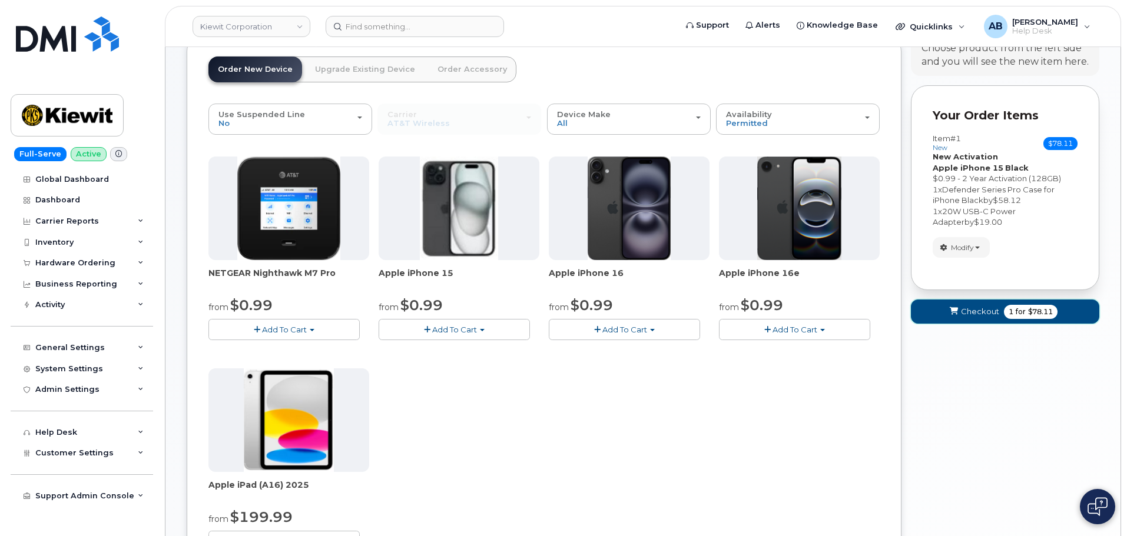
click at [1002, 314] on button "Checkout 1 for $78.11" at bounding box center [1005, 312] width 188 height 24
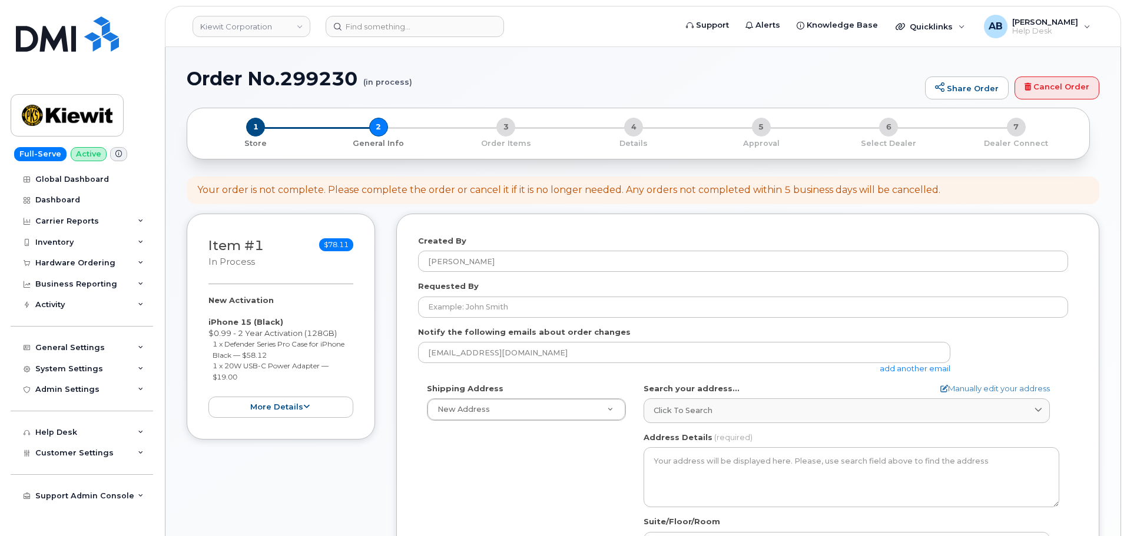
select select
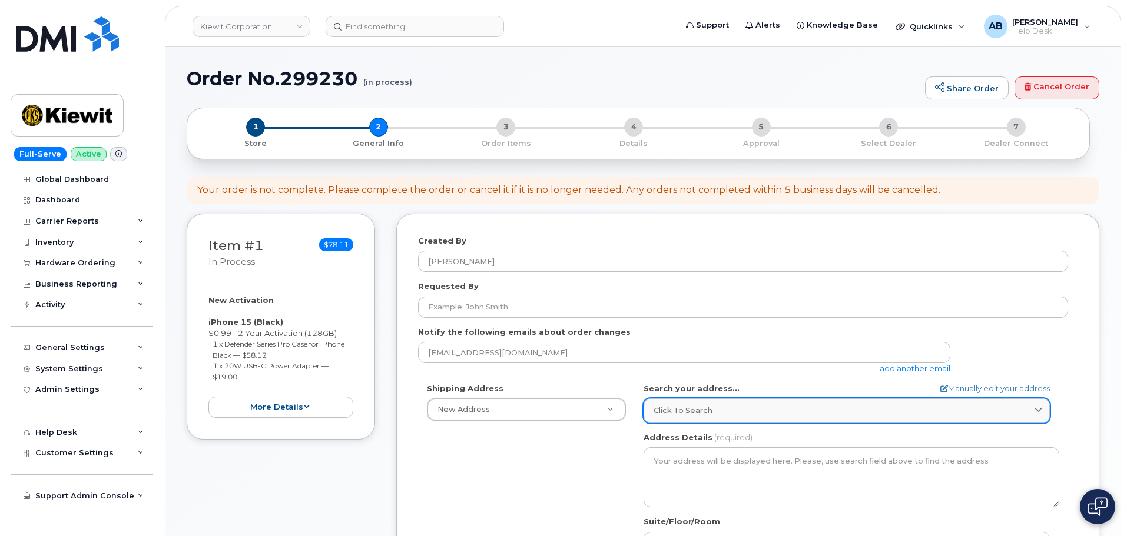
click at [725, 417] on link "Click to search" at bounding box center [846, 411] width 406 height 24
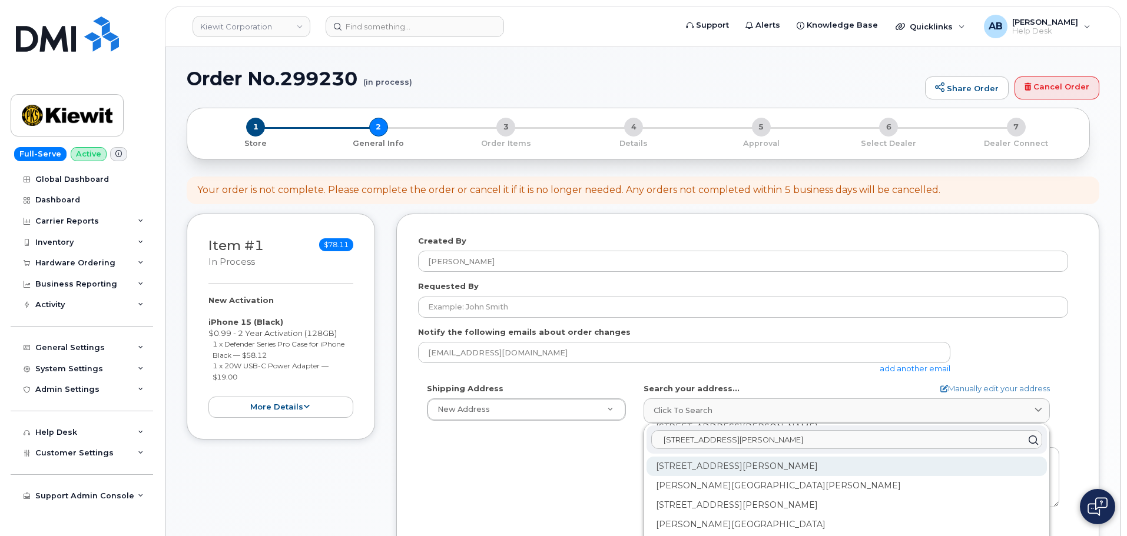
scroll to position [59, 0]
type input "[STREET_ADDRESS][PERSON_NAME]"
click at [709, 497] on div "[PERSON_NAME][GEOGRAPHIC_DATA][PERSON_NAME]" at bounding box center [846, 506] width 400 height 19
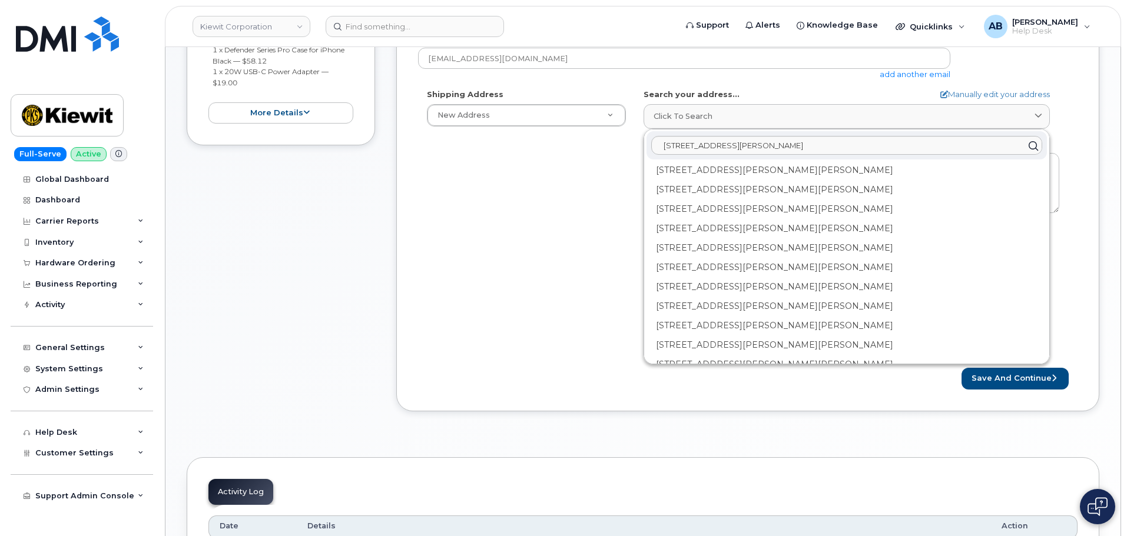
scroll to position [0, 0]
click at [683, 147] on input "[STREET_ADDRESS][PERSON_NAME]" at bounding box center [846, 146] width 391 height 19
drag, startPoint x: 817, startPoint y: 150, endPoint x: 574, endPoint y: 180, distance: 245.0
click at [574, 180] on div "Shipping Address New Address New Address 4518 S 133rd St 3838 W Marginal Way SW…" at bounding box center [743, 224] width 650 height 270
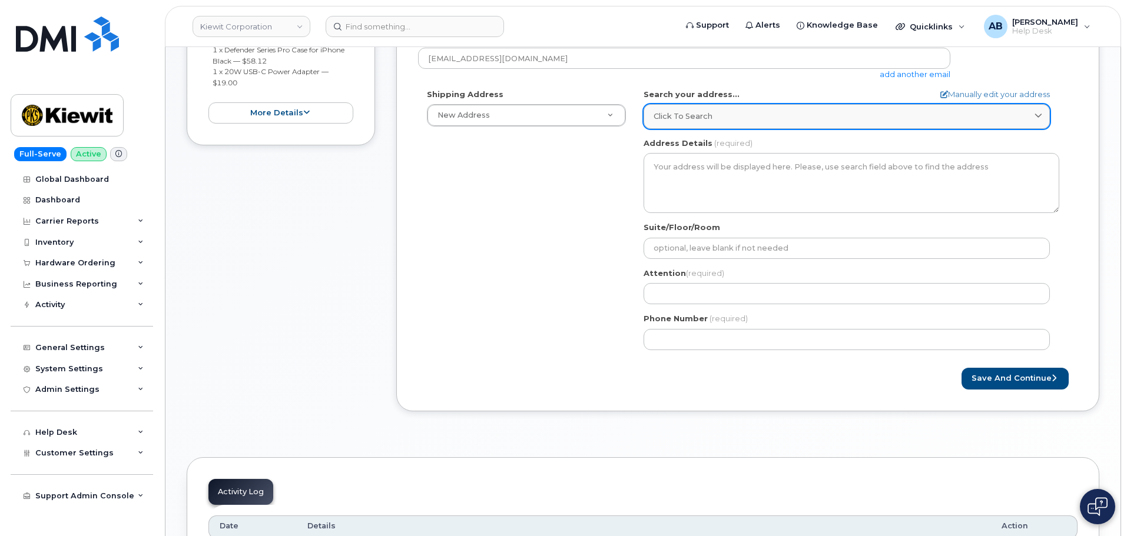
click at [686, 109] on link "Click to search" at bounding box center [846, 116] width 406 height 24
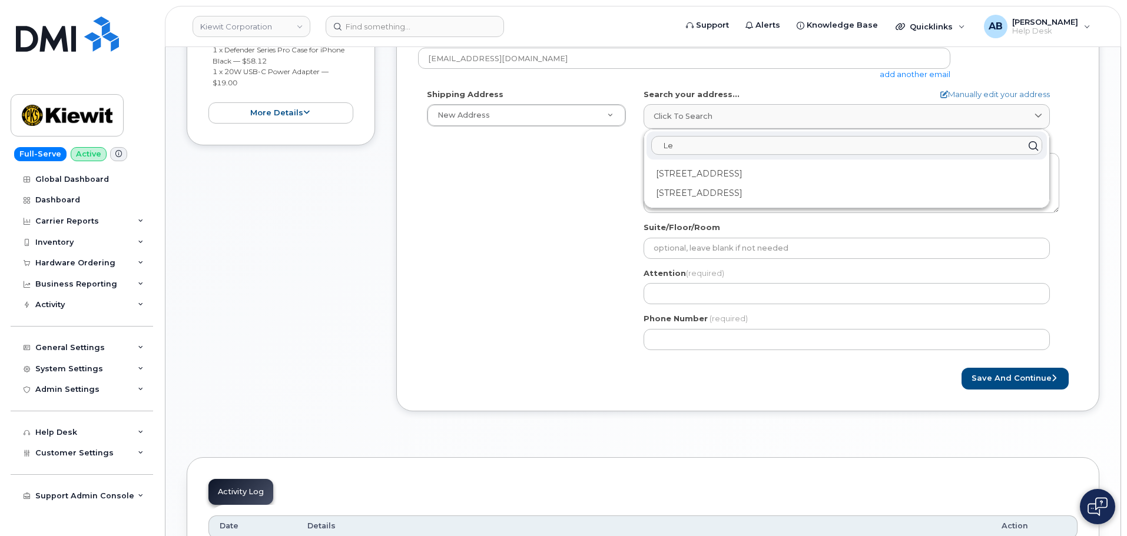
type input "L"
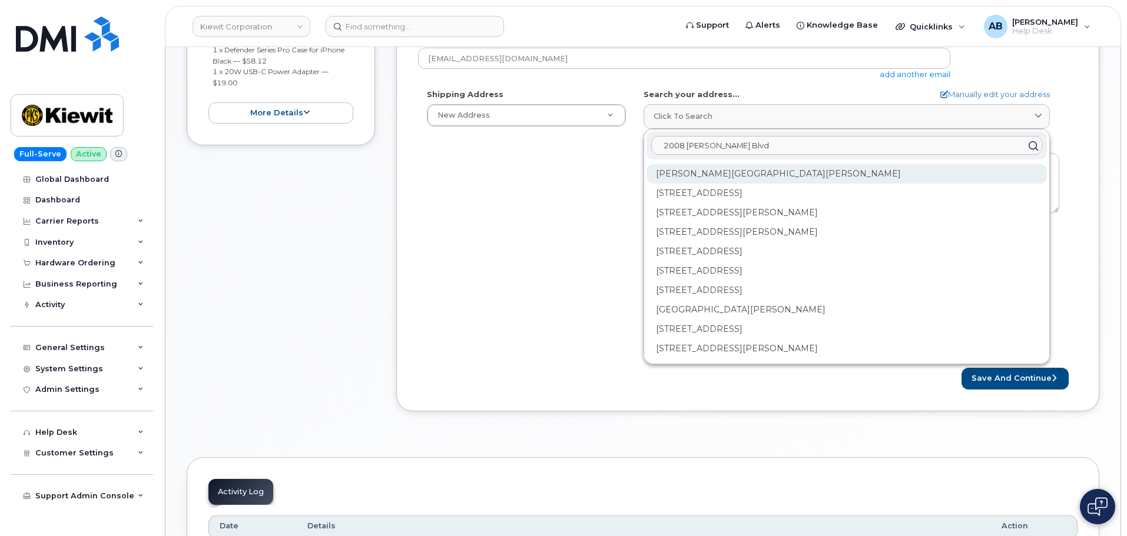
type input "2008 Henry O Mills Blvd"
click at [749, 203] on div "Henry O Mills Blvd Port Arthur TX 77640" at bounding box center [846, 212] width 400 height 19
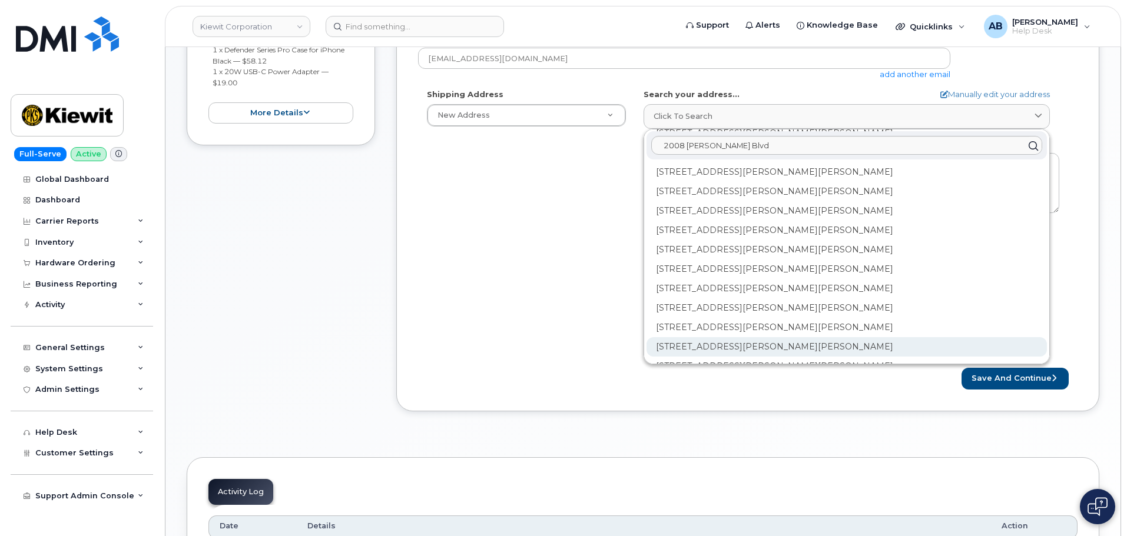
scroll to position [251, 0]
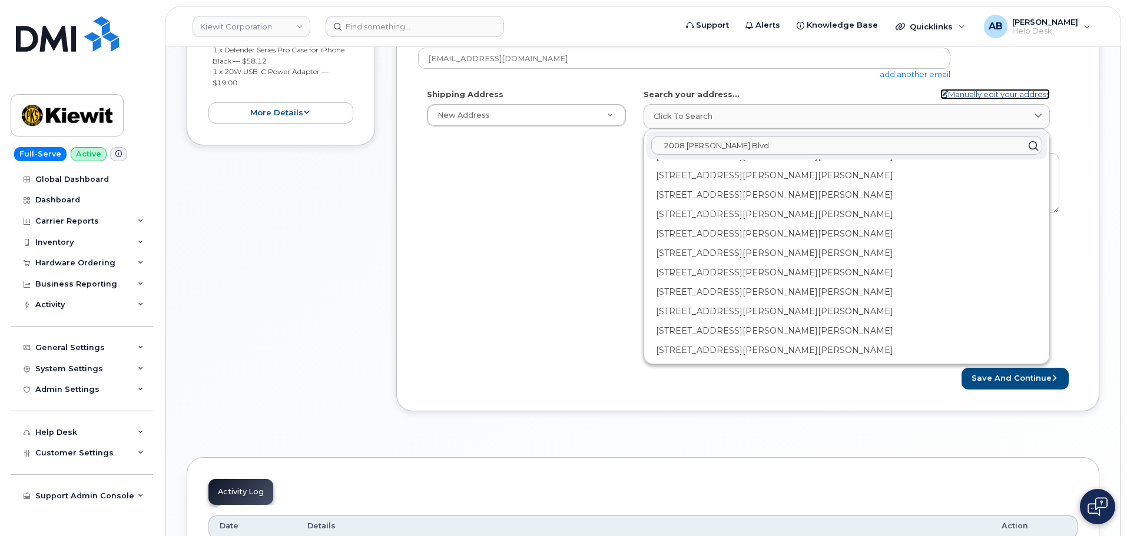
click at [1006, 90] on link "Manually edit your address" at bounding box center [995, 94] width 110 height 11
select select
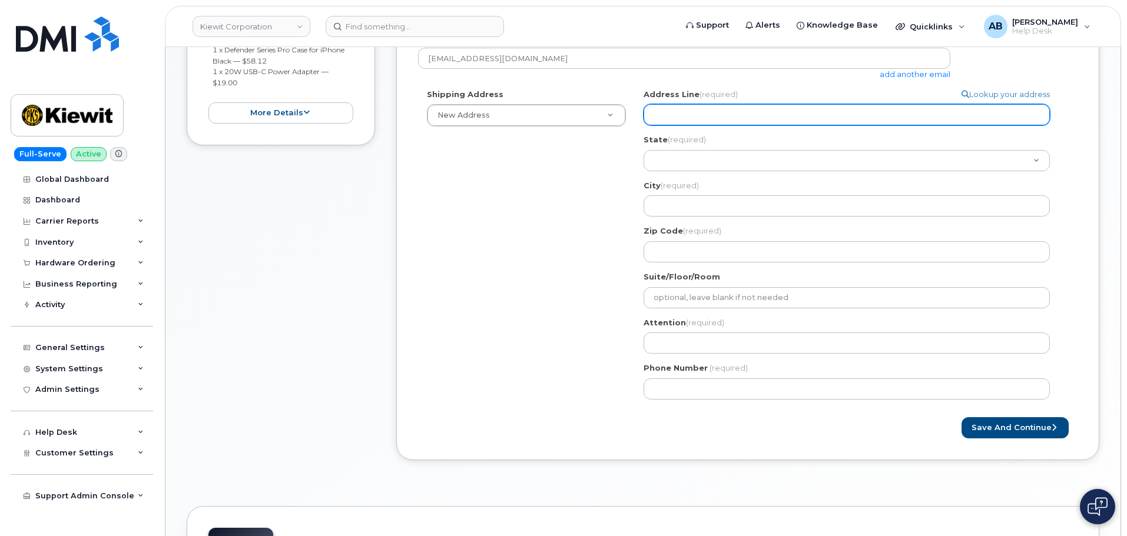
click at [706, 114] on input "Address Line (required)" at bounding box center [846, 114] width 406 height 21
select select
type input "2"
select select
type input "20"
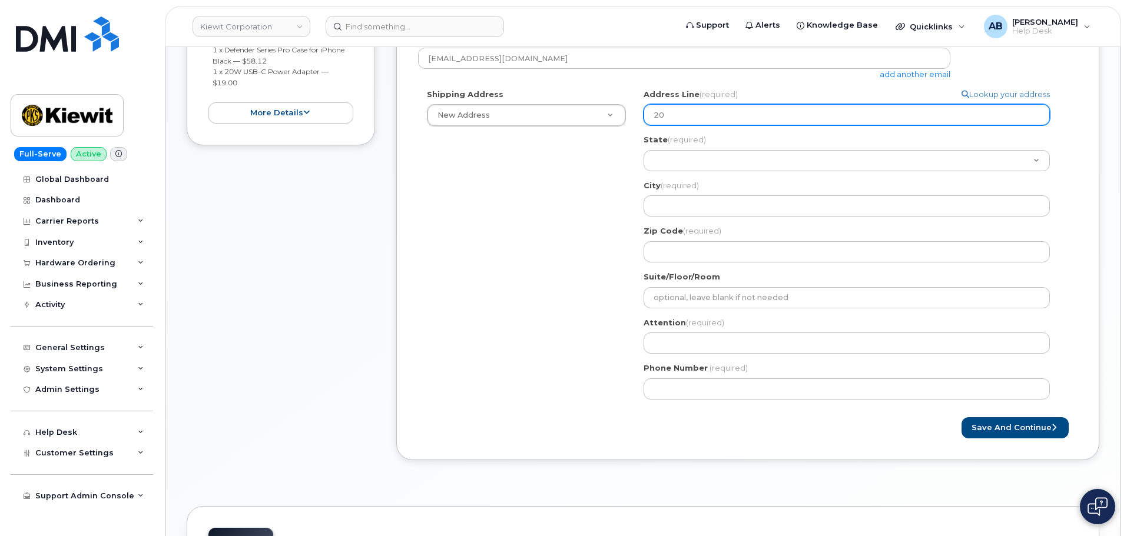
select select
type input "200"
select select
type input "2008"
select select
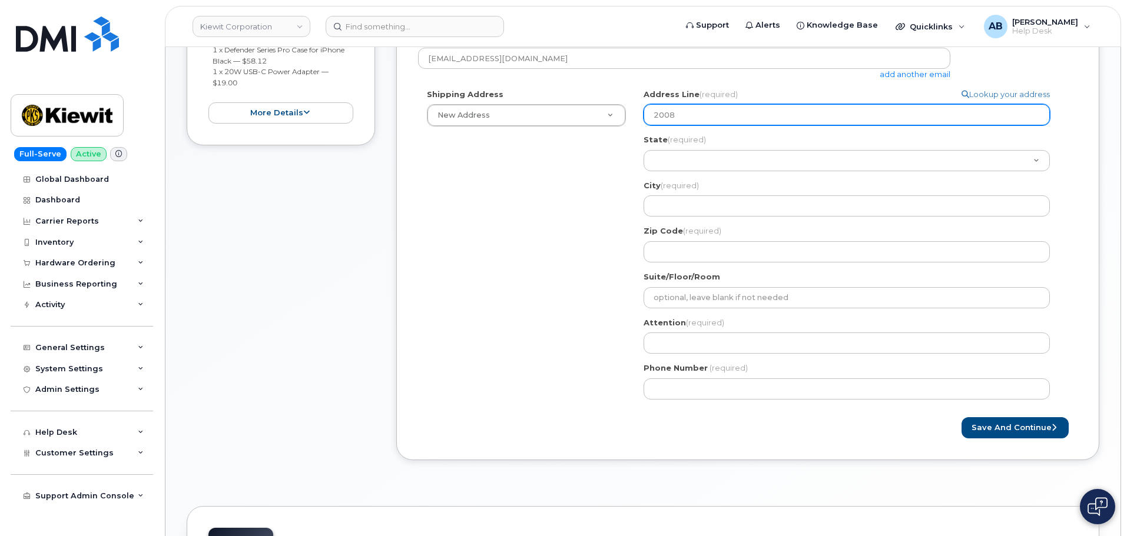
type input "2008 H"
select select
type input "2008 Hn"
select select
type input "2008 Hne"
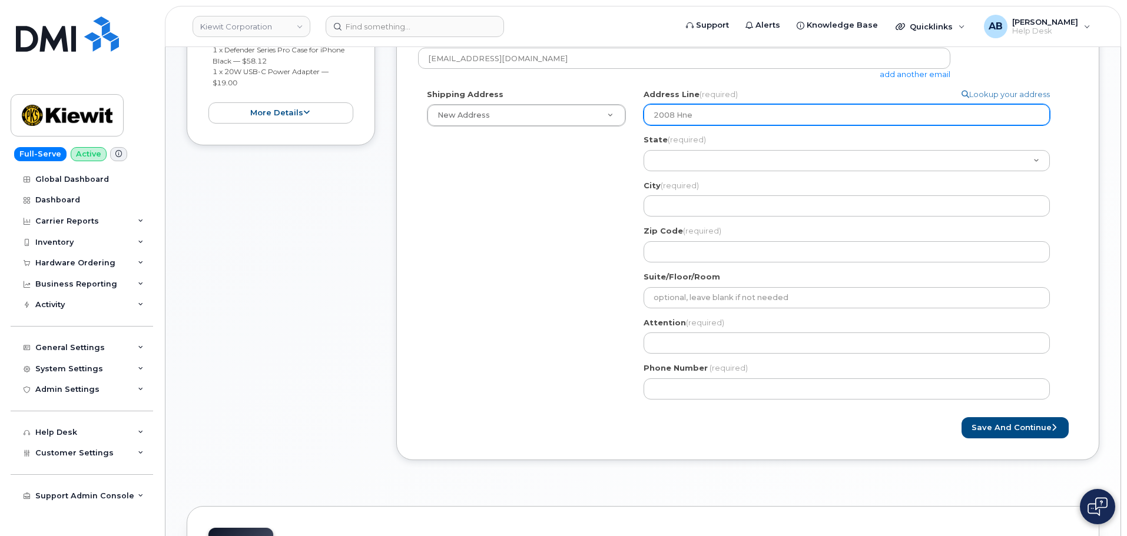
select select
type input "2008 Hner"
select select
type input "2008 Hne"
select select
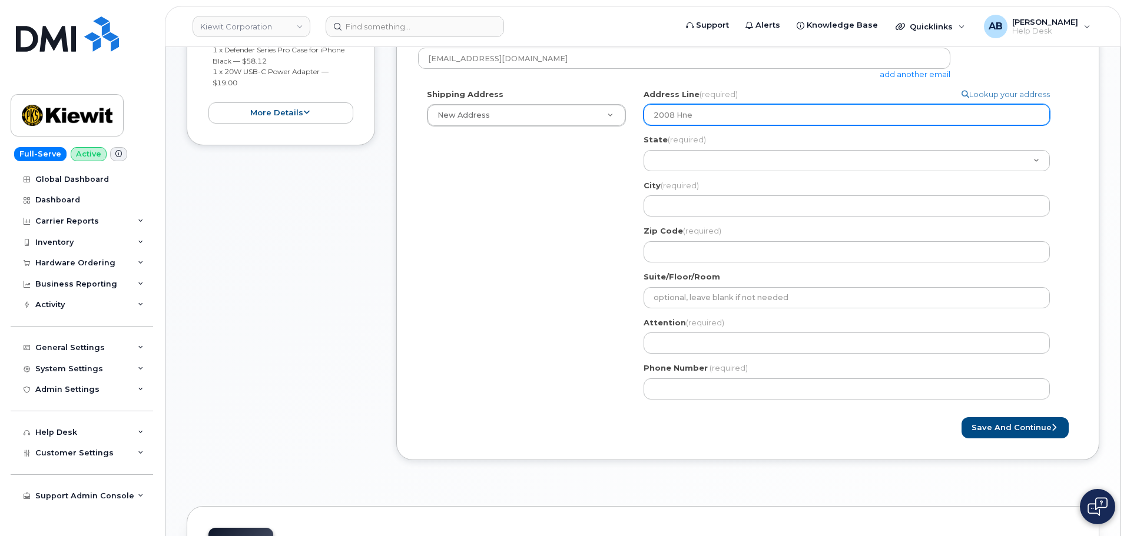
type input "2008 Hn"
select select
type input "2008 He"
select select
type input "2008 Hen"
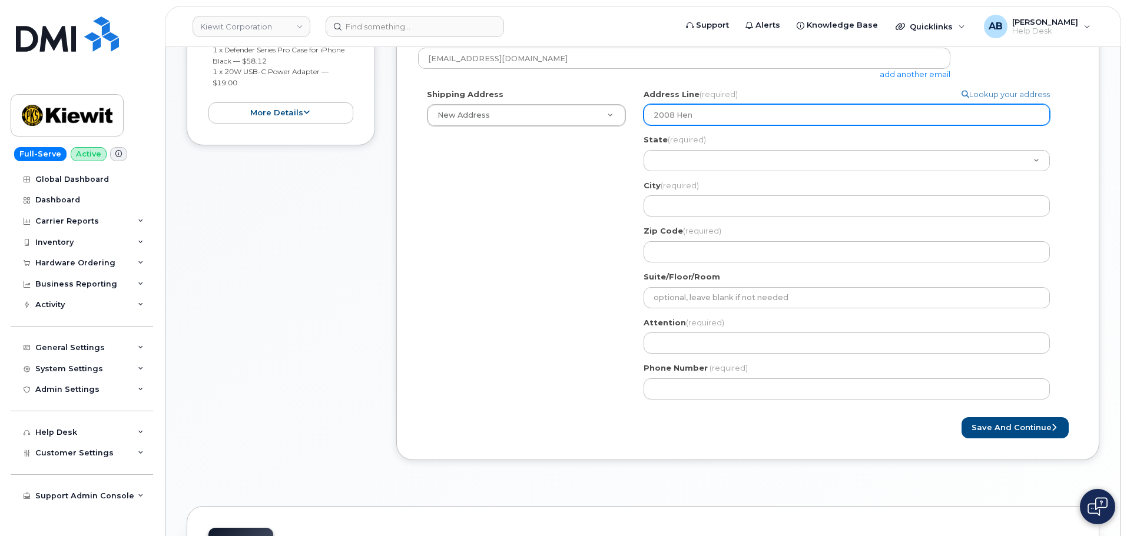
select select
type input "2008 Henr"
select select
type input "2008 Henry"
select select
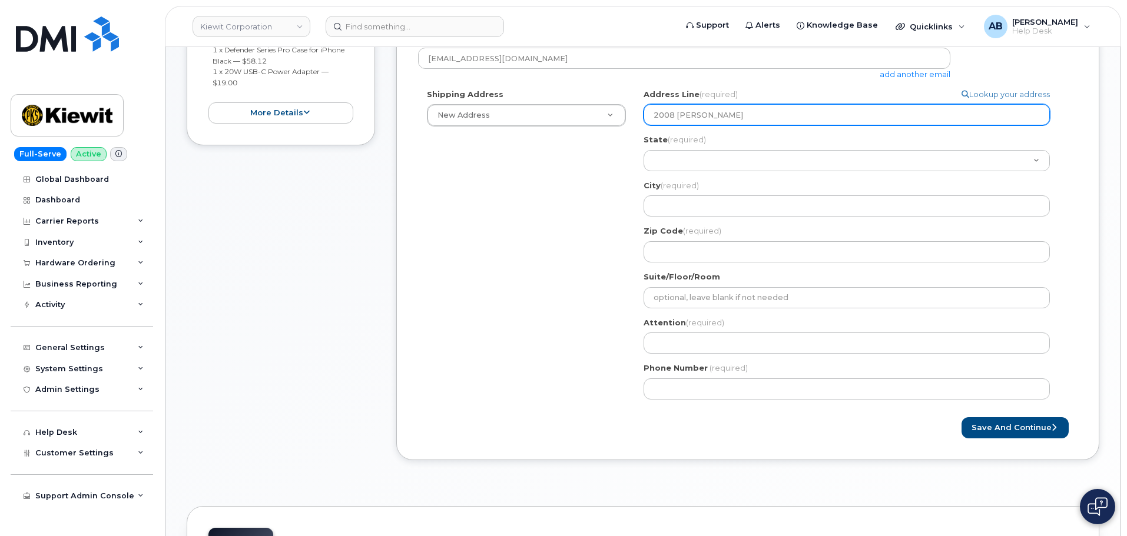
type input "2008 Henry O"
select select
type input "2008 Henry O M"
select select
type input "2008 Henry O MI"
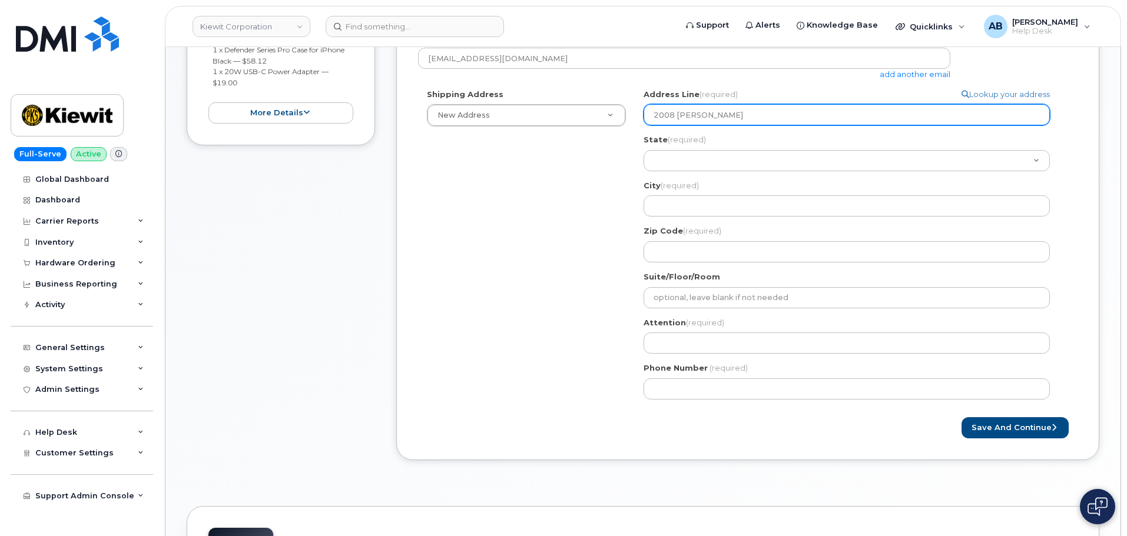
select select
type input "2008 Henry O MIl"
select select
type input "2008 Henry O MIll"
select select
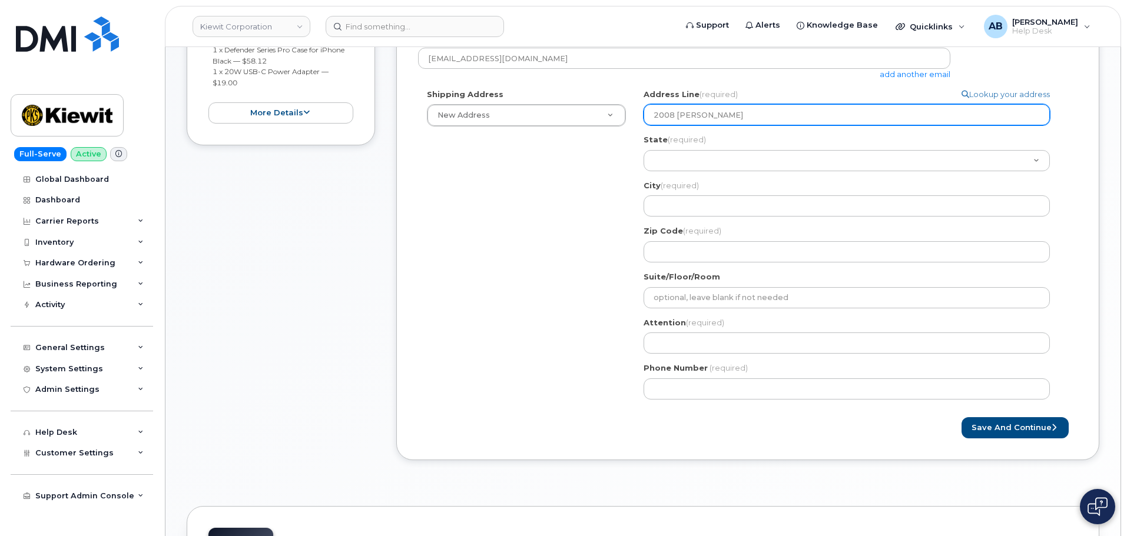
type input "2008 Henry O MIlls"
select select
type input "2008 Henry O MIll"
select select
type input "2008 Henry O MIl"
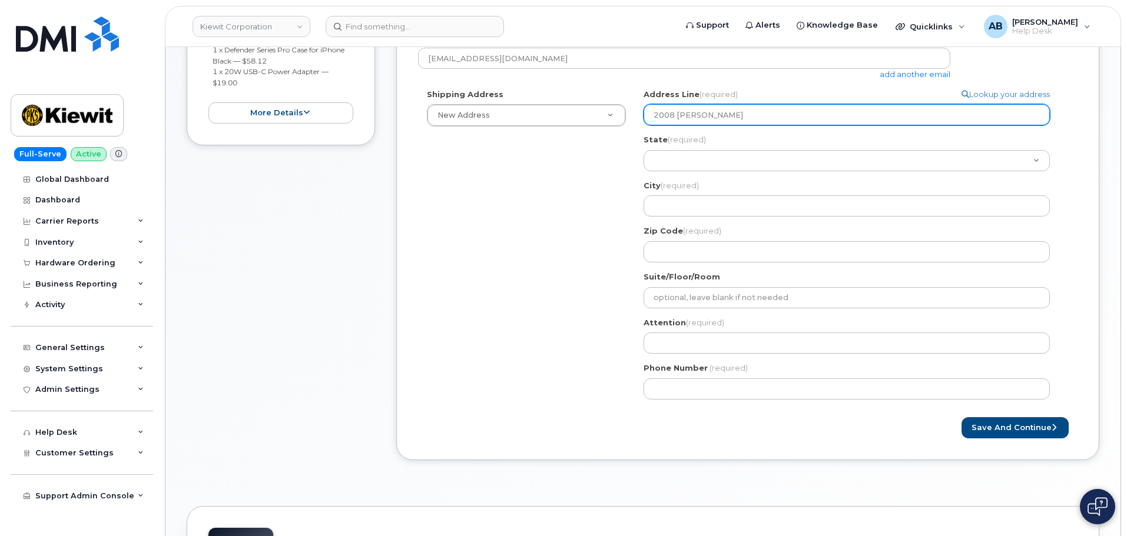
select select
type input "2008 Henry O MI"
select select
type input "2008 Henry O M"
select select
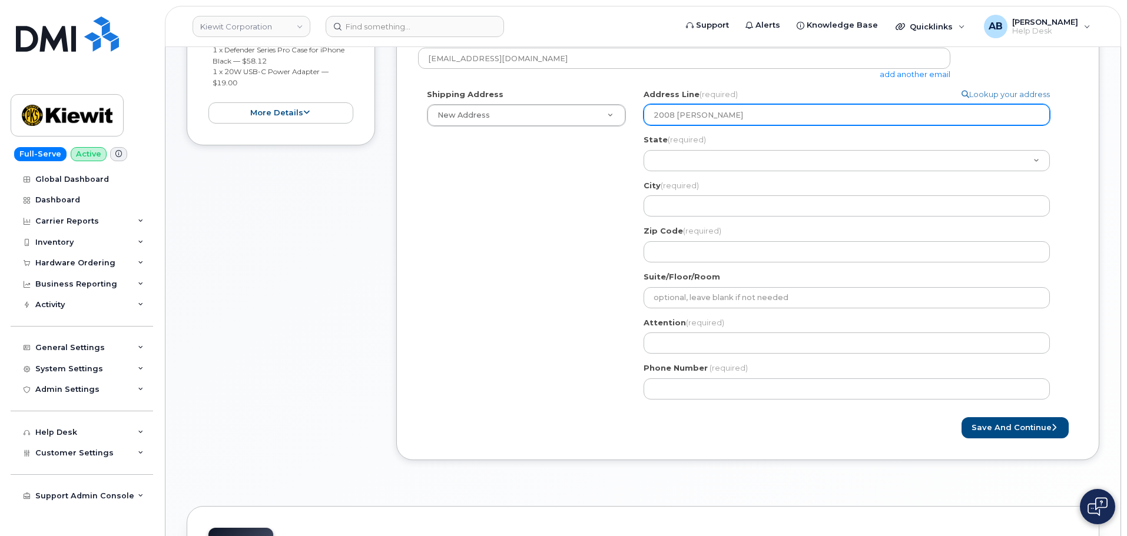
type input "2008 Henry O Mi"
select select
type input "2008 Henry O Mil"
select select
type input "2008 Henry O Mill"
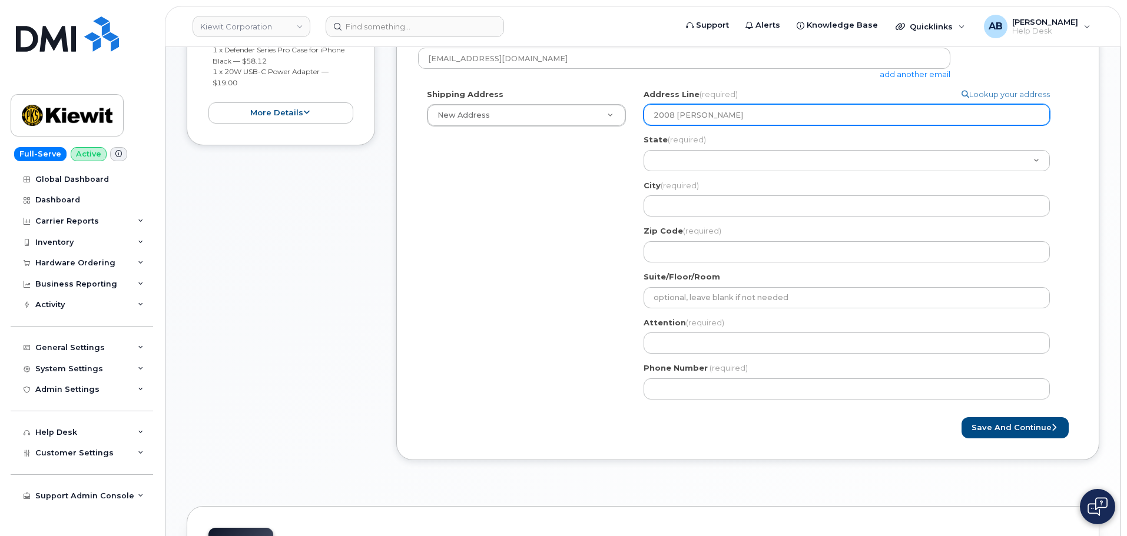
select select
type input "2008 Henry O Mills"
select select
type input "2008 Henry O Mills B"
select select
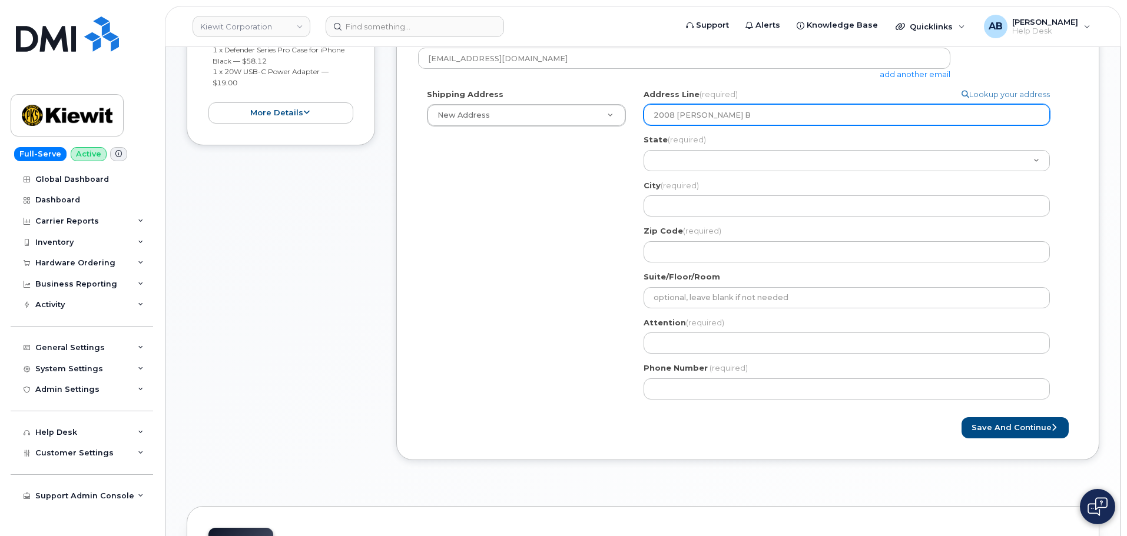
type input "2008 Henry O Mills Bl"
select select
type input "2008 Henry O Mills Blv"
select select
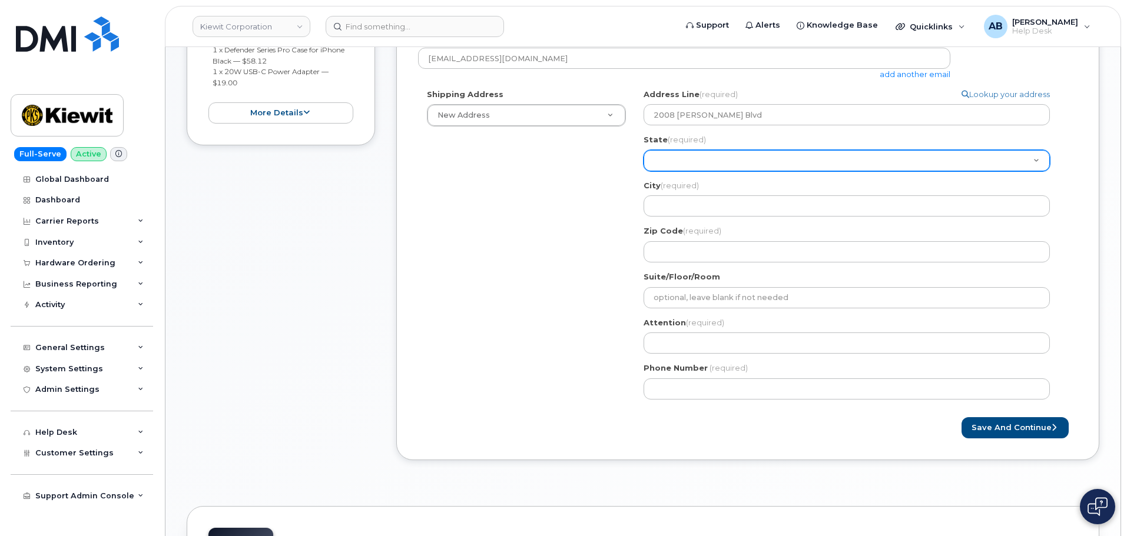
click at [716, 152] on select "Alabama Alaska American Samoa Arizona Arkansas California Colorado Connecticut …" at bounding box center [846, 160] width 406 height 21
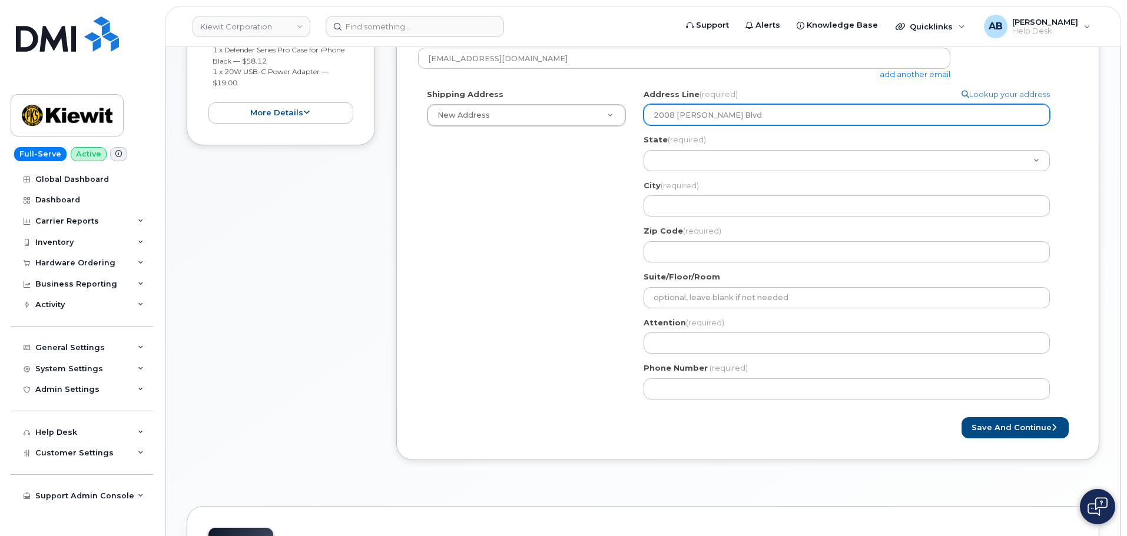
click at [766, 107] on input "2008 Henry O Mills Blvd" at bounding box center [846, 114] width 406 height 21
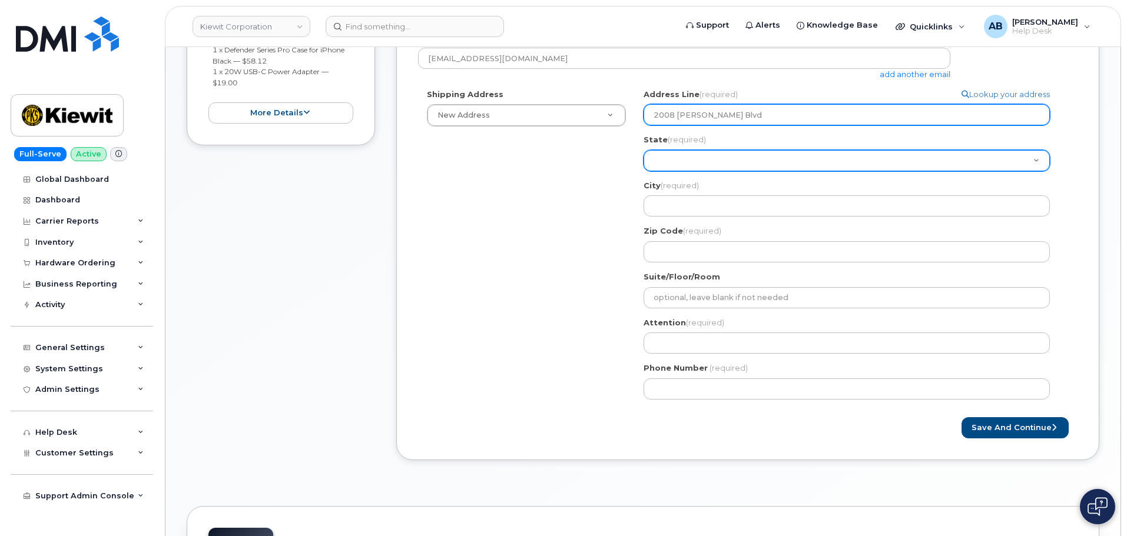
type input "2008 Henry O Mills Blvd"
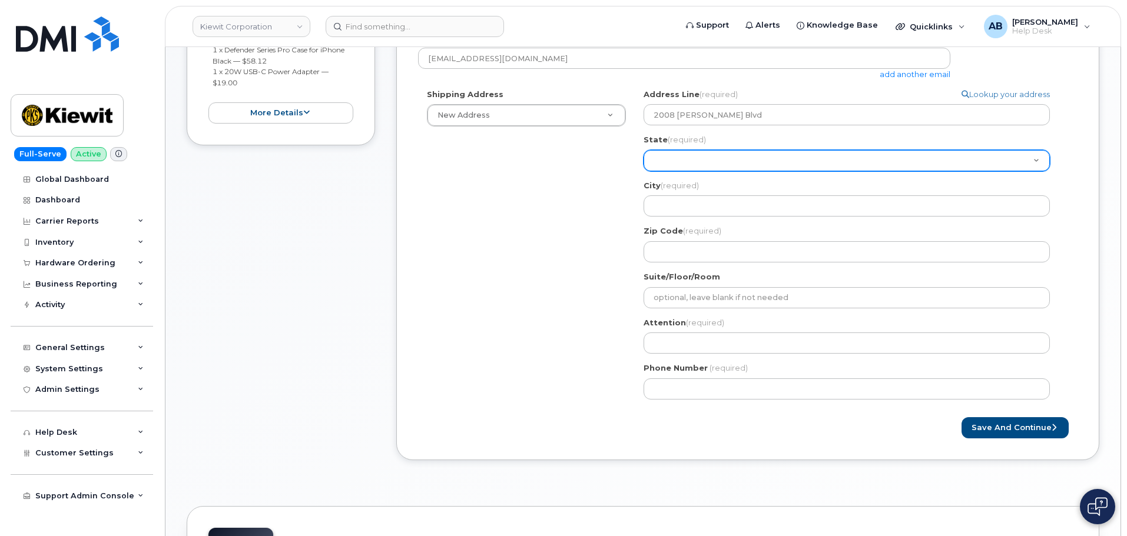
click at [693, 167] on select "Alabama Alaska American Samoa Arizona Arkansas California Colorado Connecticut …" at bounding box center [846, 160] width 406 height 21
select select "TX"
click at [643, 150] on select "Alabama Alaska American Samoa Arizona Arkansas California Colorado Connecticut …" at bounding box center [846, 160] width 406 height 21
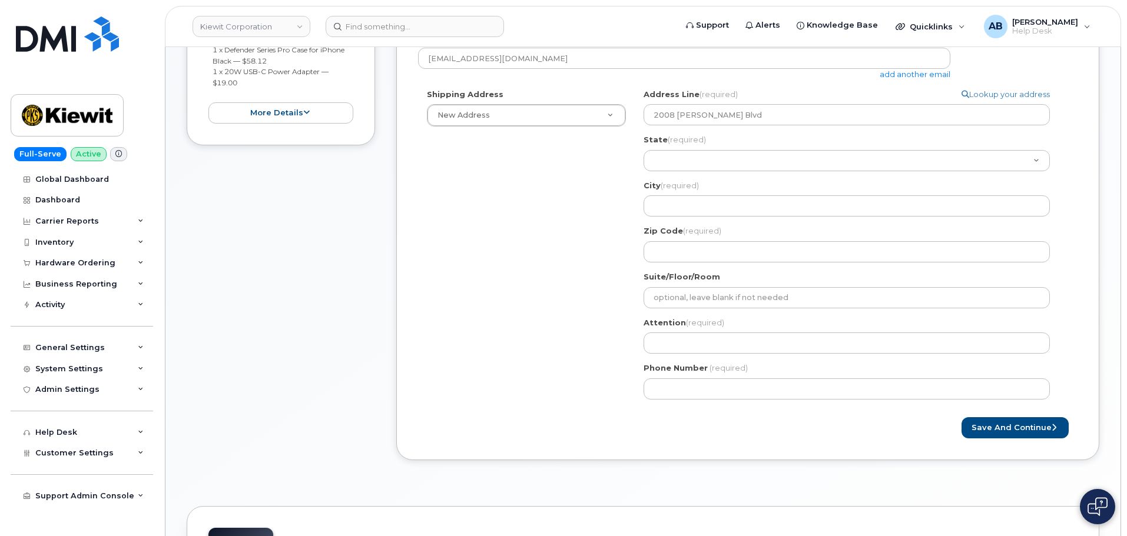
click at [685, 194] on div "City (required) 2008 Henry O Mills Blvd, TX, USA" at bounding box center [851, 198] width 416 height 37
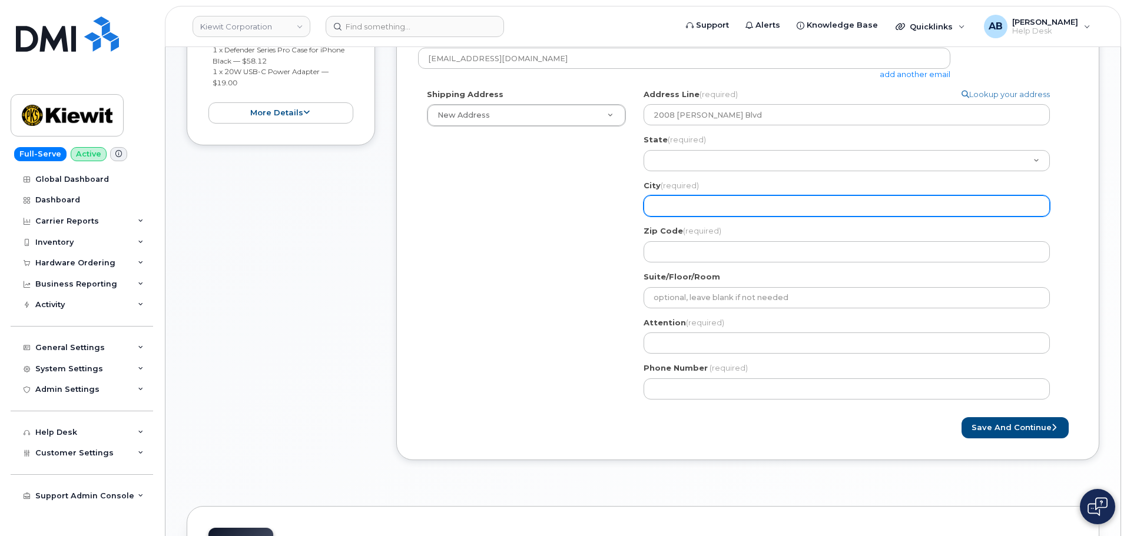
click at [685, 197] on input "City (required)" at bounding box center [846, 205] width 406 height 21
select select
type input "P"
select select
type input "Po"
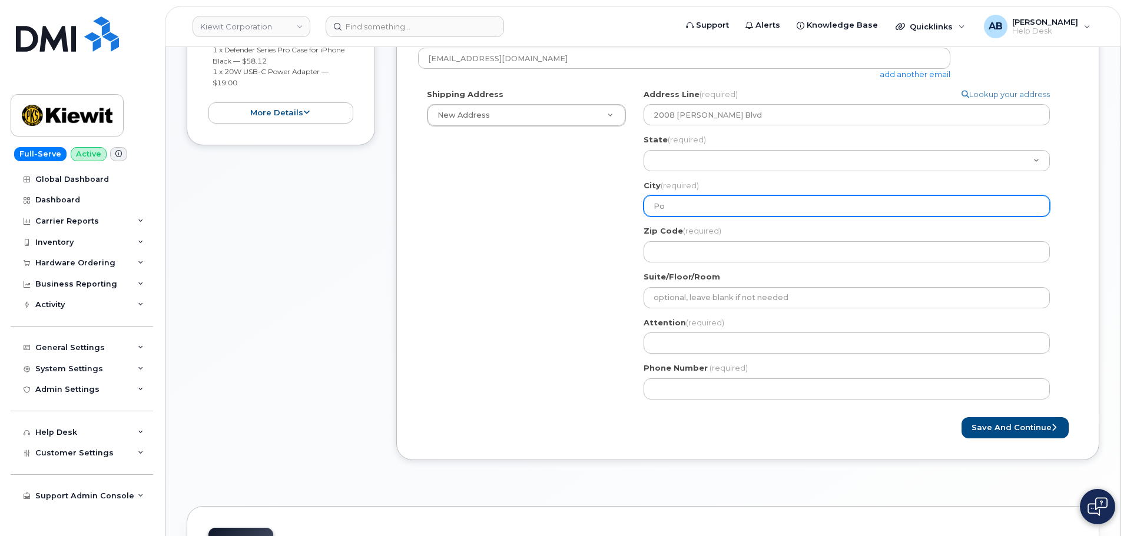
select select
type input "Por"
select select
type input "Port"
select select
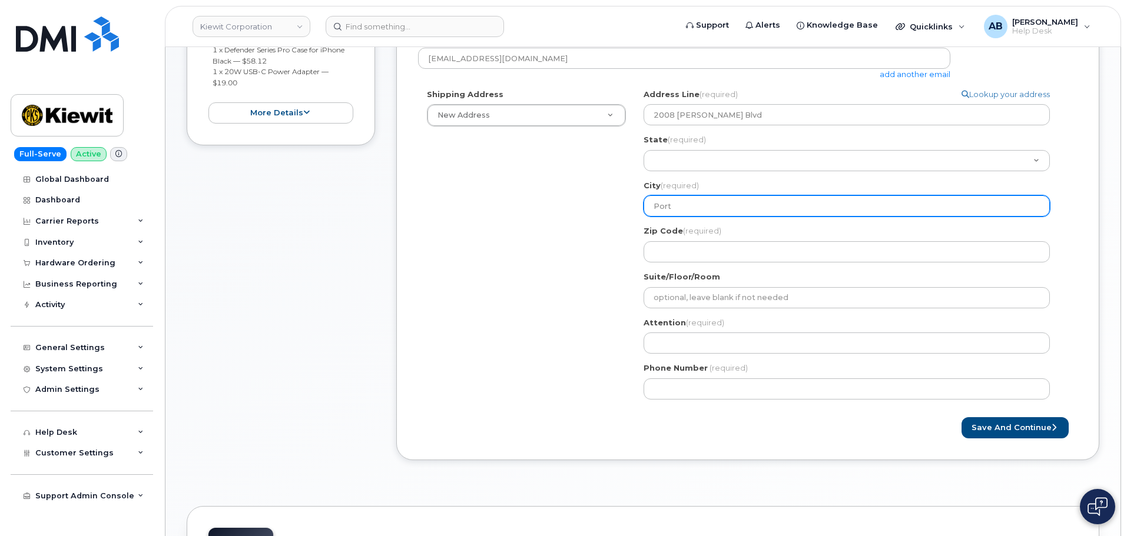
type input "Port A"
select select
type input "Port Ar"
select select
type input "Port Art"
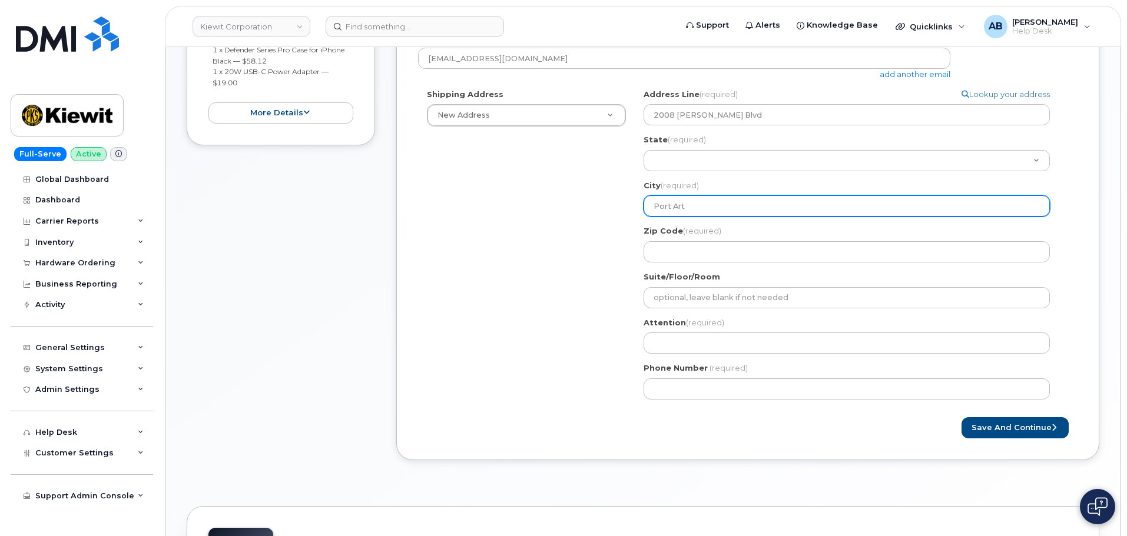
select select
type input "Port Artj"
select select
type input "Port Artjh"
select select
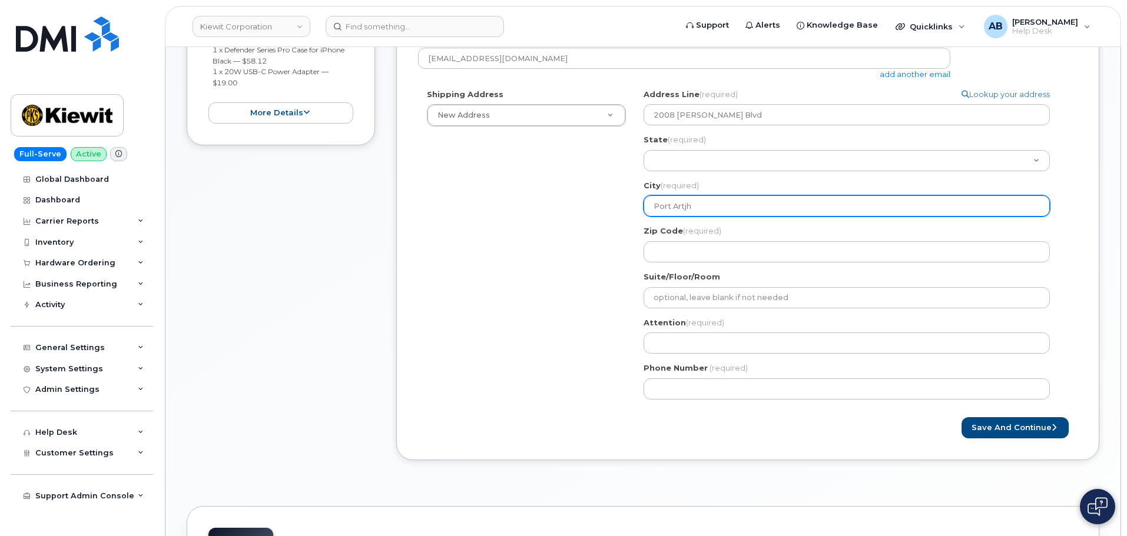
type input "Port Artj"
select select
type input "Port Art"
select select
type input "Port Arth"
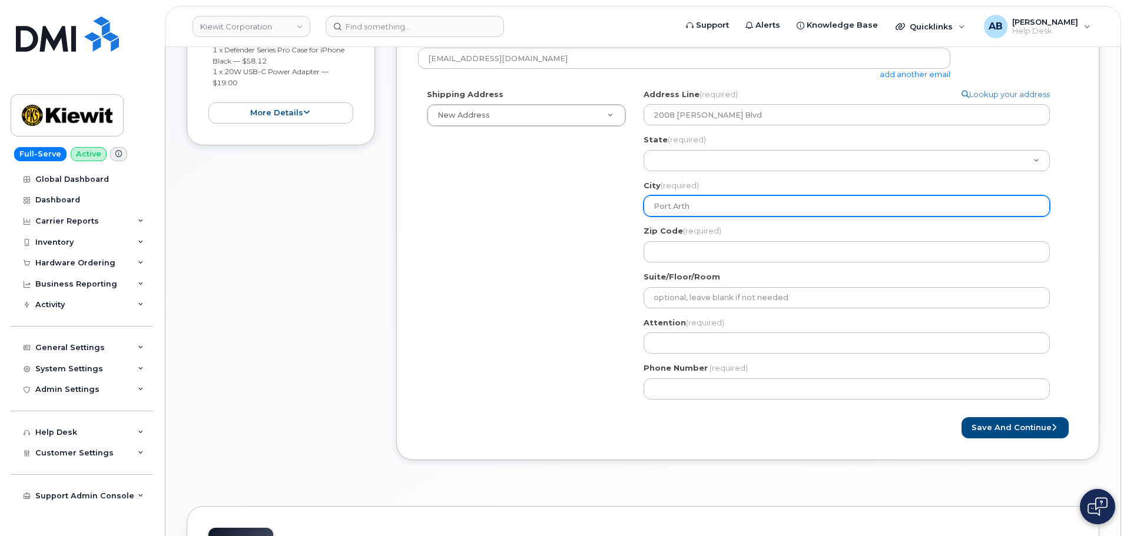
select select
type input "Port Arthu"
select select
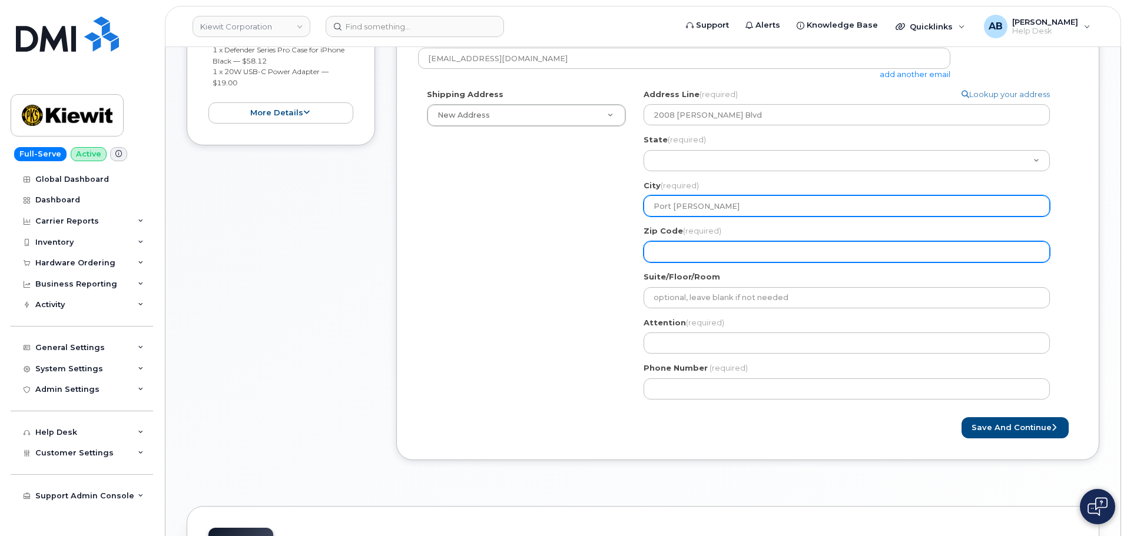
type input "Port Arthur"
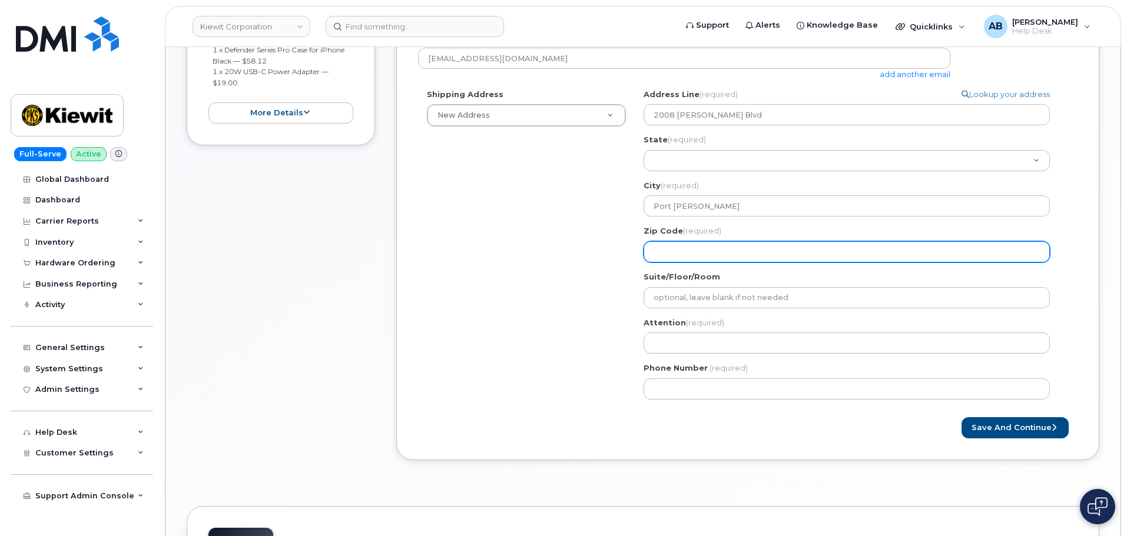
click at [686, 243] on input "Zip Code (required)" at bounding box center [846, 251] width 406 height 21
select select
type input "7"
select select
type input "77"
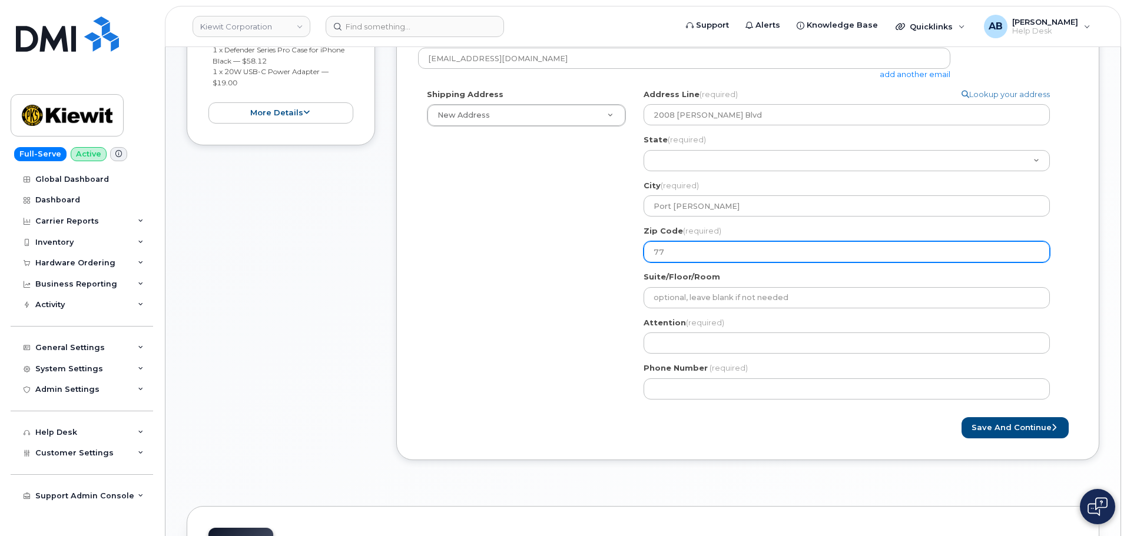
select select
type input "776"
select select
type input "7764"
select select
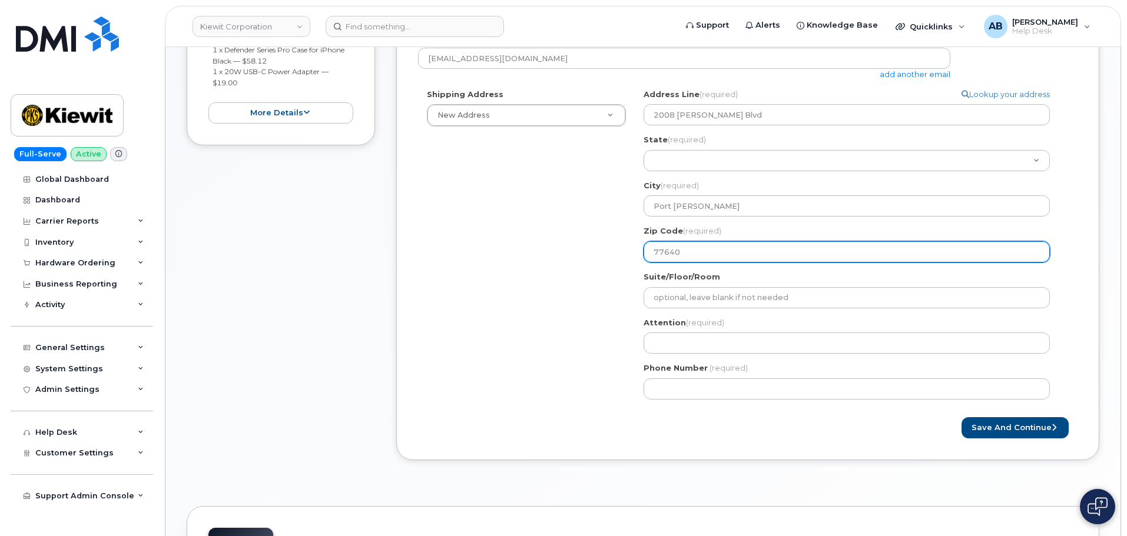
type input "77640"
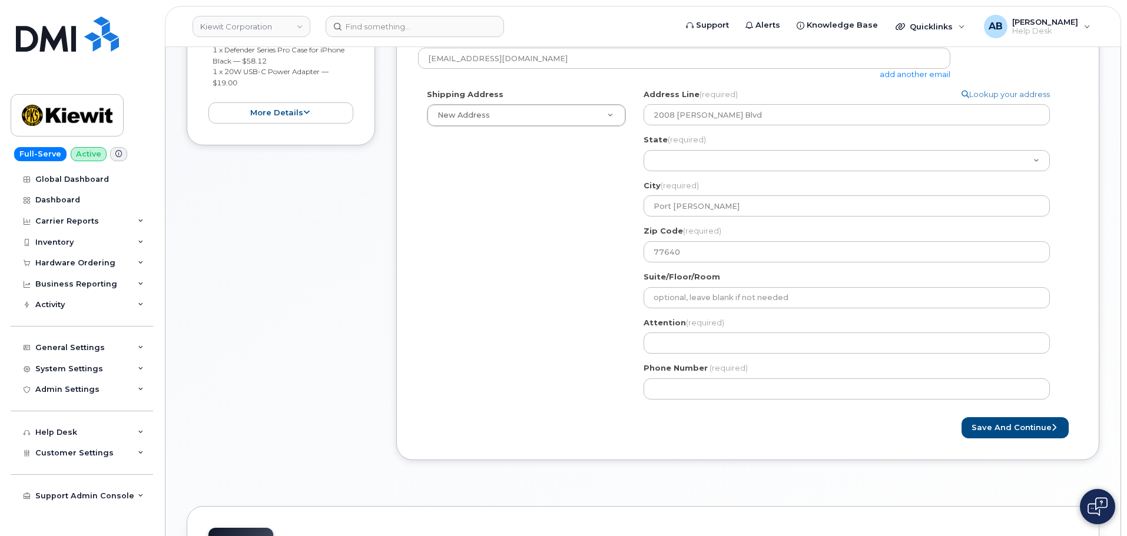
click at [628, 314] on div "Shipping Address New Address New Address 4518 S 133rd St 3838 W Marginal Way SW…" at bounding box center [743, 249] width 650 height 320
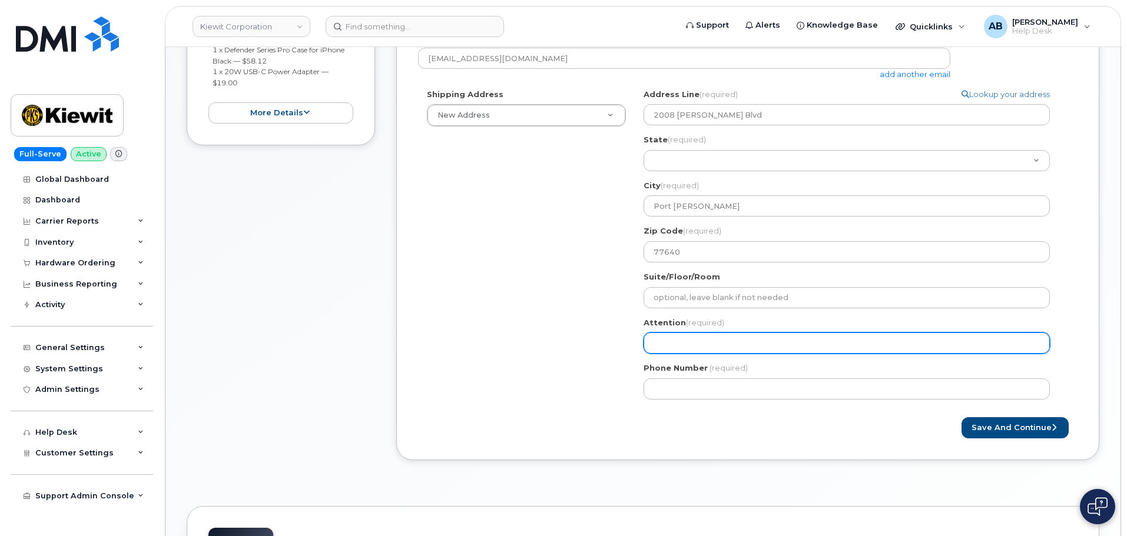
click at [712, 336] on input "Attention (required)" at bounding box center [846, 343] width 406 height 21
select select
type input "R"
select select
type input "Ru"
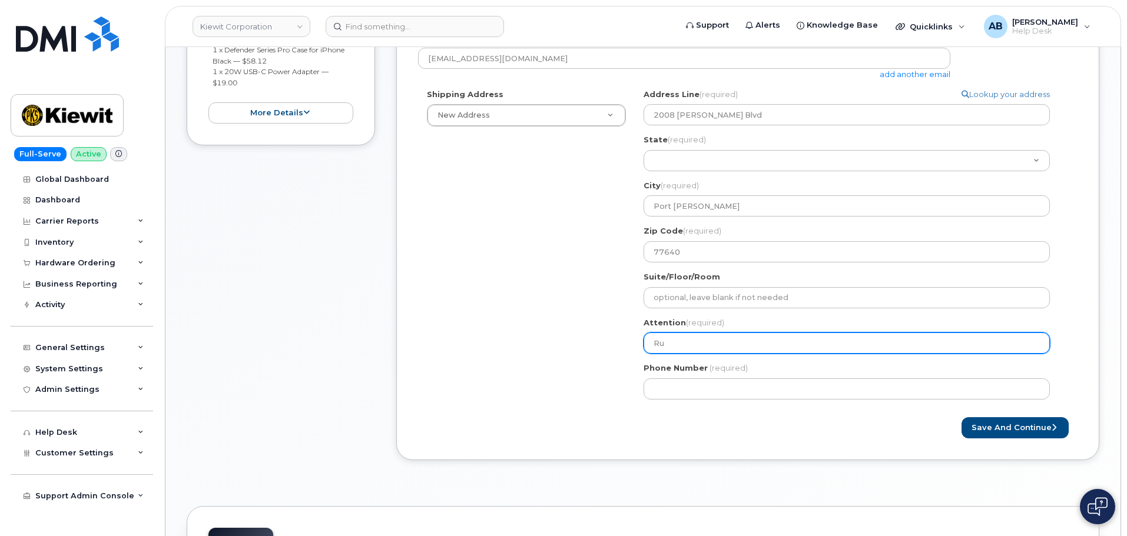
select select
type input "Rus"
select select
type input "Russ"
select select
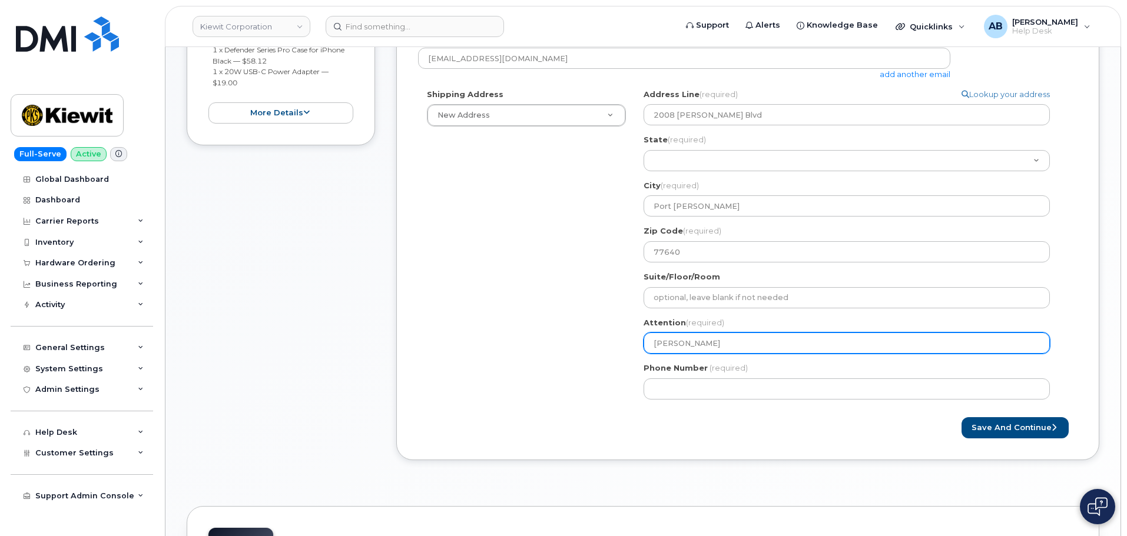
type input "Russe"
select select
type input "Russel"
select select
type input "Russell"
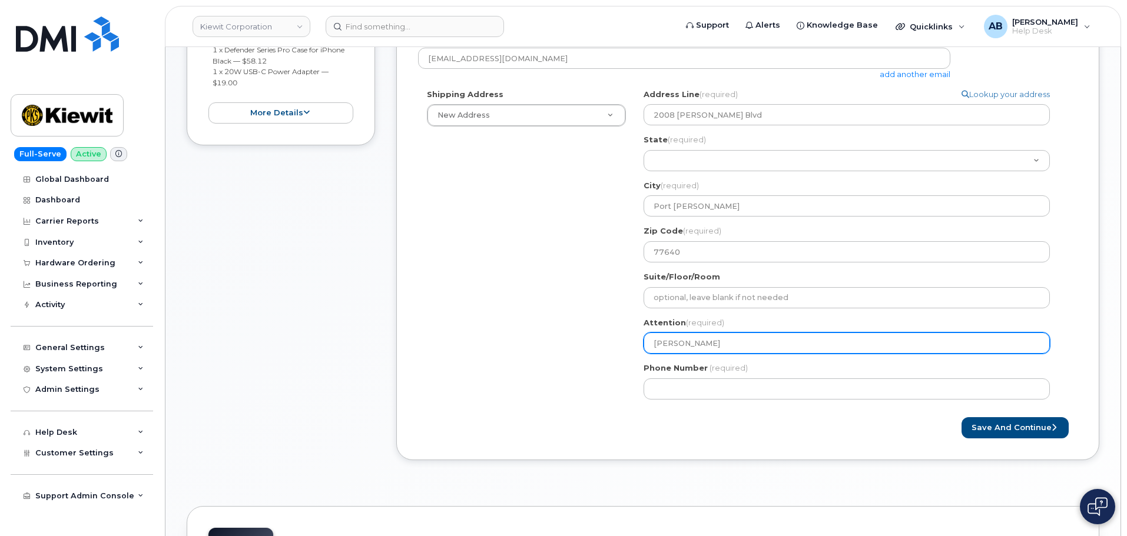
select select
type input "Russell D"
select select
type input "Russell Dn"
select select
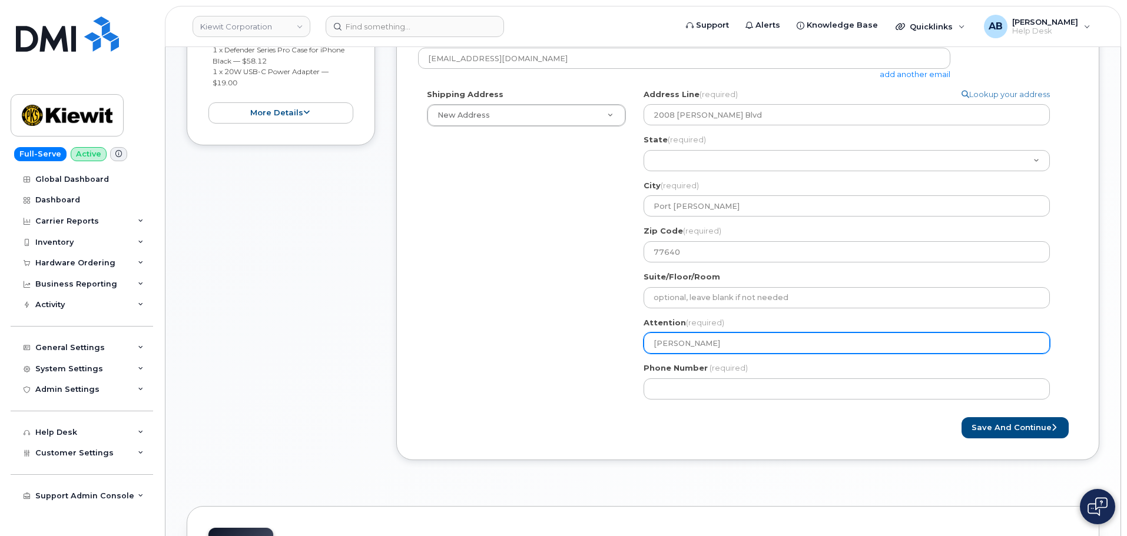
type input "Russell D"
select select
type input "Russell Da"
select select
type input "Russell Dan"
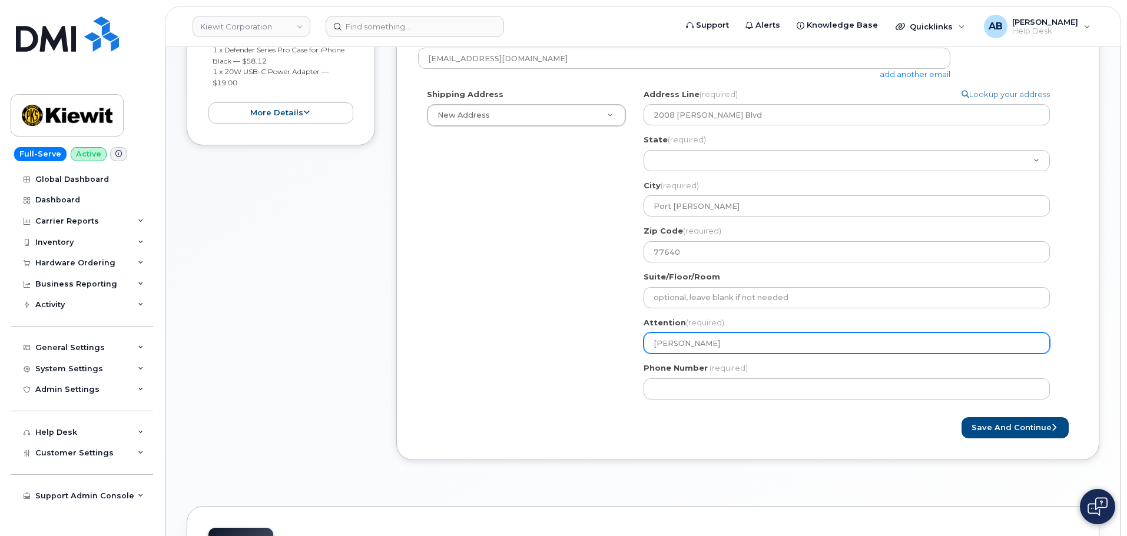
select select
type input "Russell Dani"
select select
type input "Russell Danir"
select select
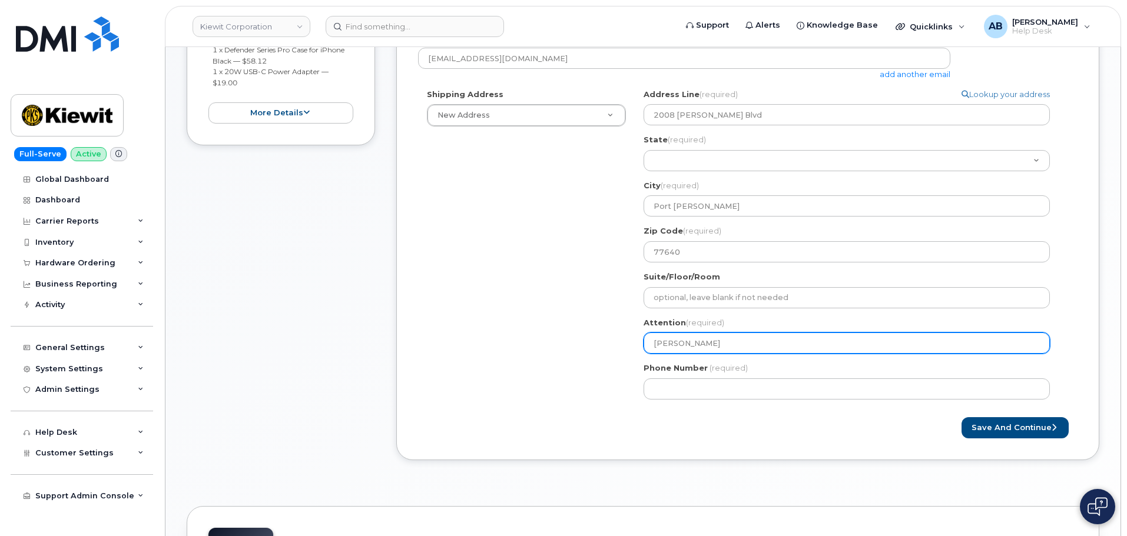
type input "Russell Dani"
select select
type input "Russell Danie"
select select
type input "Russell Daniel"
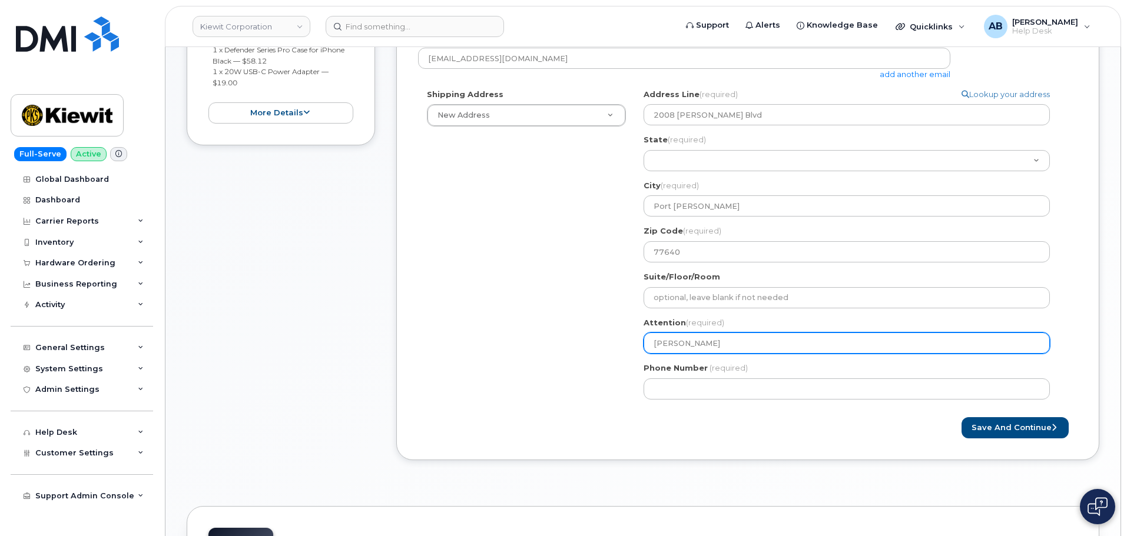
select select
type input "Russell Daniela"
select select
type input "Russell Daniel"
select select
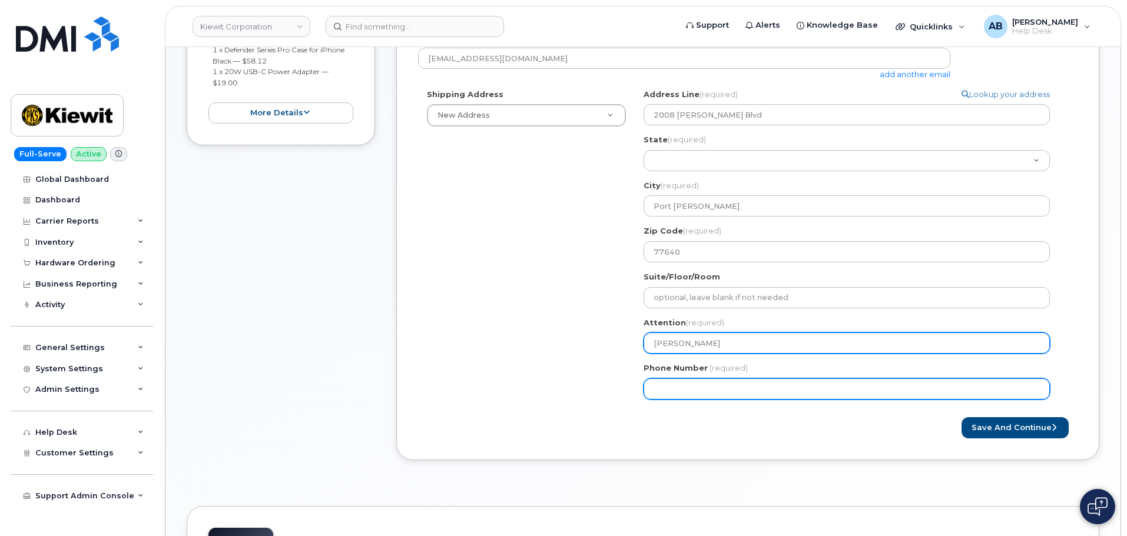
type input "Russell Daniels"
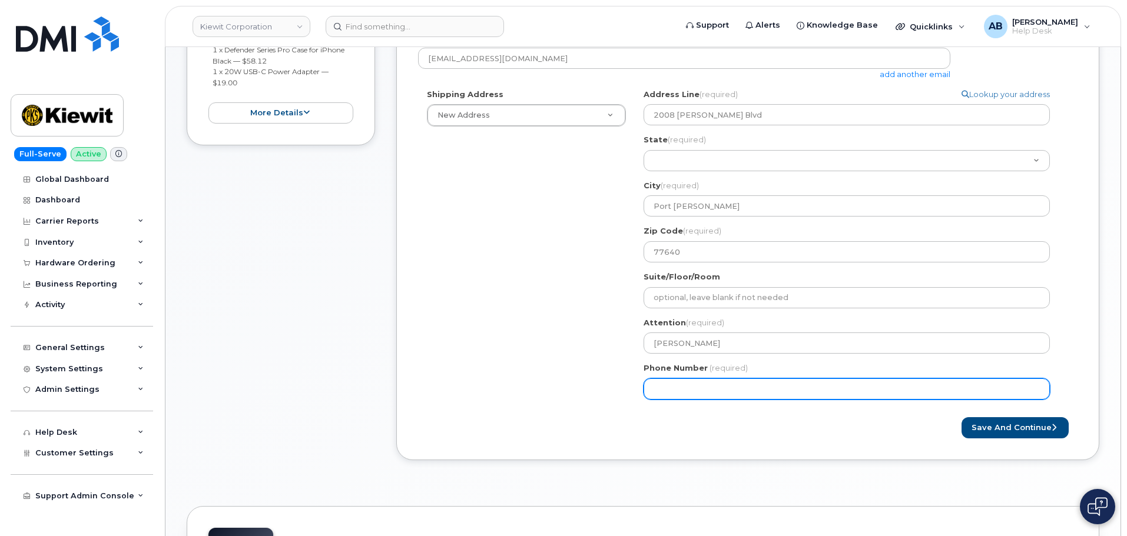
click input "Phone Number"
type input "402769610"
select select
type input "4027696101"
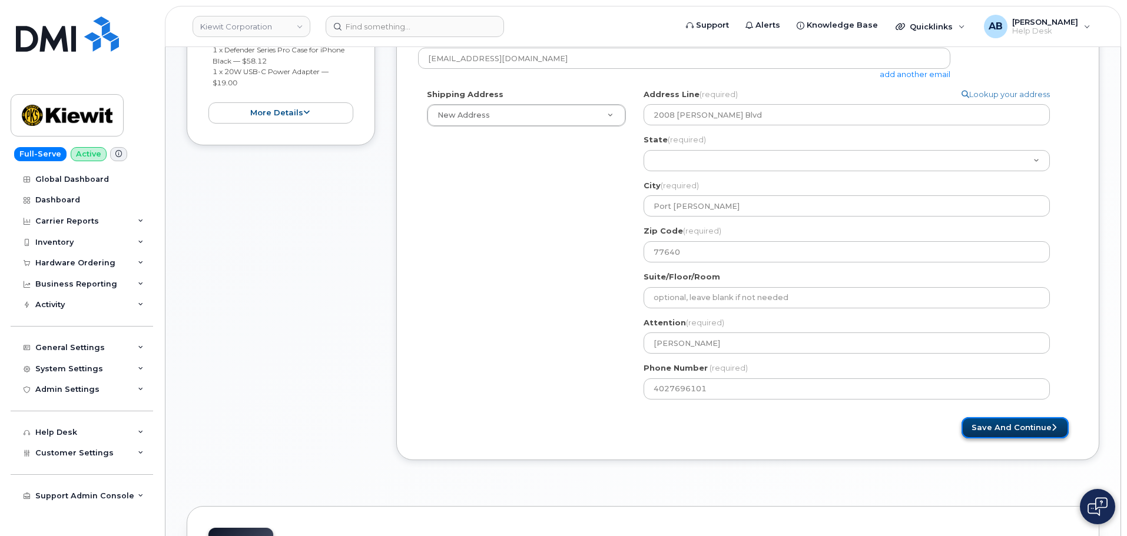
click button "Save and Continue"
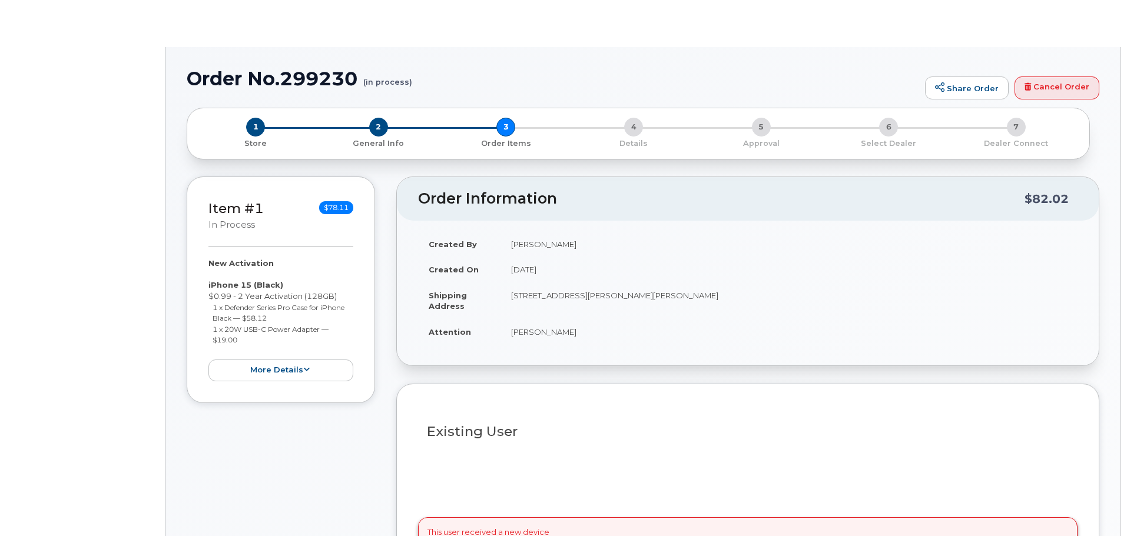
select select
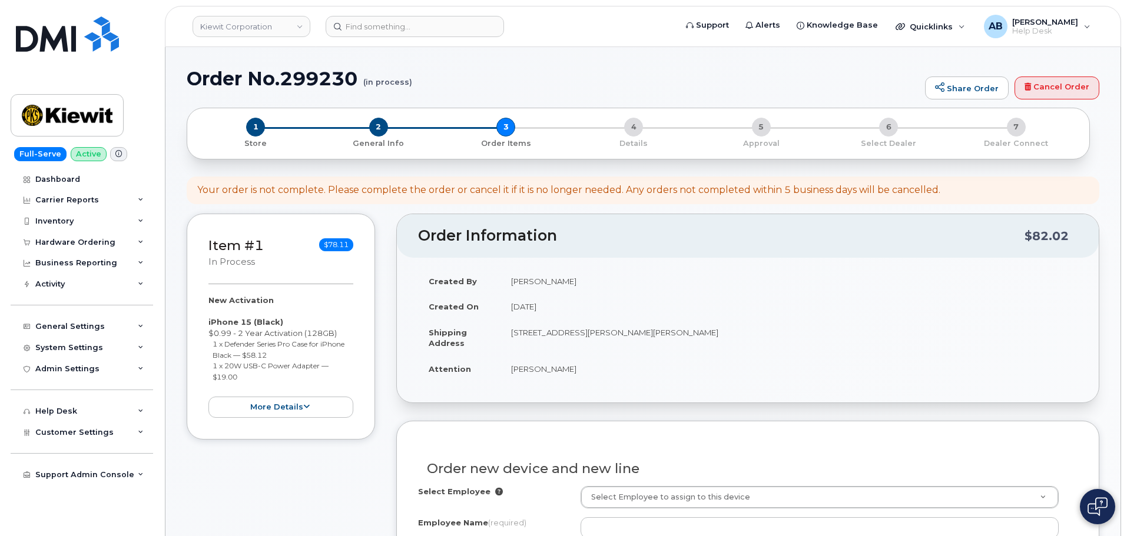
scroll to position [235, 0]
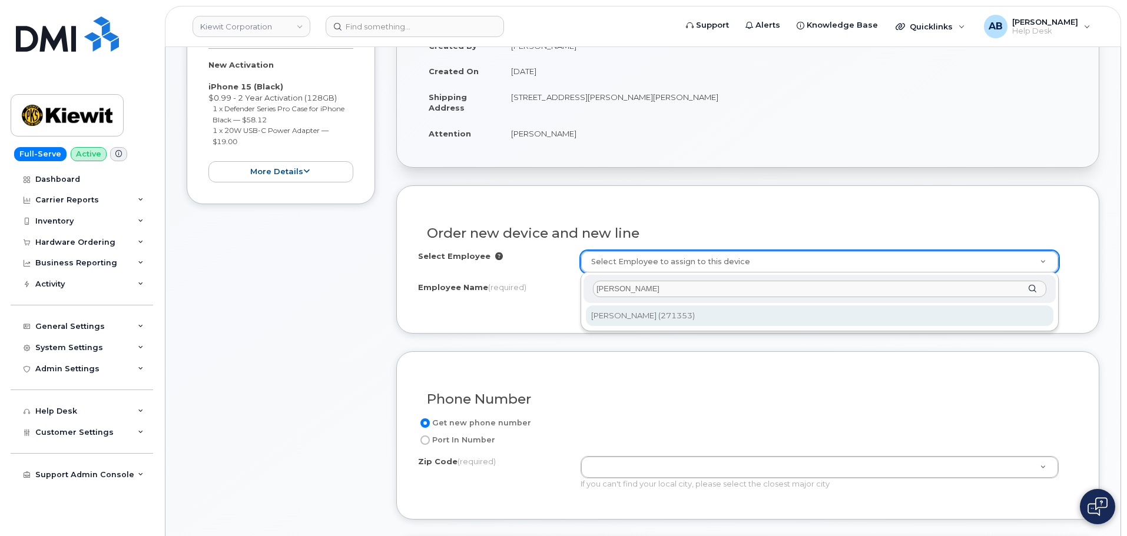
type input "[PERSON_NAME]"
type input "2368600"
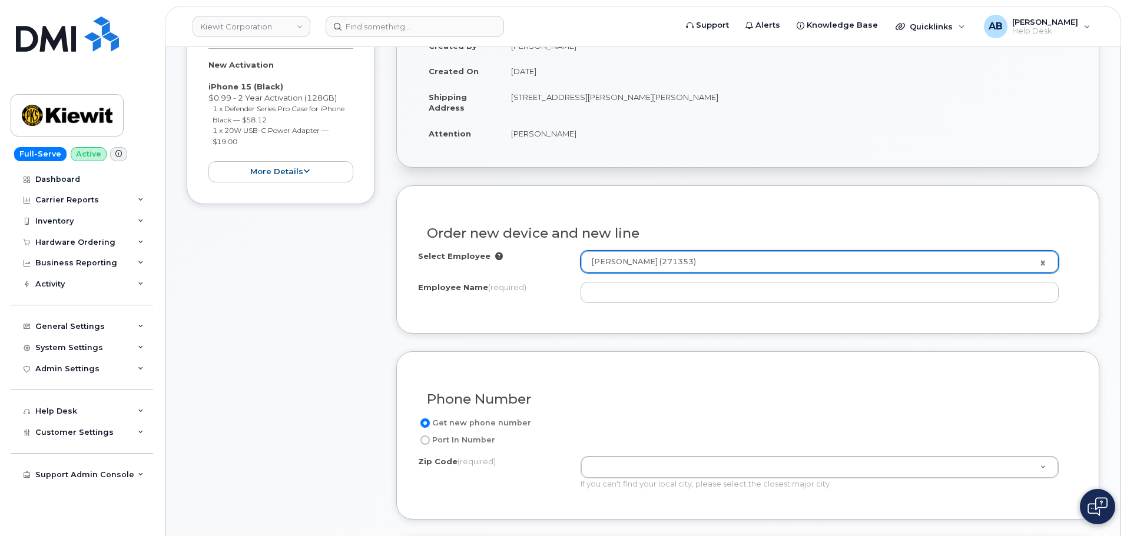
type input "Troy Mercadel"
type input "2008 West H.O. Mills Boulevard"
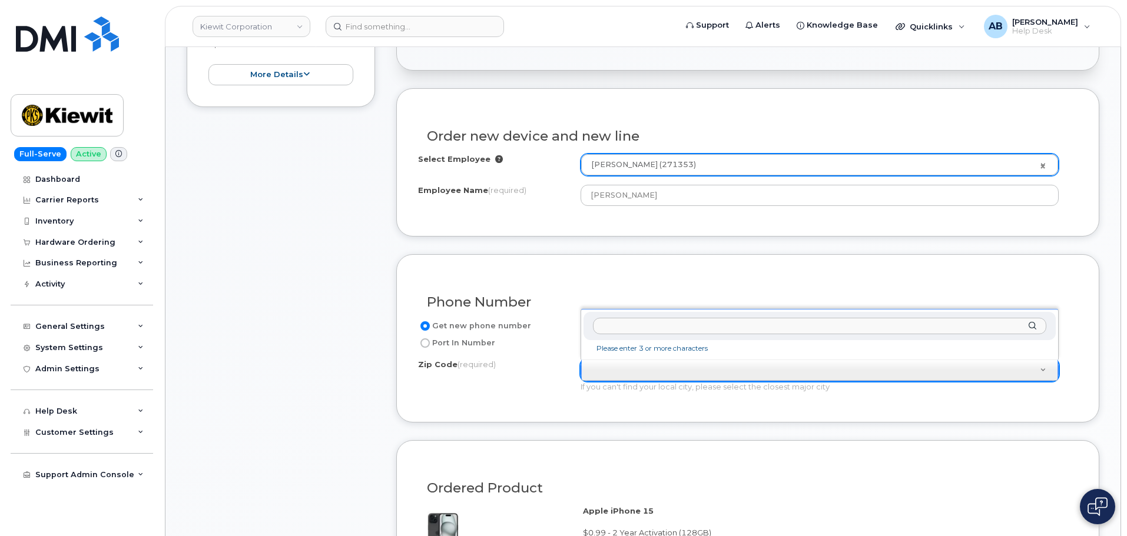
scroll to position [353, 0]
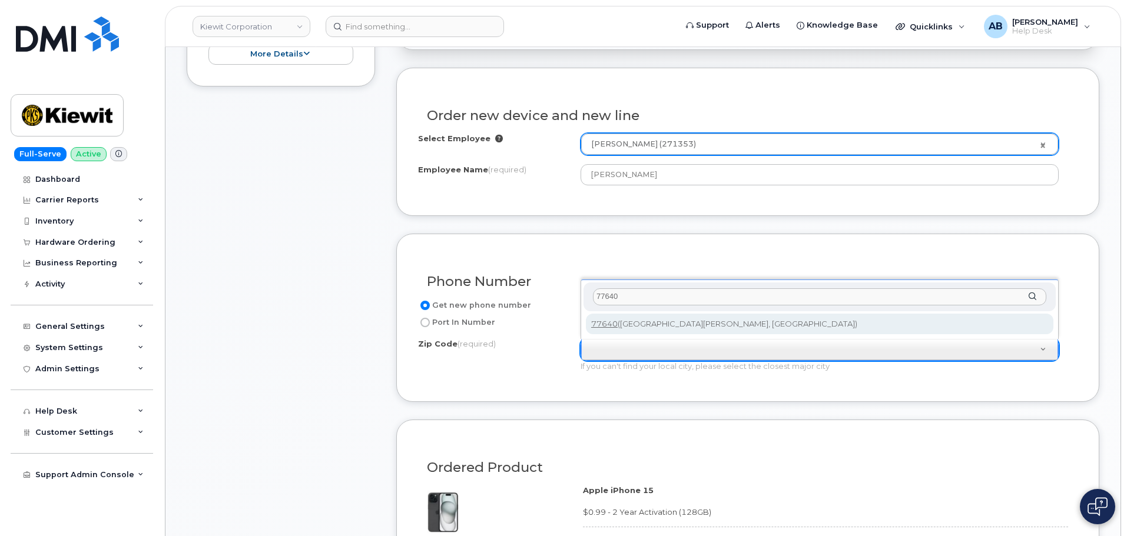
type input "77640"
type input "77640 (Port Arthur, TX)"
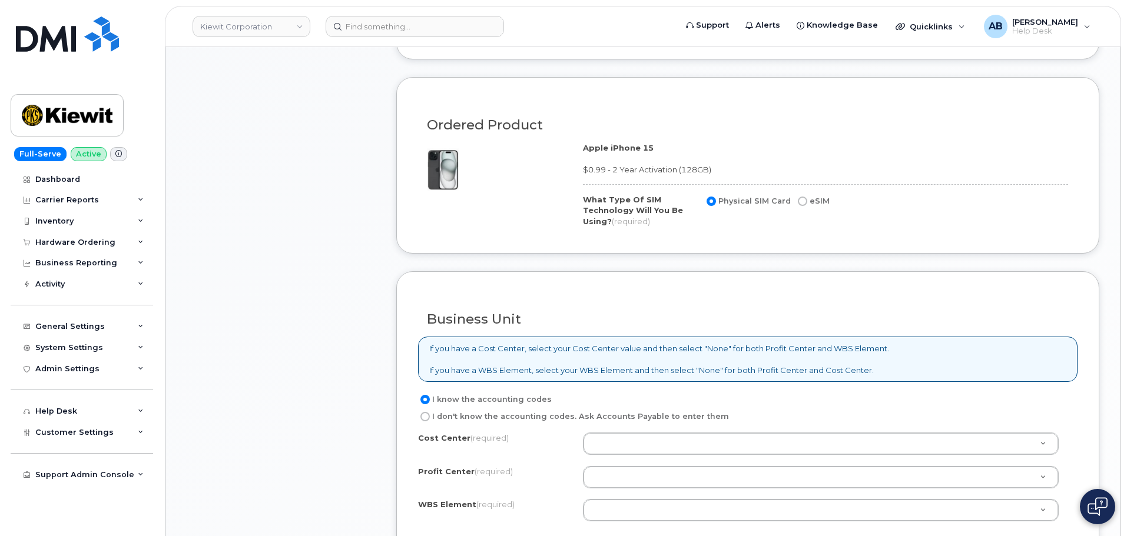
scroll to position [706, 0]
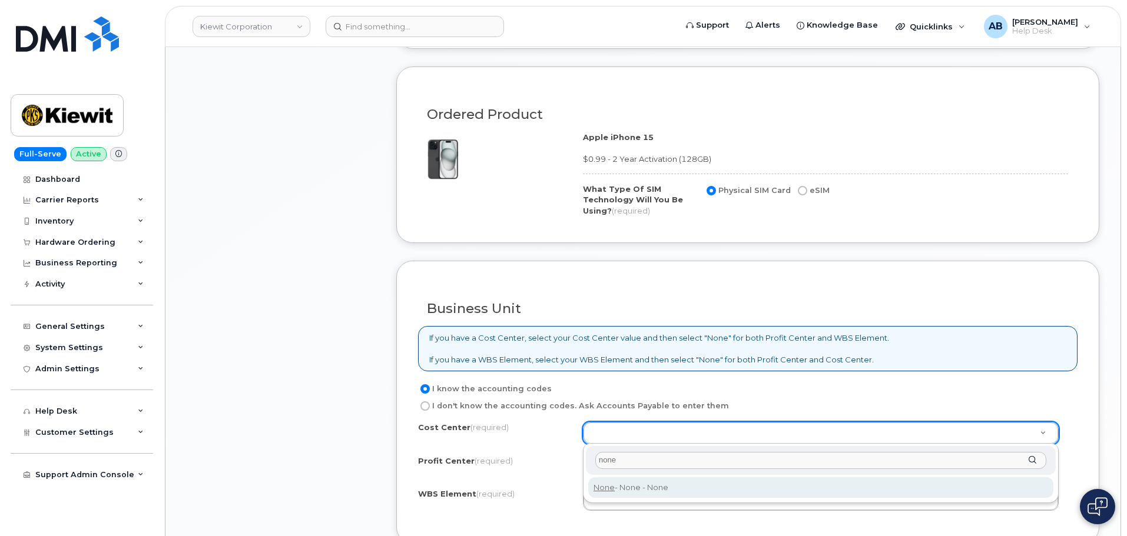
type input "none"
type input "None"
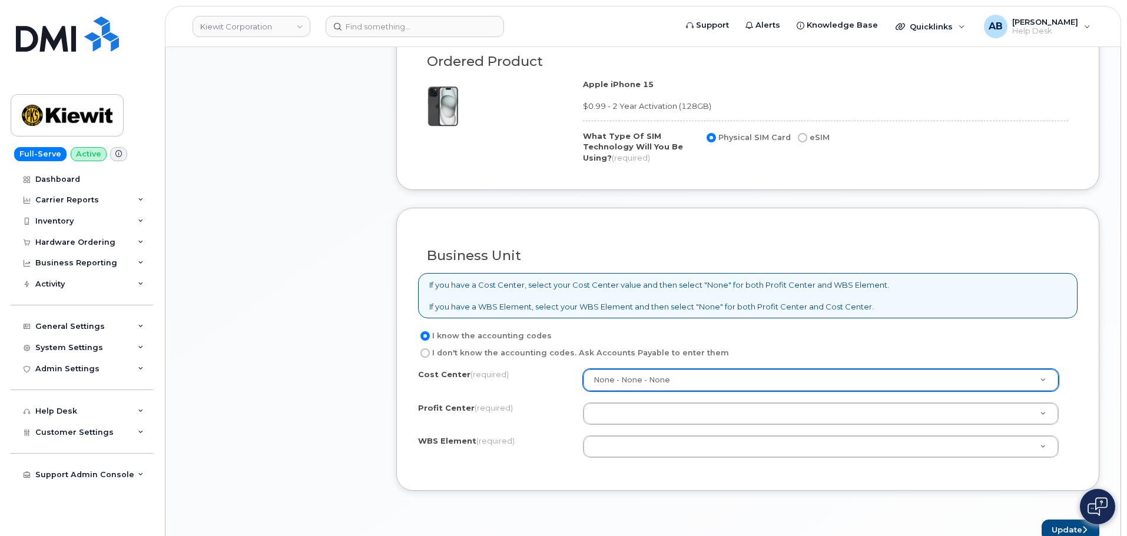
scroll to position [824, 0]
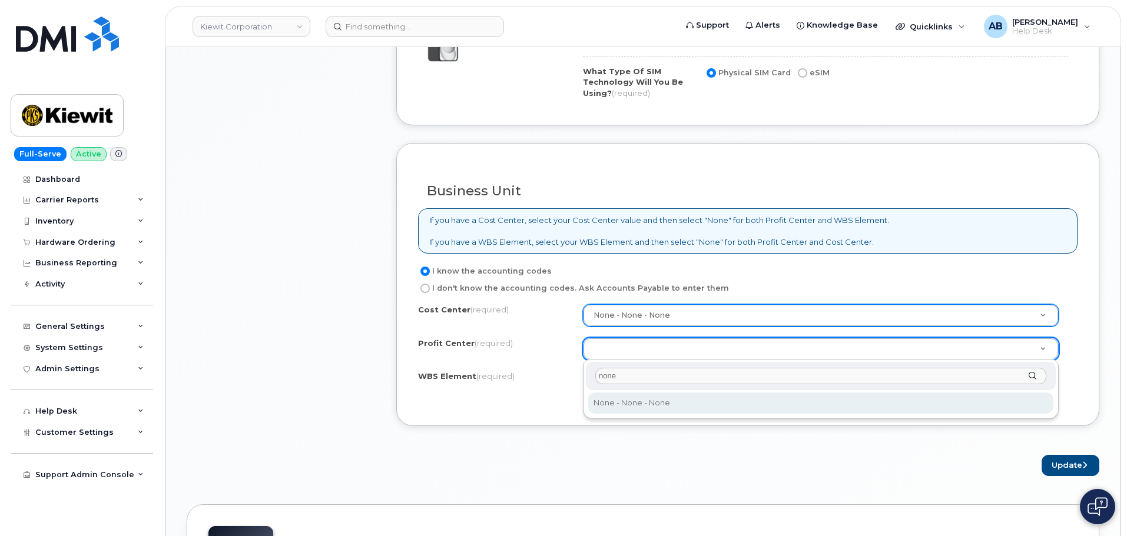
type input "none"
drag, startPoint x: 640, startPoint y: 404, endPoint x: 640, endPoint y: 387, distance: 17.7
select select "None"
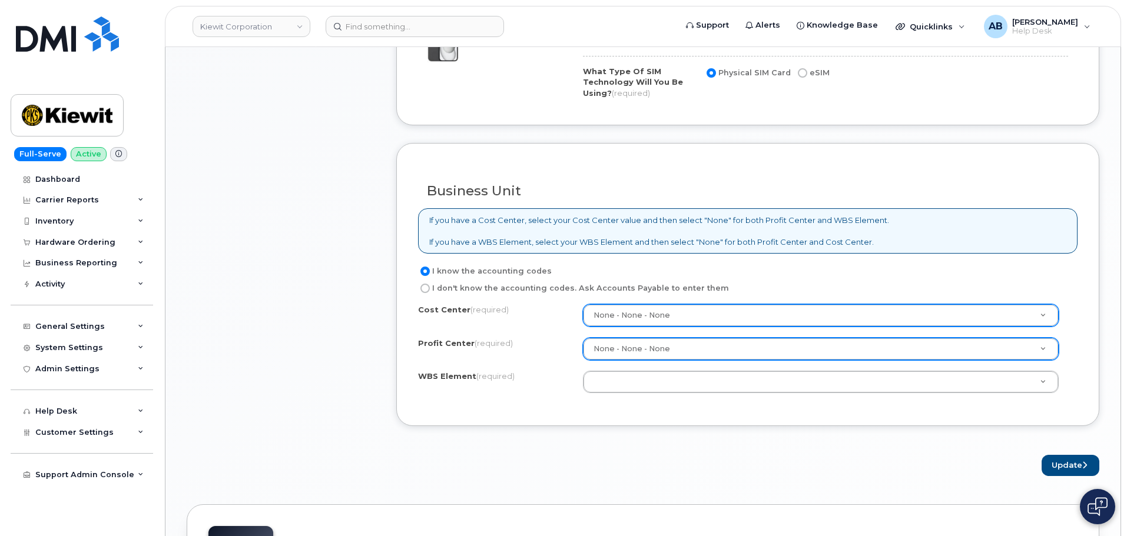
click at [635, 368] on div "Cost Center (required) None - None - None None Profit Center (required) None - …" at bounding box center [747, 354] width 659 height 100
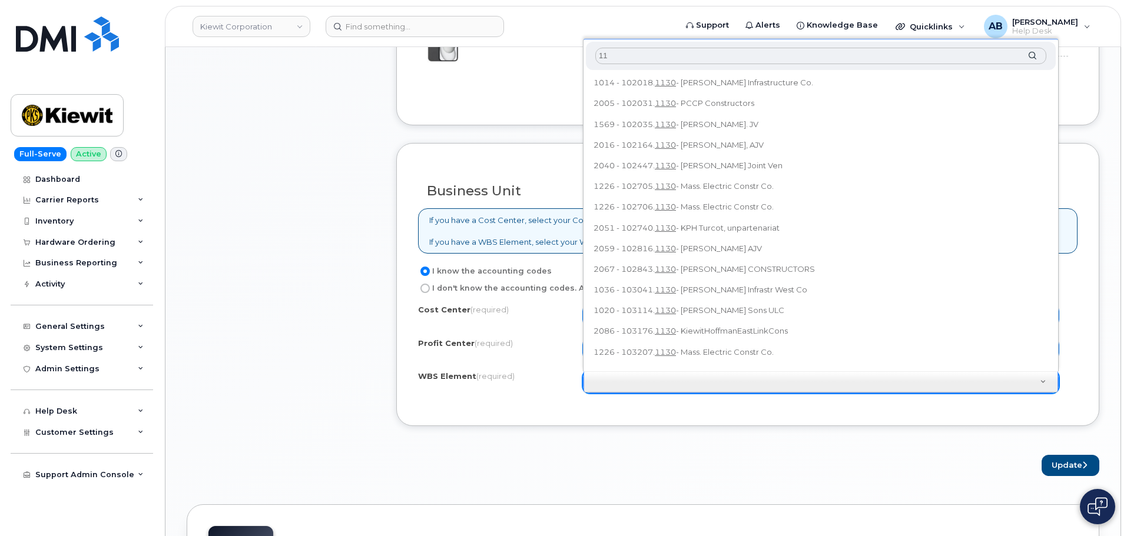
type input "1"
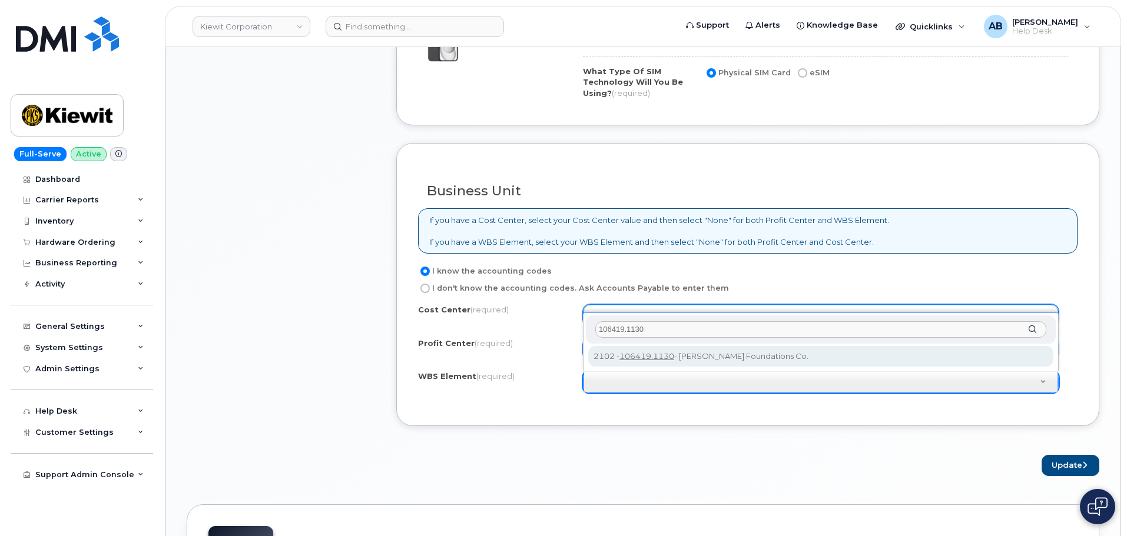
type input "106419.1130"
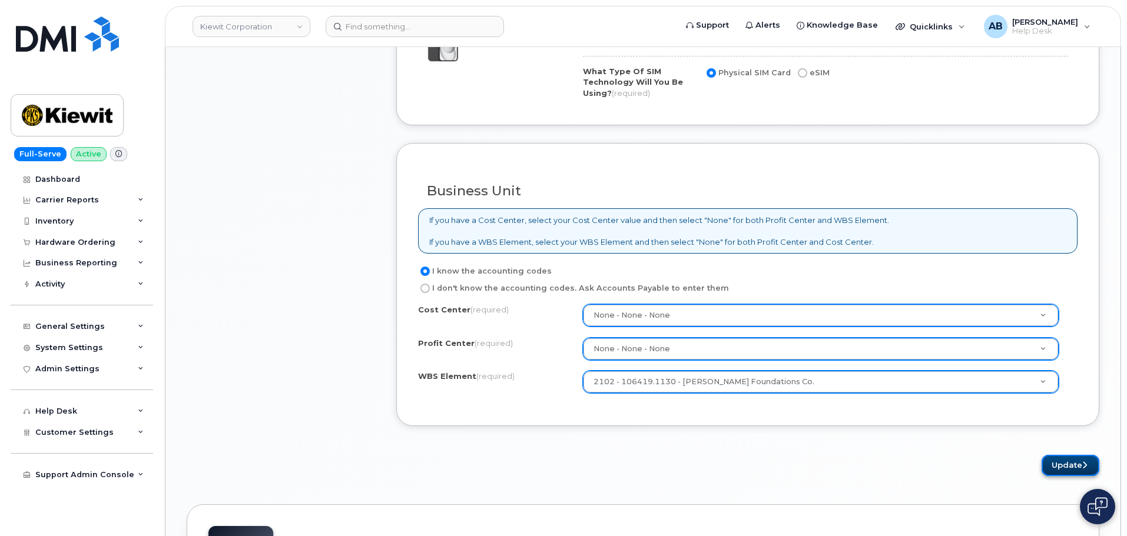
click at [1070, 462] on button "Update" at bounding box center [1070, 466] width 58 height 22
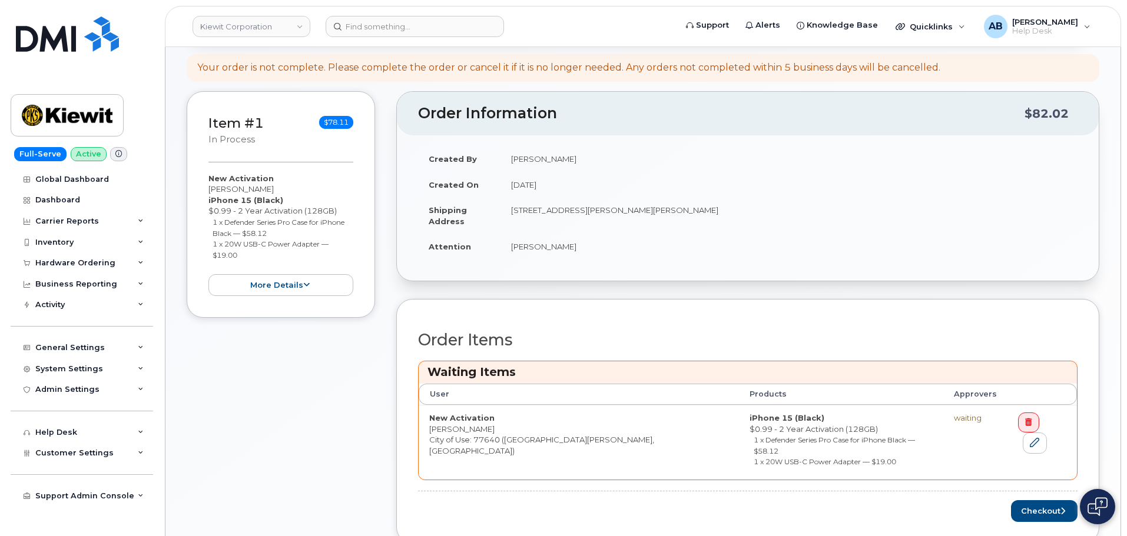
scroll to position [412, 0]
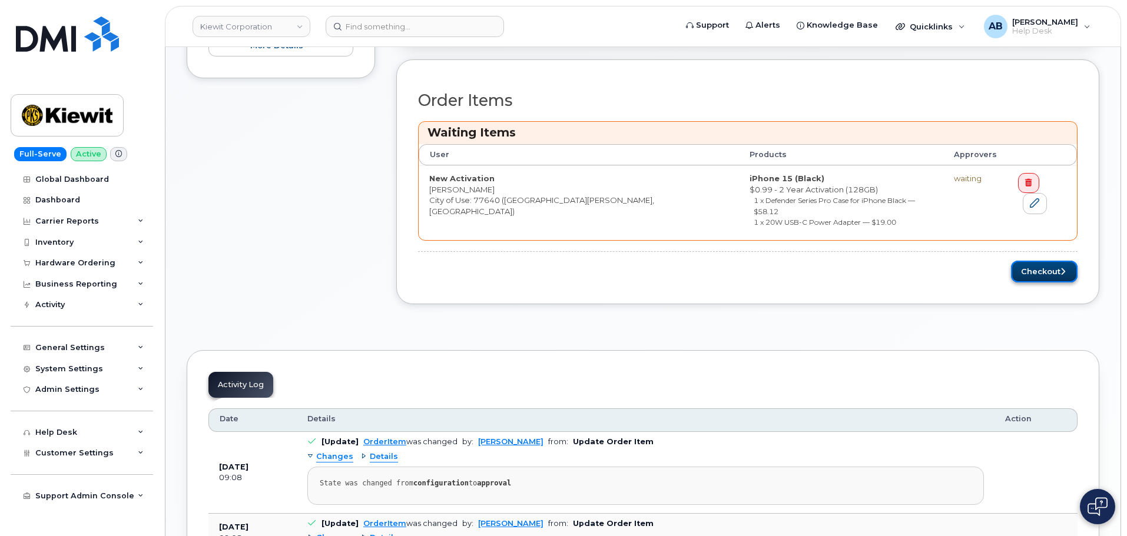
click at [1042, 266] on button "Checkout" at bounding box center [1044, 272] width 67 height 22
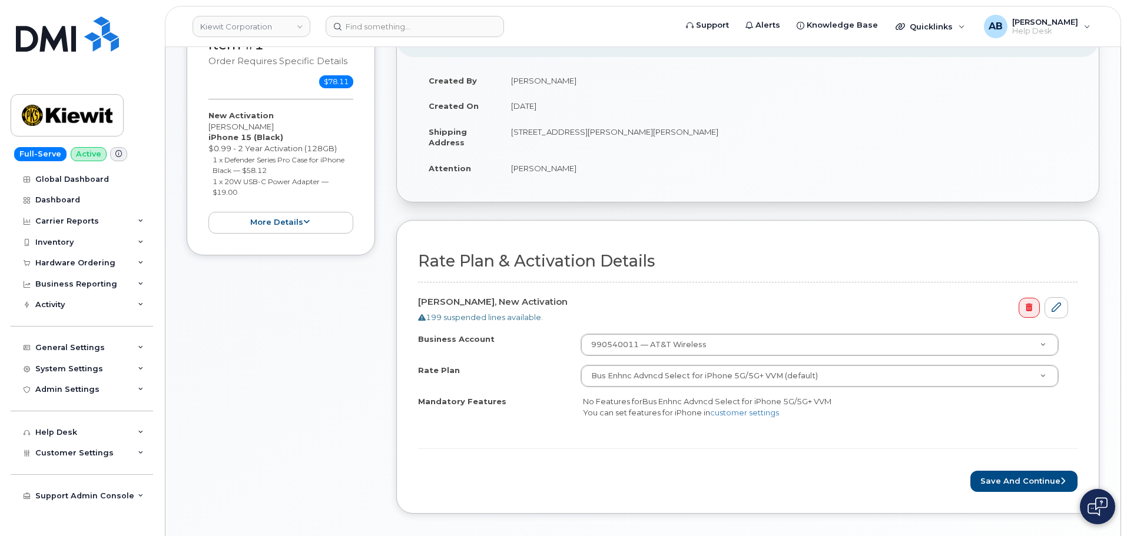
scroll to position [353, 0]
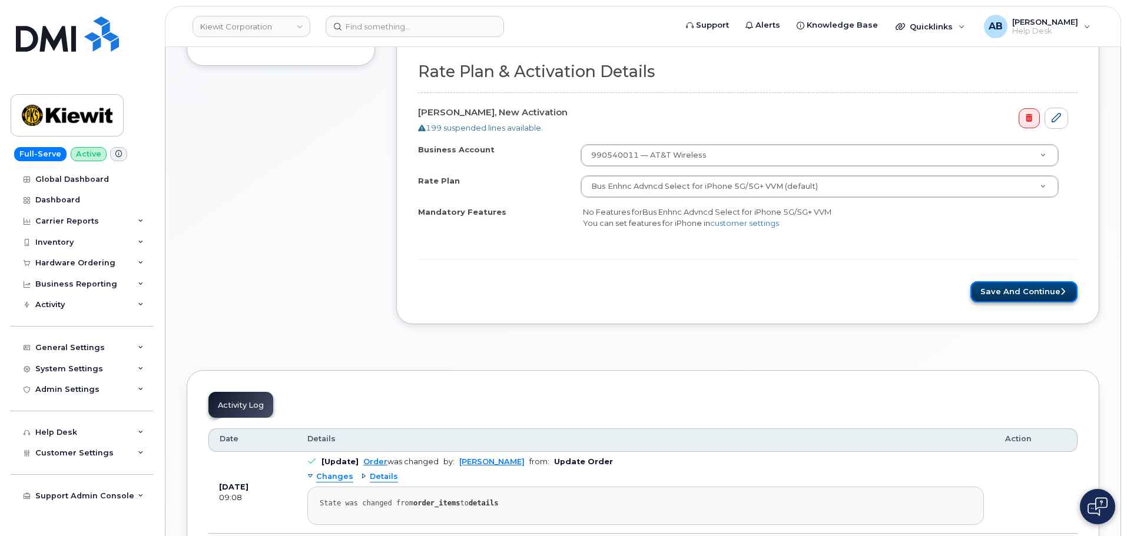
click at [1010, 282] on button "Save and Continue" at bounding box center [1023, 292] width 107 height 22
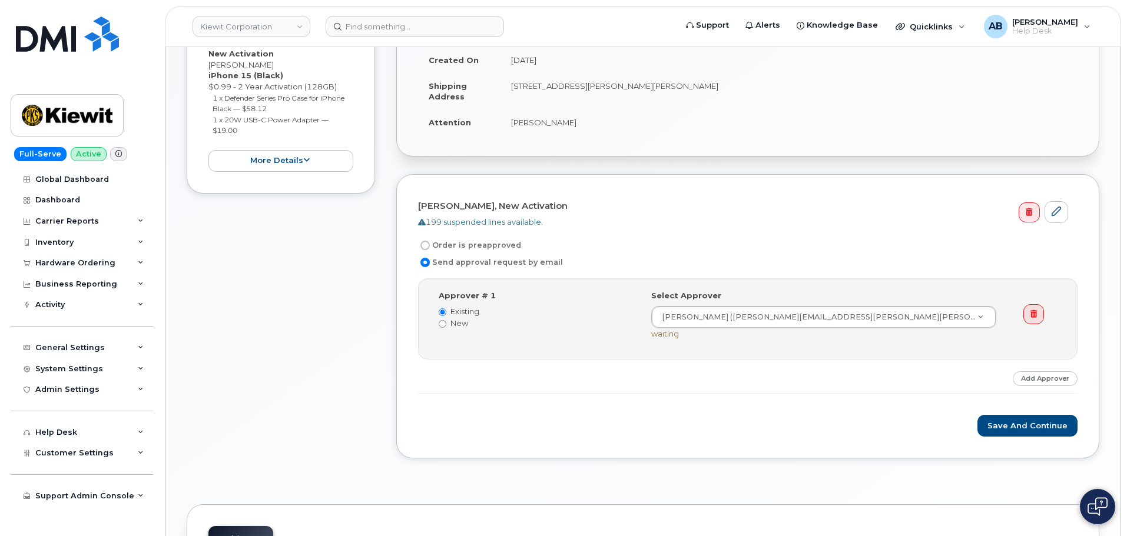
scroll to position [235, 0]
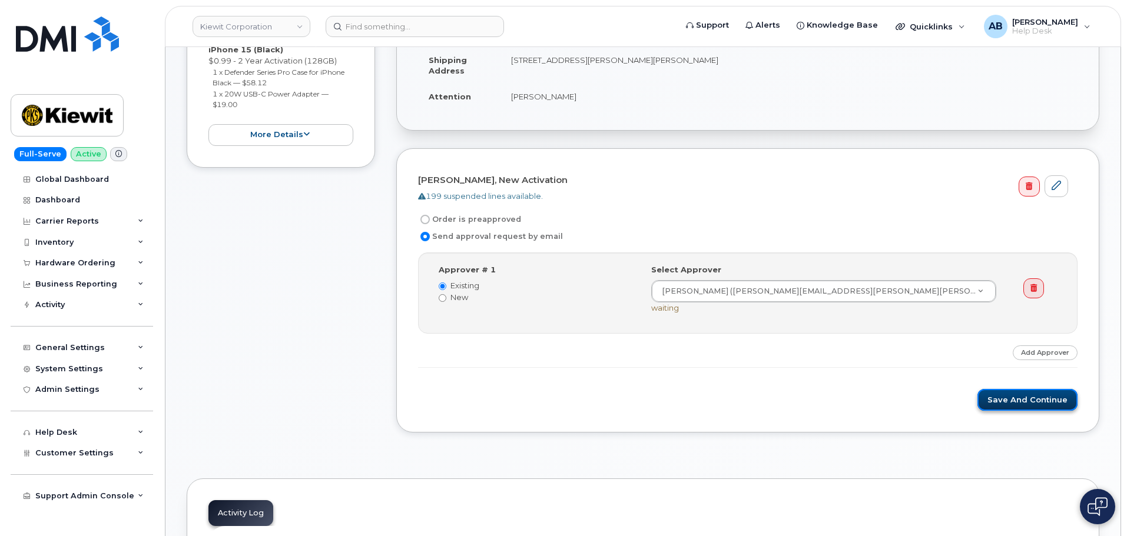
click at [1018, 400] on button "Save and Continue" at bounding box center [1027, 400] width 100 height 22
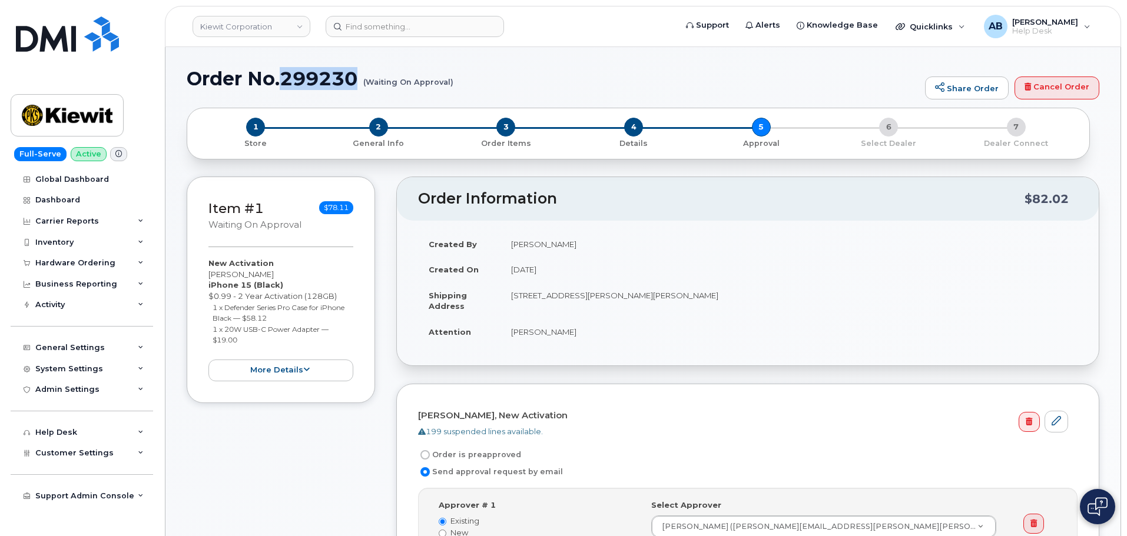
drag, startPoint x: 283, startPoint y: 79, endPoint x: 356, endPoint y: 78, distance: 73.6
click at [356, 78] on h1 "Order No.299230 (Waiting On Approval)" at bounding box center [553, 78] width 732 height 21
copy h1 "299230"
click at [567, 28] on form at bounding box center [497, 26] width 343 height 21
drag, startPoint x: 72, startPoint y: 41, endPoint x: 238, endPoint y: 6, distance: 169.6
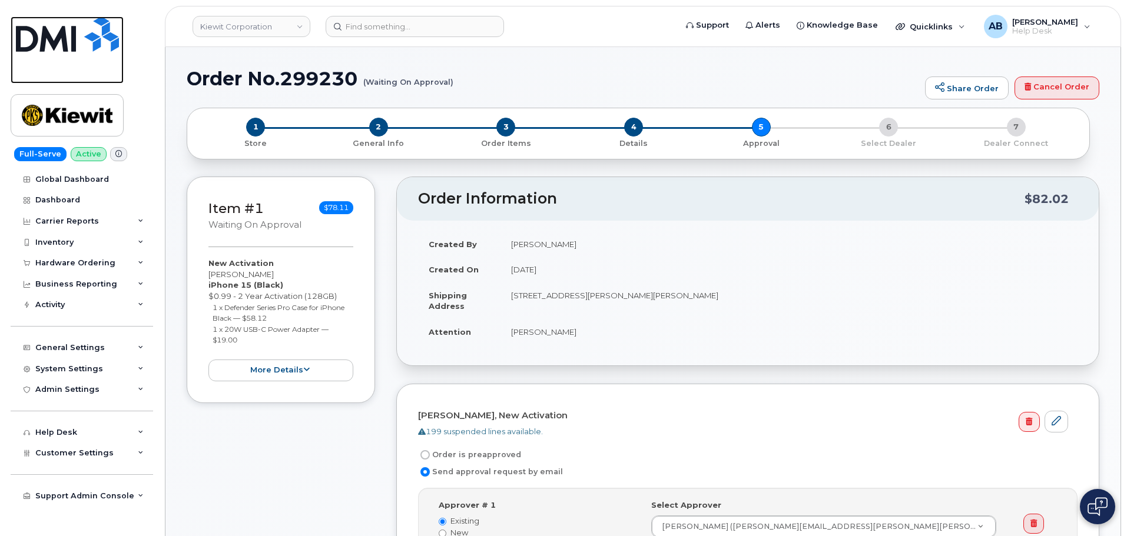
click at [74, 41] on img at bounding box center [67, 33] width 103 height 35
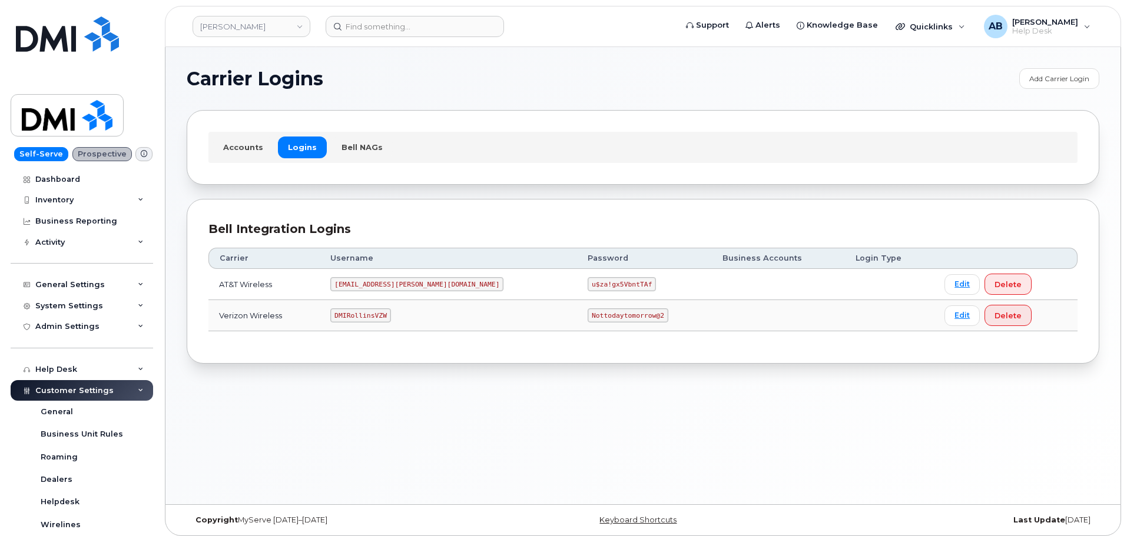
click at [368, 314] on code "DMIRollinsVZW" at bounding box center [360, 315] width 60 height 14
copy code "DMIRollinsVZW"
drag, startPoint x: 538, startPoint y: 316, endPoint x: 562, endPoint y: 316, distance: 23.5
click at [588, 316] on code "Nottodaytomorrow@2" at bounding box center [628, 315] width 80 height 14
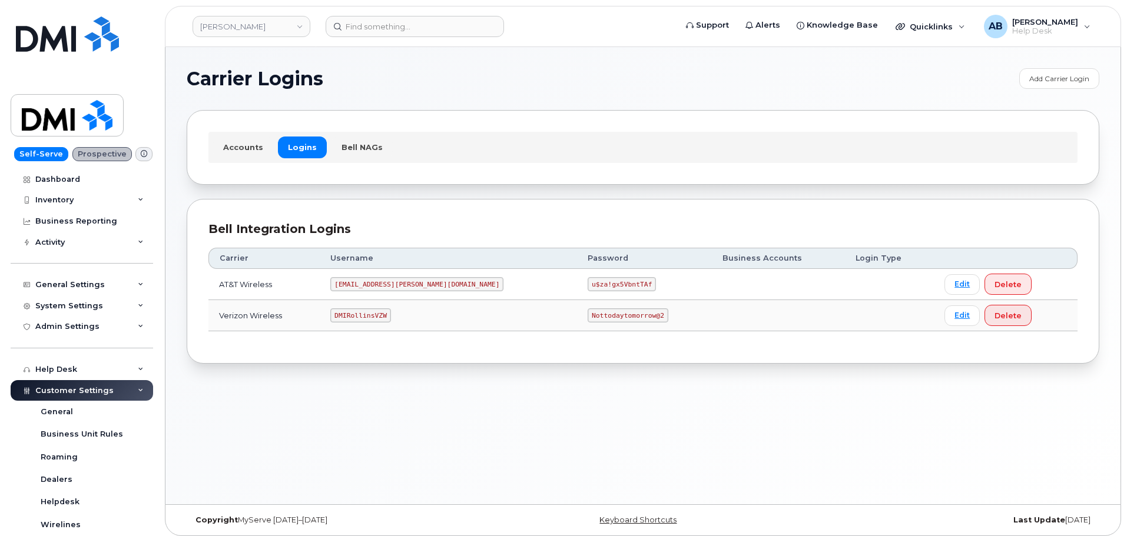
click at [588, 316] on code "Nottodaytomorrow@2" at bounding box center [628, 315] width 80 height 14
copy code "Nottodaytomorrow@2"
click at [369, 314] on code "DMIRollinsVZW" at bounding box center [360, 315] width 60 height 14
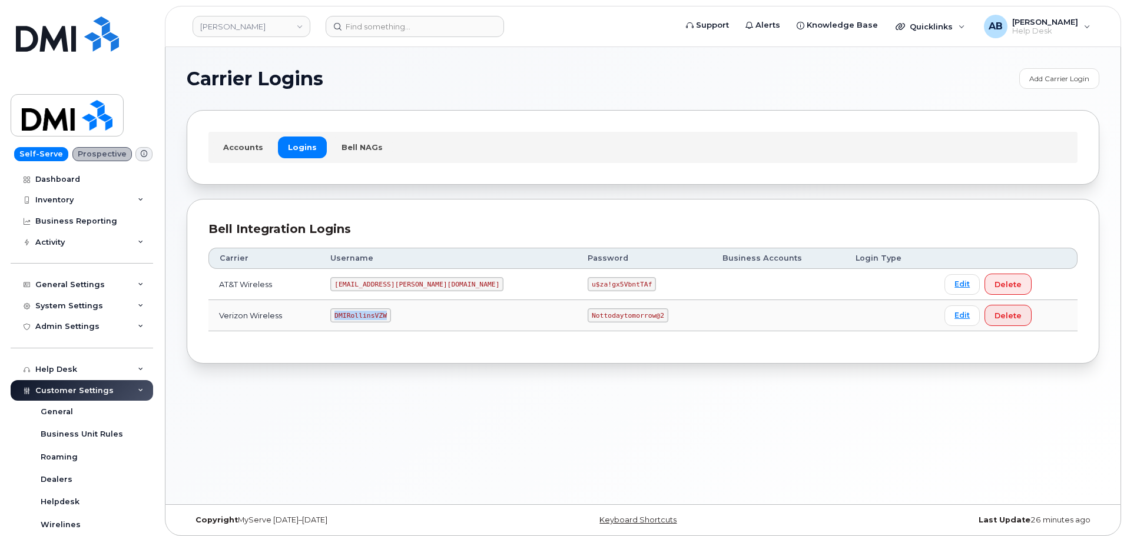
click at [369, 314] on code "DMIRollinsVZW" at bounding box center [360, 315] width 60 height 14
copy code "DMIRollinsVZW"
click at [588, 318] on code "Nottodaytomorrow@2" at bounding box center [628, 315] width 80 height 14
click at [588, 316] on code "Nottodaytomorrow@2" at bounding box center [628, 315] width 80 height 14
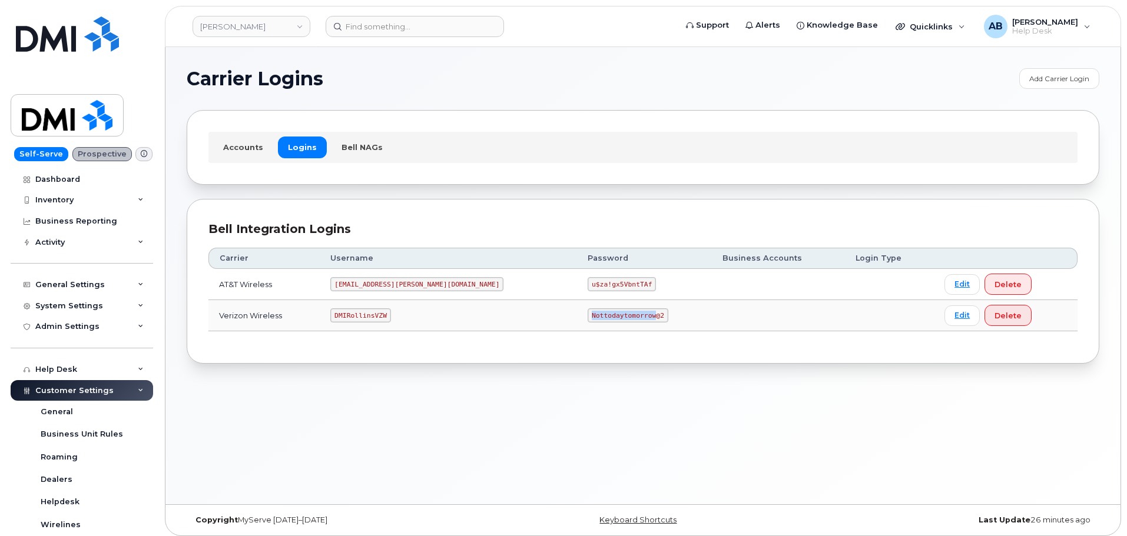
click at [588, 316] on code "Nottodaytomorrow@2" at bounding box center [628, 315] width 80 height 14
copy code "Nottodaytomorrow@2"
